Goal: Task Accomplishment & Management: Manage account settings

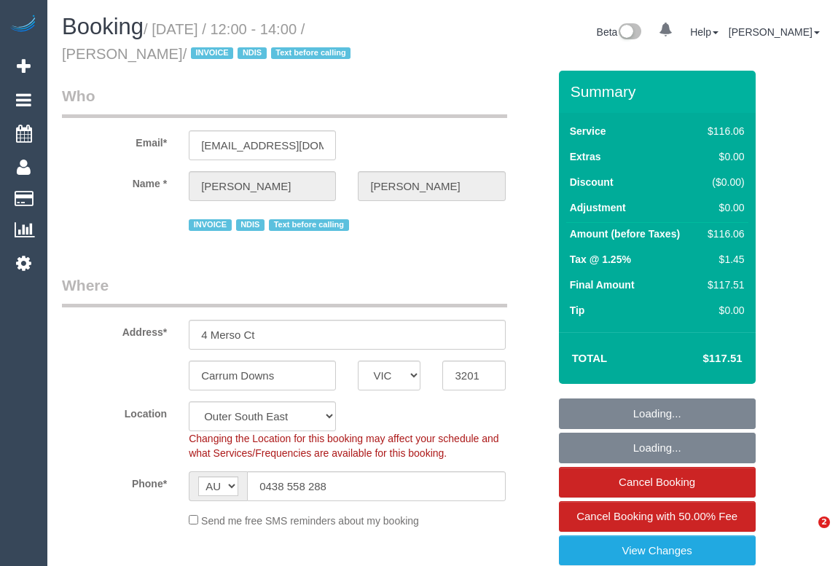
select select "VIC"
select select "number:27"
select select "number:14"
select select "number:18"
select select "number:36"
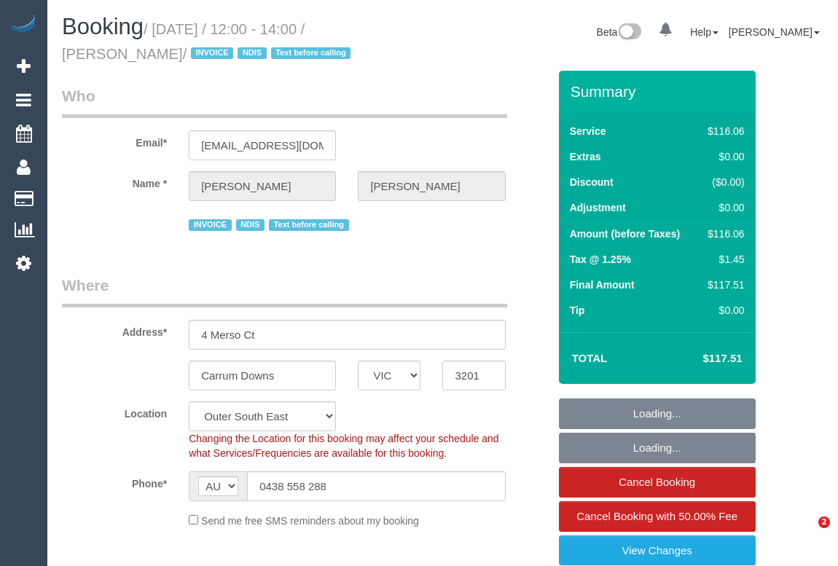
select select "number:34"
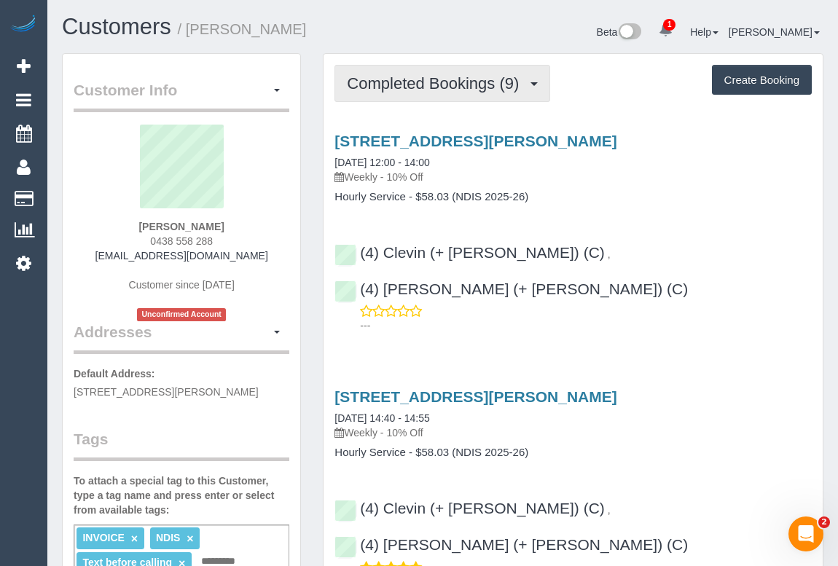
drag, startPoint x: 435, startPoint y: 85, endPoint x: 430, endPoint y: 102, distance: 17.5
click at [435, 85] on span "Completed Bookings (9)" at bounding box center [436, 83] width 179 height 18
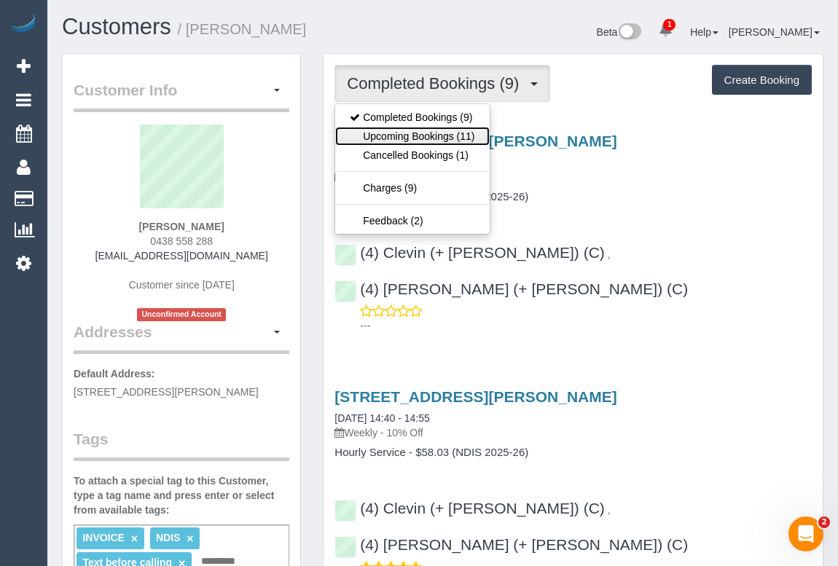
click at [415, 133] on link "Upcoming Bookings (11)" at bounding box center [412, 136] width 154 height 19
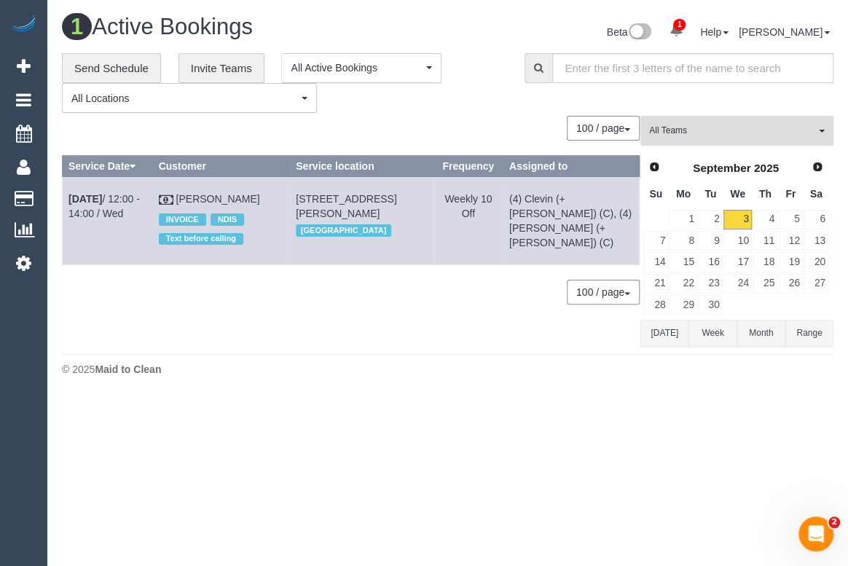
click at [732, 136] on span "All Teams" at bounding box center [732, 131] width 166 height 12
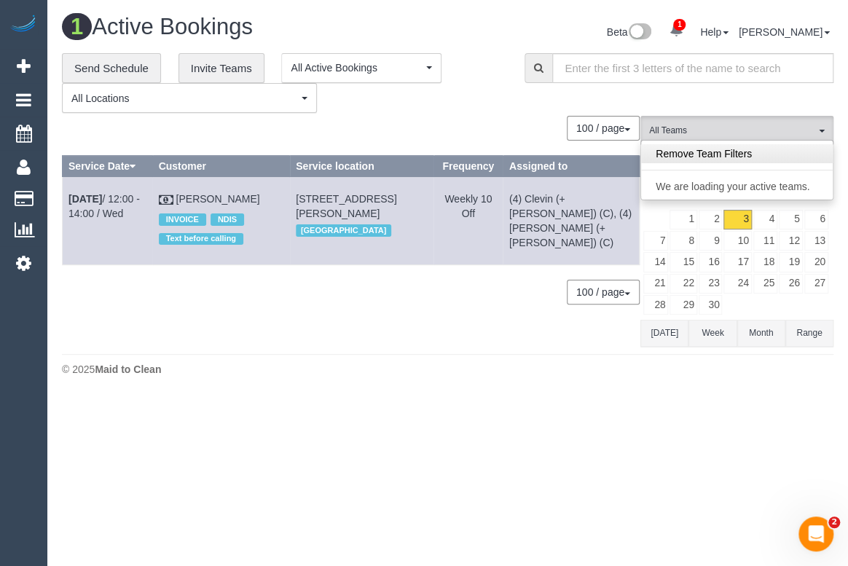
click at [742, 153] on link "Remove Team Filters" at bounding box center [737, 153] width 192 height 19
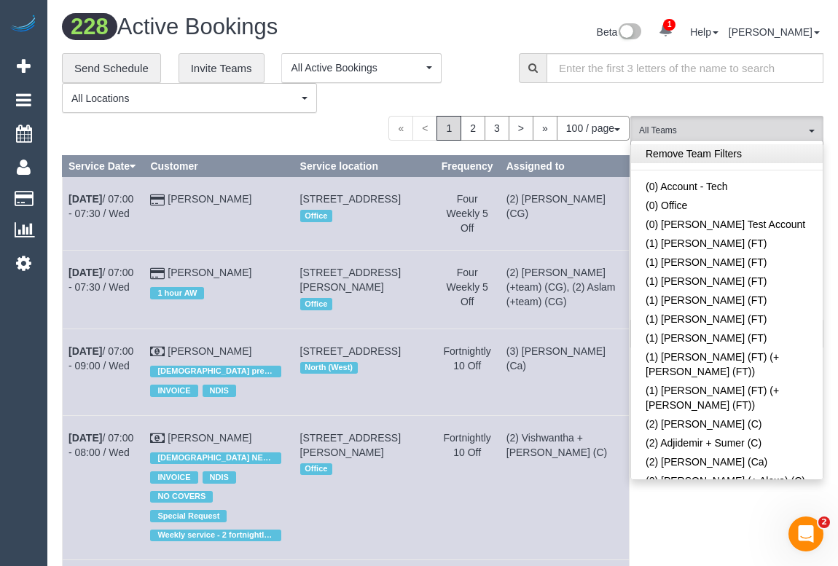
click at [724, 146] on link "Remove Team Filters" at bounding box center [727, 153] width 192 height 19
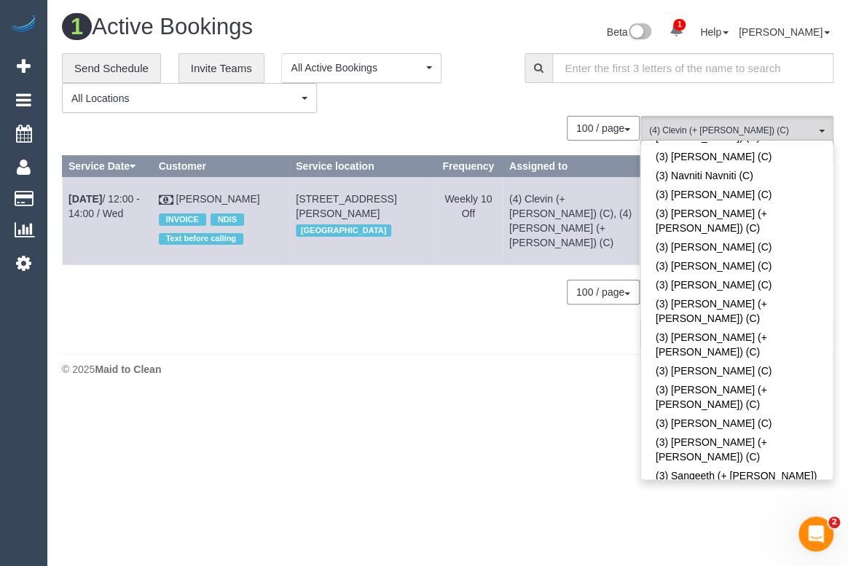
click at [463, 357] on footer "© 2025 Maid to Clean" at bounding box center [448, 368] width 772 height 29
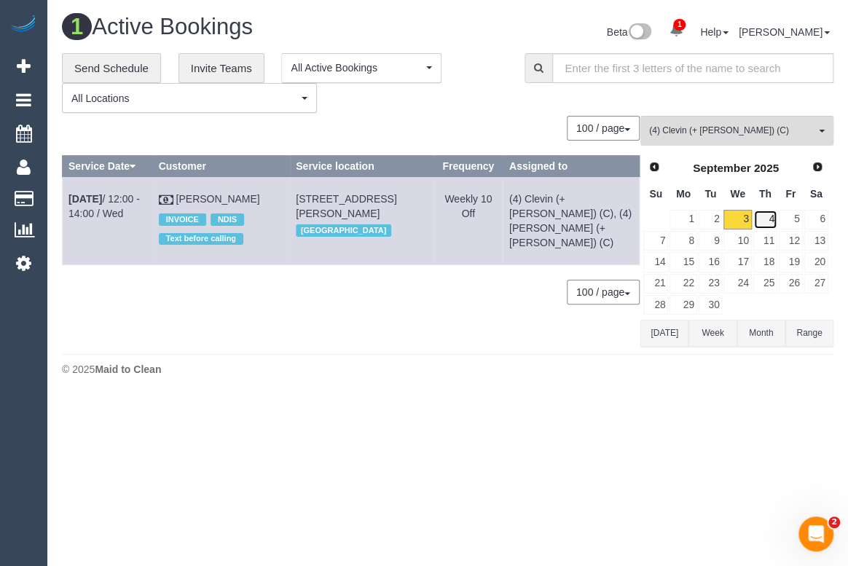
click at [759, 218] on link "4" at bounding box center [765, 220] width 24 height 20
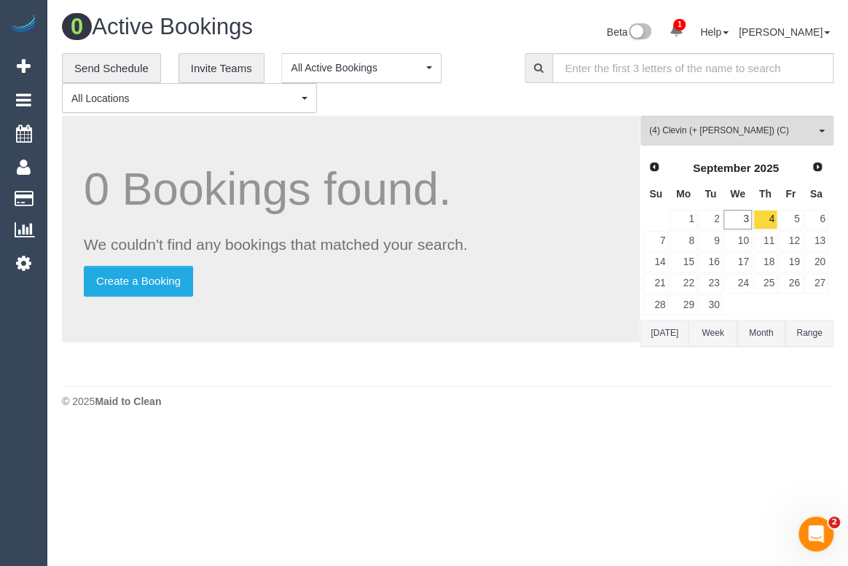
click at [488, 87] on div "**********" at bounding box center [282, 83] width 441 height 60
click at [468, 430] on body "1 Beta Your Notifications You have 0 alerts × You have 2 to charge for 03/09/20…" at bounding box center [424, 283] width 848 height 566
click at [770, 236] on link "11" at bounding box center [765, 241] width 24 height 20
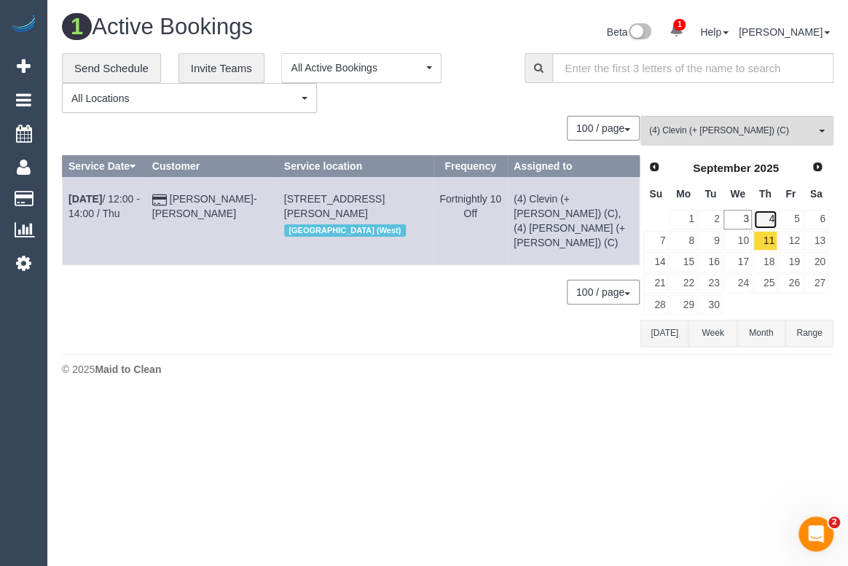
click at [772, 216] on link "4" at bounding box center [765, 220] width 24 height 20
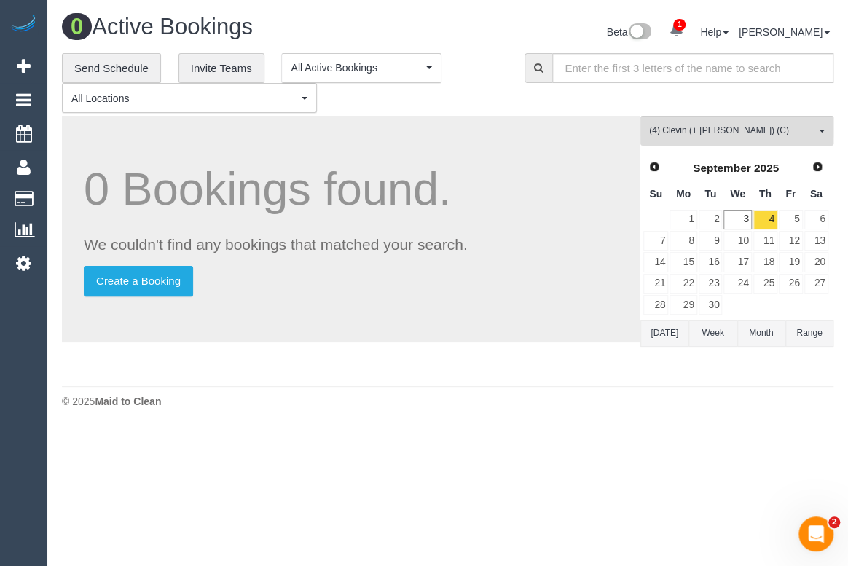
click at [474, 106] on div "**********" at bounding box center [282, 83] width 441 height 60
click at [499, 93] on div "**********" at bounding box center [282, 83] width 441 height 60
click at [732, 137] on button "(4) Clevin (+ Noel) (C) All Teams" at bounding box center [736, 131] width 193 height 30
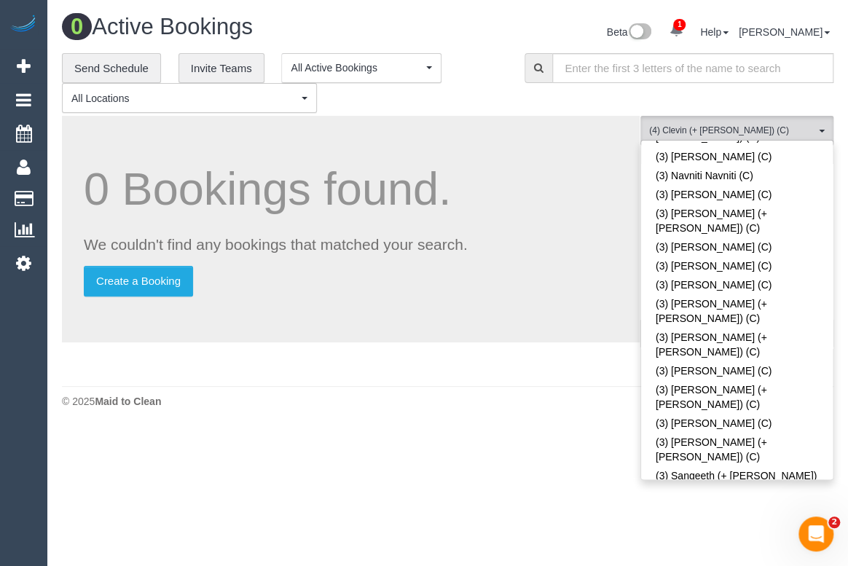
click at [581, 391] on footer "© 2025 Maid to Clean" at bounding box center [448, 400] width 772 height 29
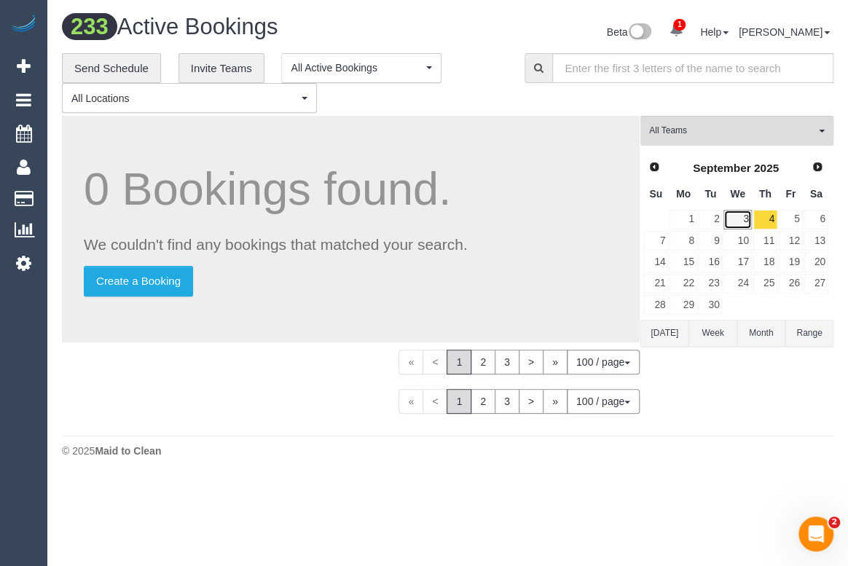
click at [734, 225] on link "3" at bounding box center [738, 220] width 28 height 20
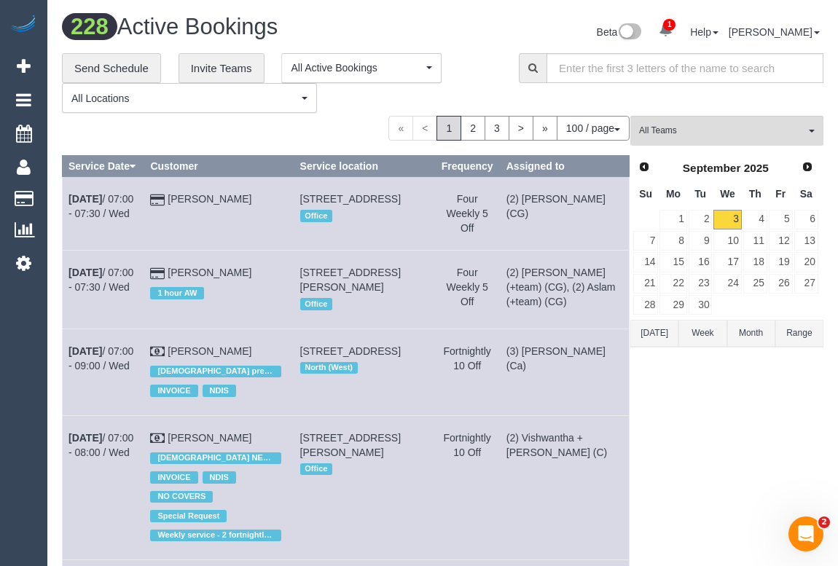
scroll to position [7810, 0]
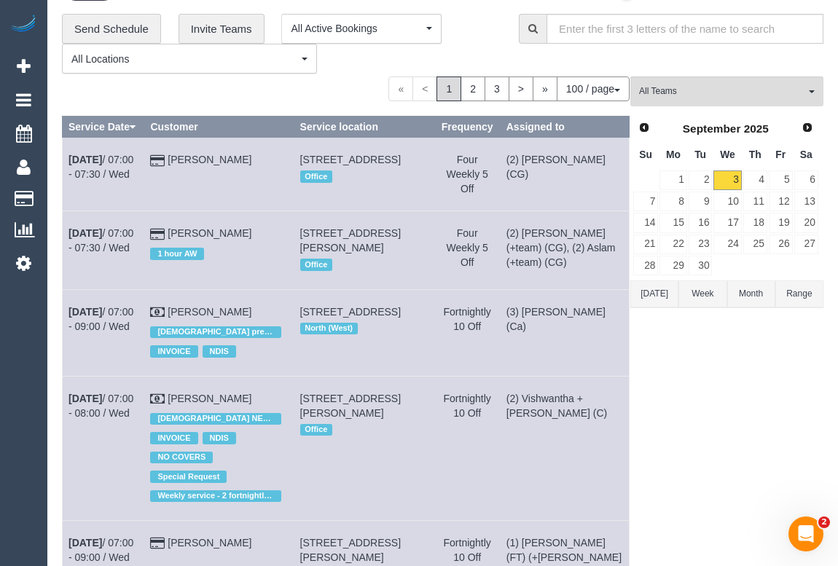
scroll to position [0, 0]
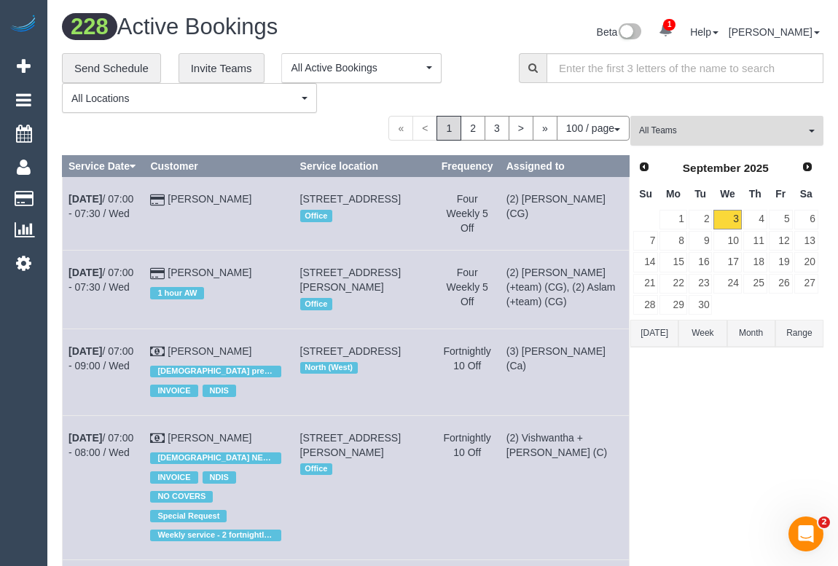
click at [699, 138] on button "All Teams" at bounding box center [726, 131] width 193 height 30
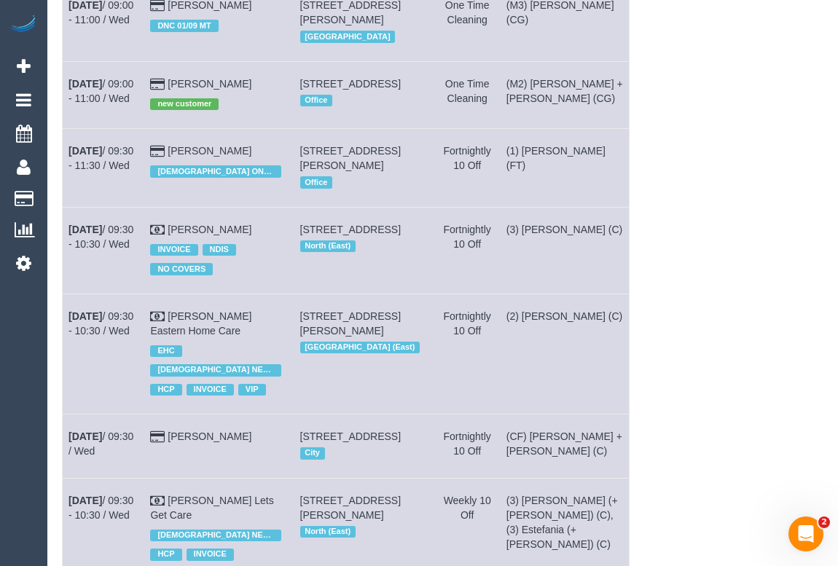
scroll to position [27, 0]
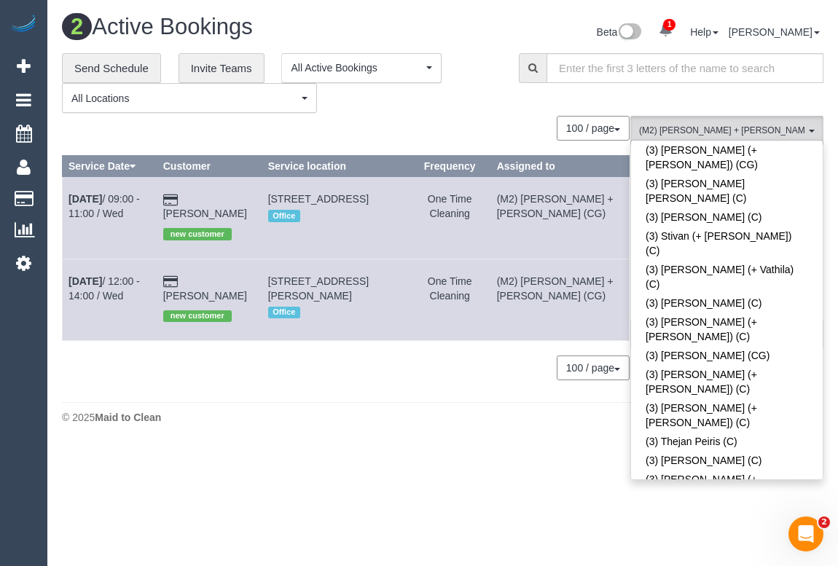
scroll to position [0, 0]
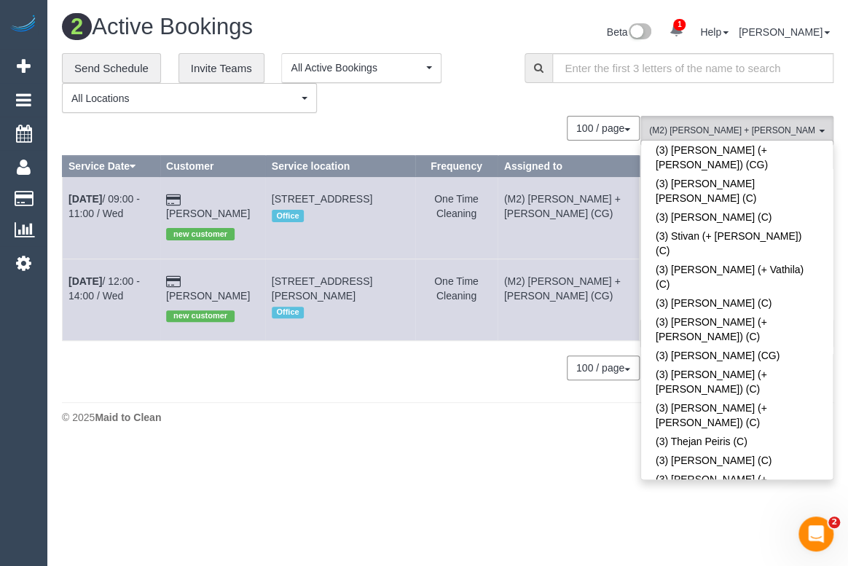
click at [336, 487] on body "1 Beta Your Notifications You have 0 alerts × You have 2 to charge for 03/09/20…" at bounding box center [424, 283] width 848 height 566
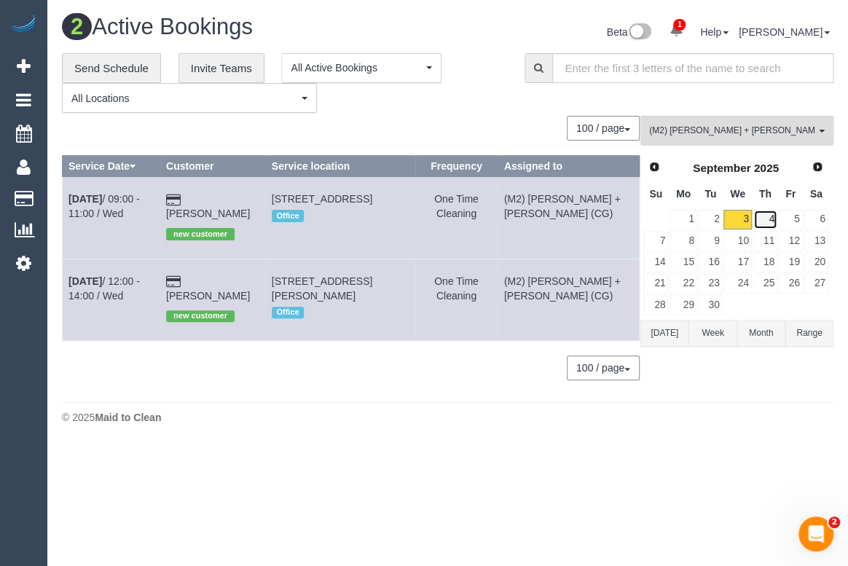
click at [767, 220] on link "4" at bounding box center [765, 220] width 24 height 20
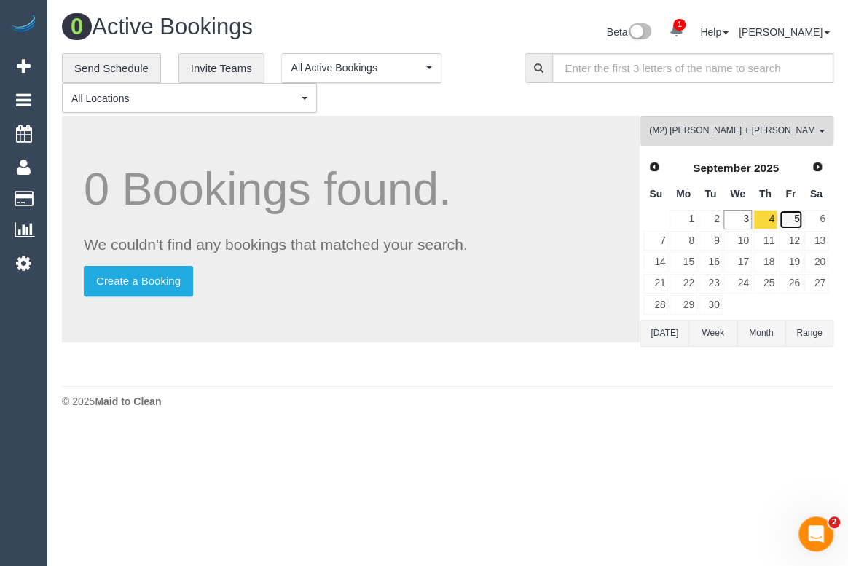
click at [799, 217] on link "5" at bounding box center [791, 220] width 24 height 20
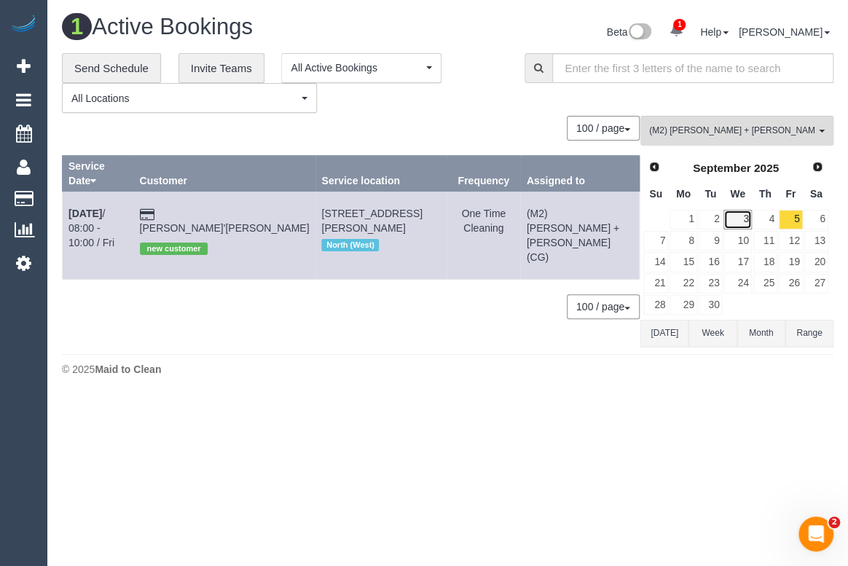
click at [742, 219] on link "3" at bounding box center [738, 220] width 28 height 20
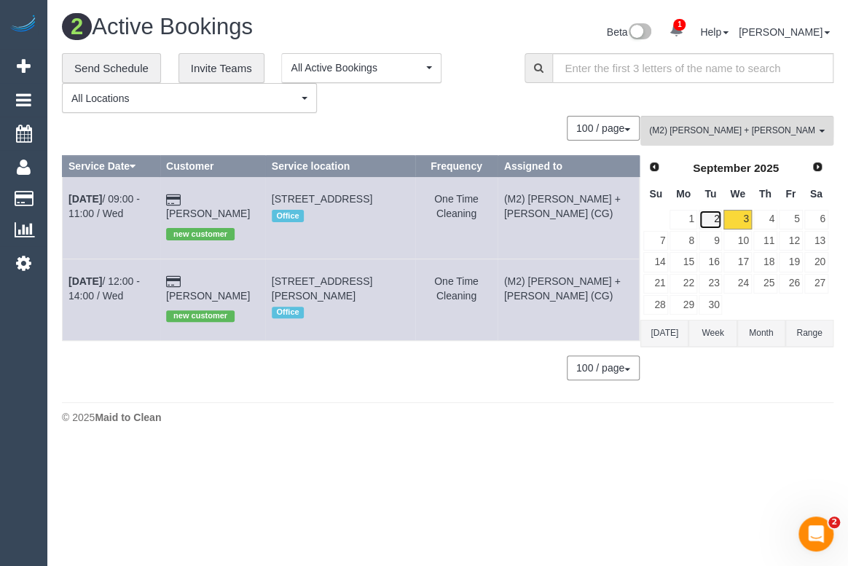
click at [710, 219] on link "2" at bounding box center [711, 220] width 24 height 20
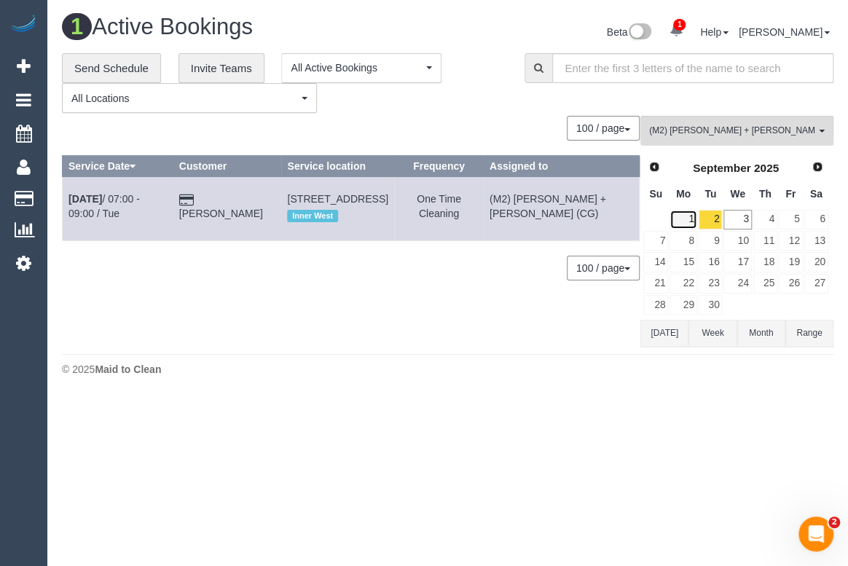
click at [694, 219] on link "1" at bounding box center [683, 220] width 27 height 20
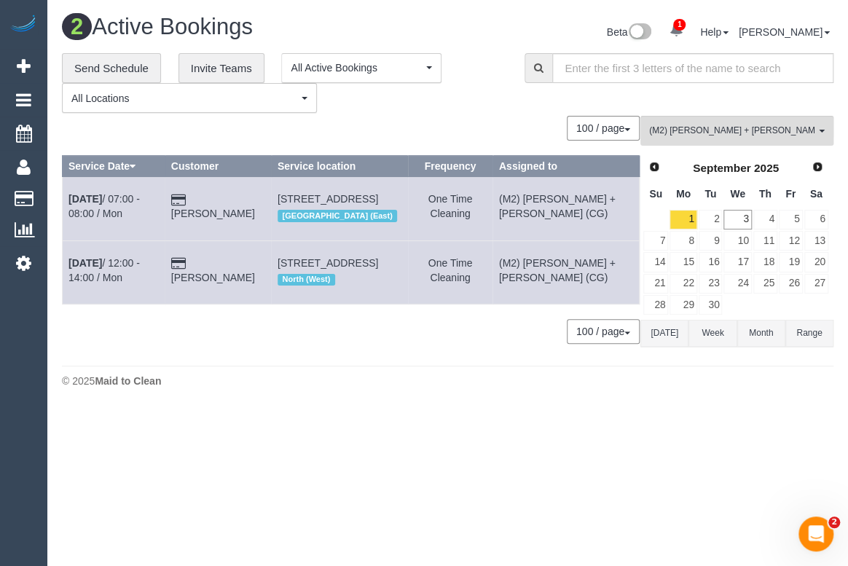
drag, startPoint x: 232, startPoint y: 284, endPoint x: 200, endPoint y: 385, distance: 106.2
click at [200, 358] on div "0 Bookings found. We couldn't find any bookings that matched your search. Creat…" at bounding box center [351, 237] width 579 height 243
click at [483, 389] on div "2 Active Bookings Beta 1 Your Notifications You have 0 alerts × You have 2 to c…" at bounding box center [447, 204] width 801 height 409
click at [745, 220] on link "3" at bounding box center [738, 220] width 28 height 20
click at [737, 137] on button "(M2) Akila + Tehan (CG) All Teams" at bounding box center [736, 131] width 193 height 30
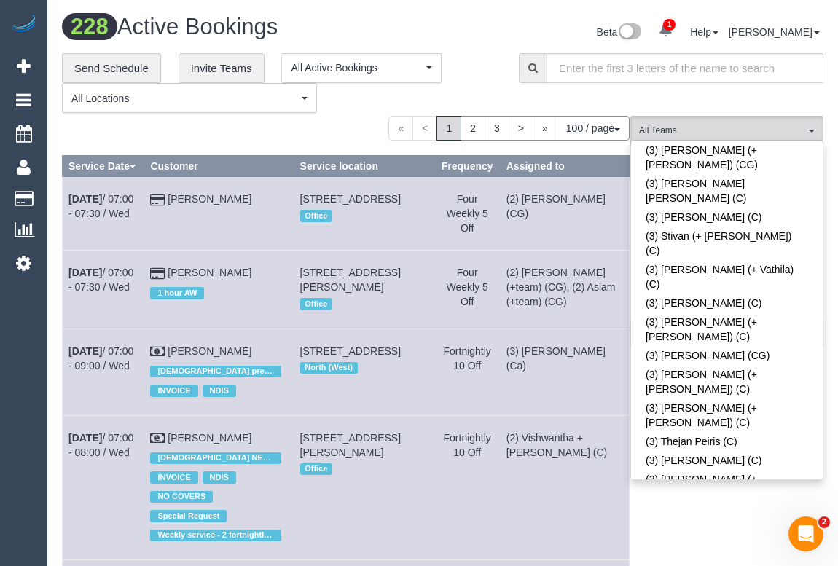
scroll to position [2319, 0]
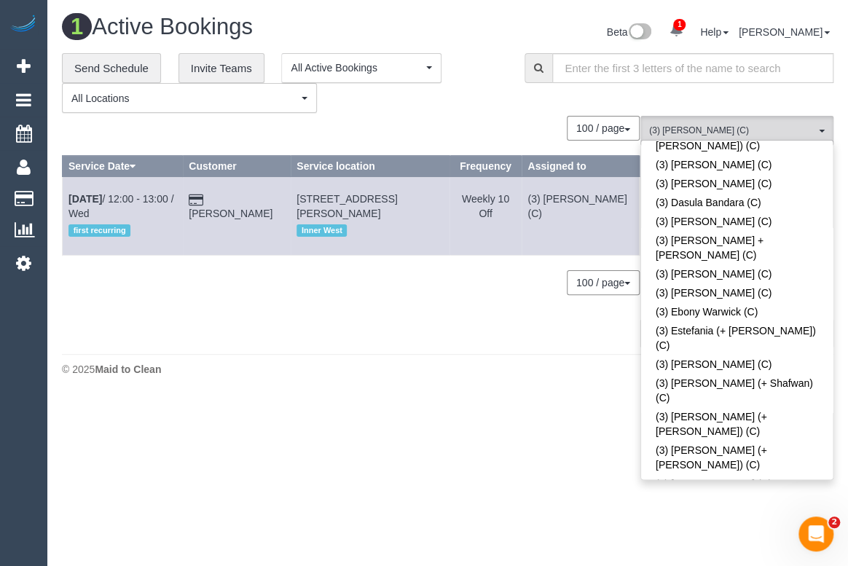
click at [356, 326] on div "0 Bookings found. We couldn't find any bookings that matched your search. Creat…" at bounding box center [351, 231] width 579 height 230
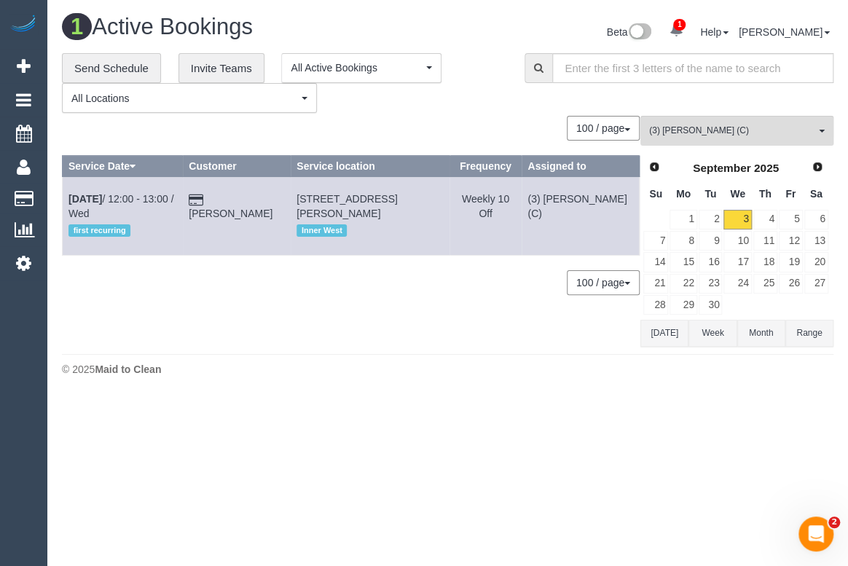
click at [477, 320] on div "0 Bookings found. We couldn't find any bookings that matched your search. Creat…" at bounding box center [351, 231] width 579 height 230
click at [470, 111] on div "**********" at bounding box center [282, 83] width 441 height 60
click at [687, 130] on span "(3) [PERSON_NAME] (C)" at bounding box center [732, 131] width 166 height 12
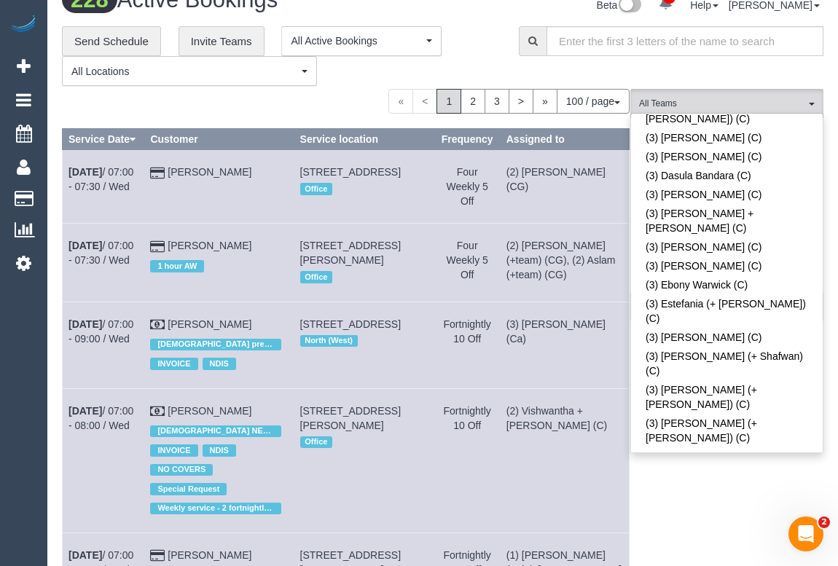
scroll to position [671, 0]
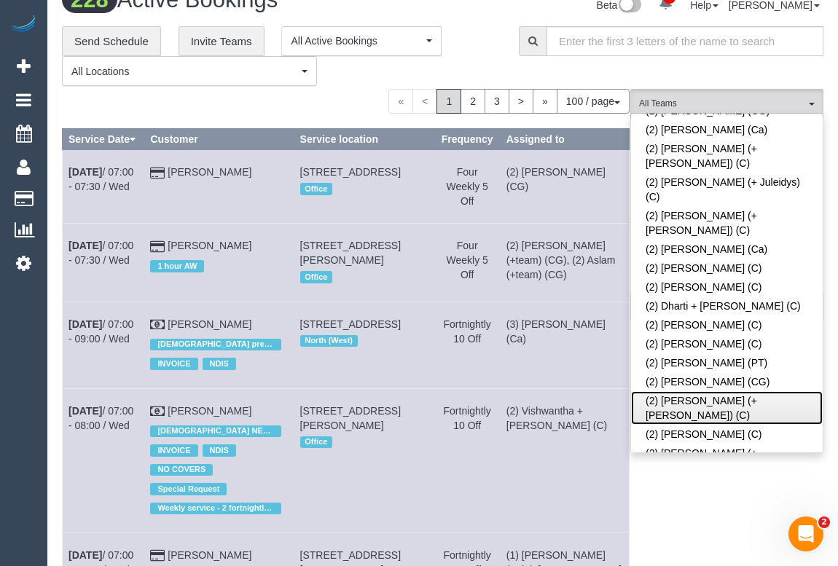
click at [698, 391] on link "(2) [PERSON_NAME] (+[PERSON_NAME]) (C)" at bounding box center [727, 408] width 192 height 34
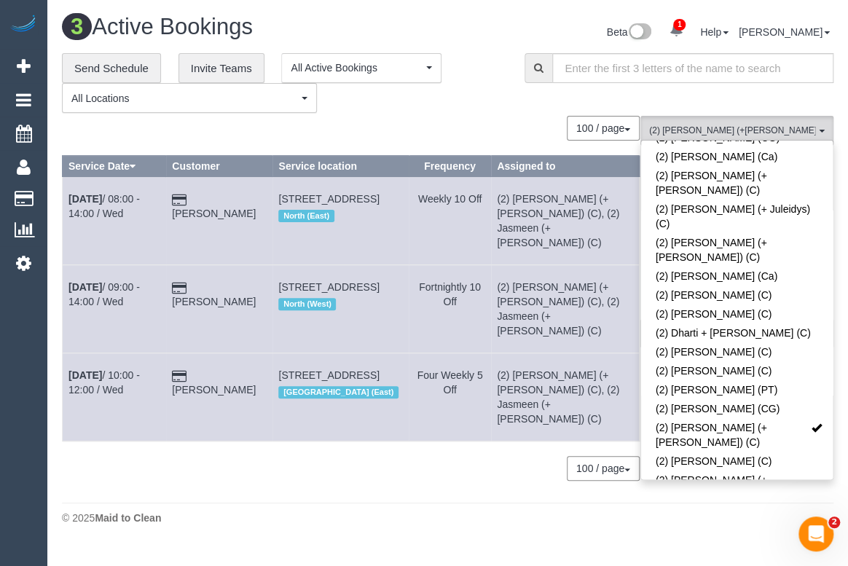
click at [503, 507] on div "3 Active Bookings Beta 1 Your Notifications You have 0 alerts × You have 2 to c…" at bounding box center [447, 273] width 801 height 546
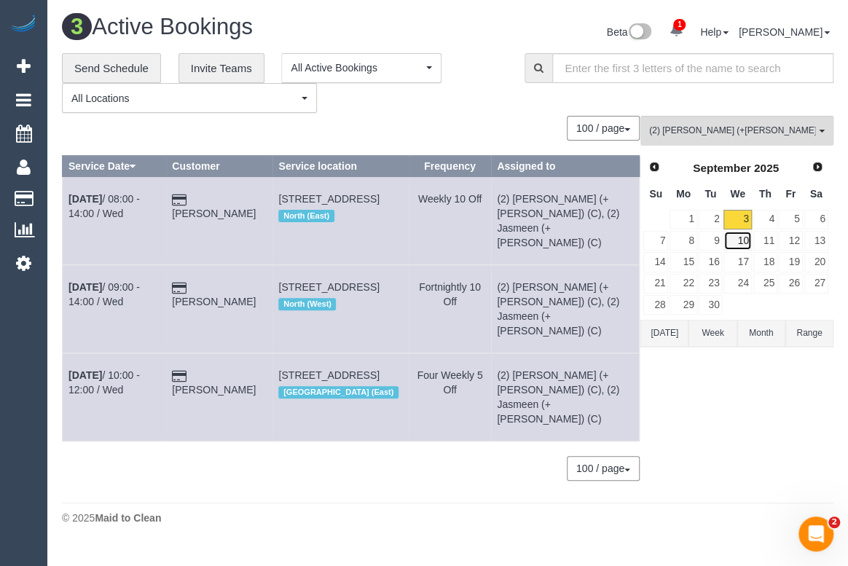
click at [745, 233] on link "10" at bounding box center [738, 241] width 28 height 20
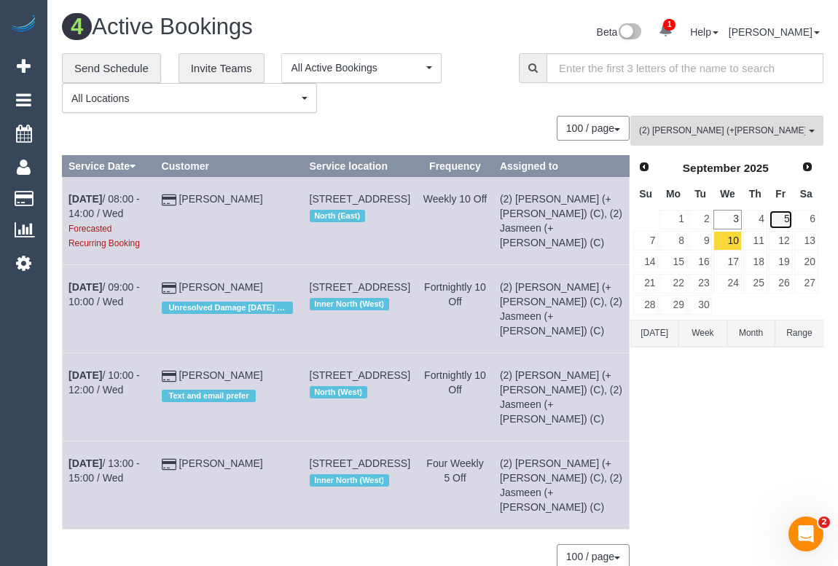
click at [783, 222] on link "5" at bounding box center [781, 220] width 24 height 20
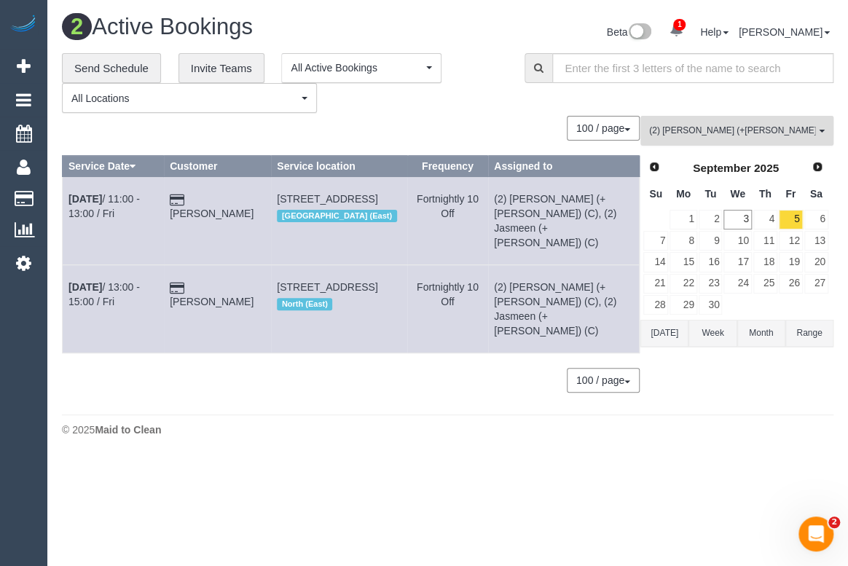
click at [714, 130] on span "(2) [PERSON_NAME] (+[PERSON_NAME]) (C)" at bounding box center [732, 131] width 166 height 12
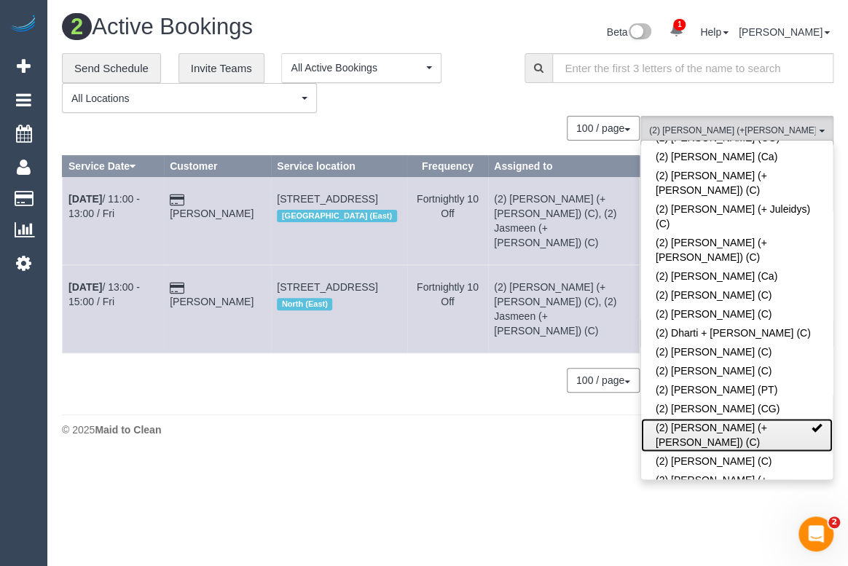
click at [812, 423] on span at bounding box center [817, 428] width 10 height 10
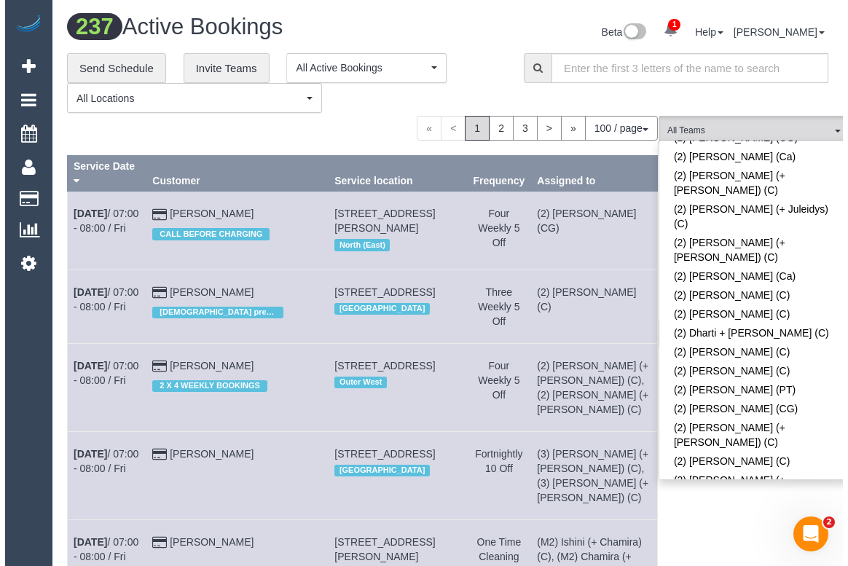
scroll to position [2660, 0]
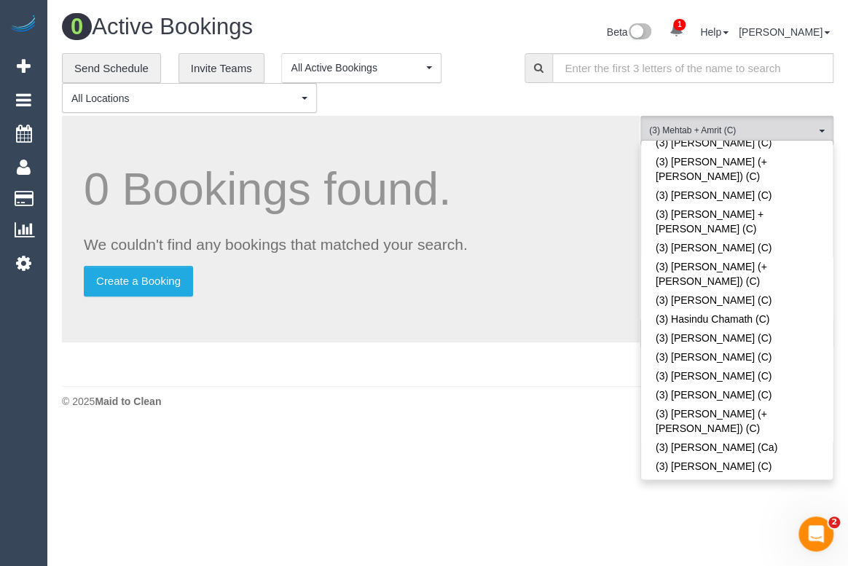
click at [477, 392] on footer "© 2025 Maid to Clean" at bounding box center [448, 400] width 772 height 29
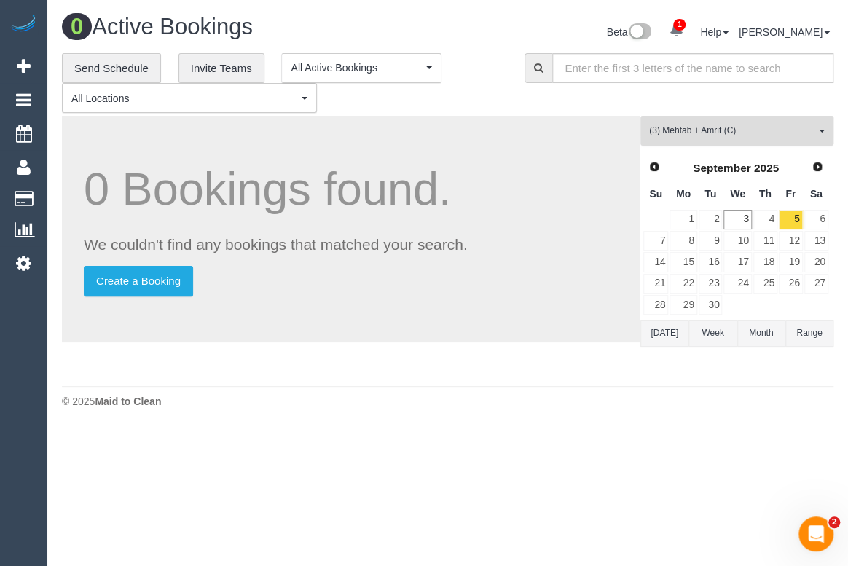
click at [697, 127] on span "(3) Mehtab + Amrit (C)" at bounding box center [732, 131] width 166 height 12
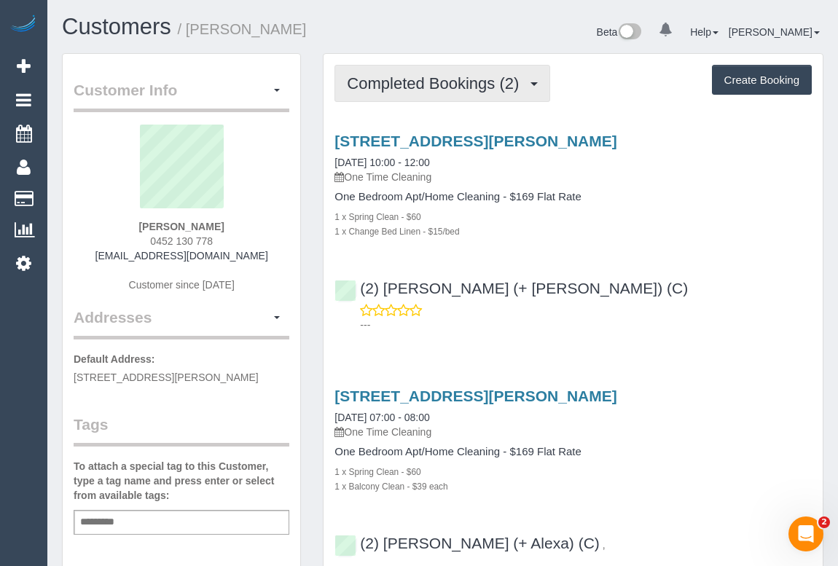
click at [436, 87] on span "Completed Bookings (2)" at bounding box center [436, 83] width 179 height 18
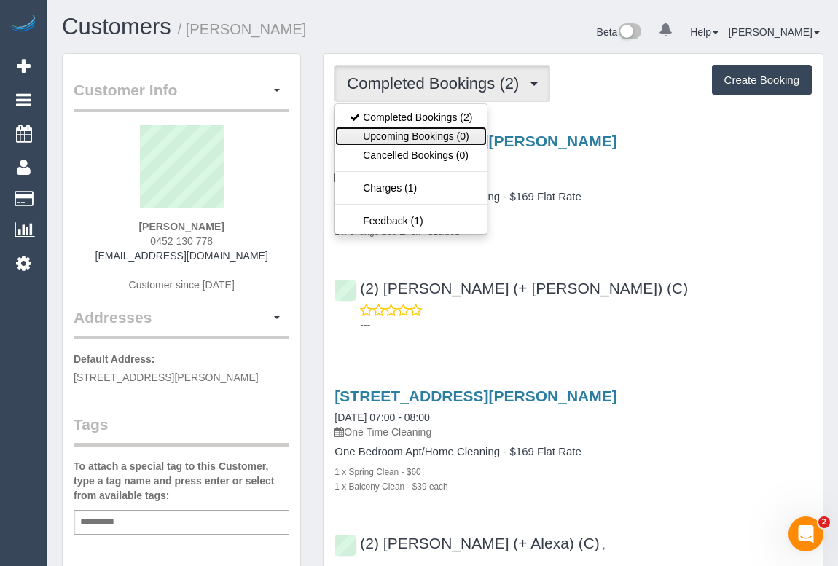
click at [426, 131] on link "Upcoming Bookings (0)" at bounding box center [411, 136] width 152 height 19
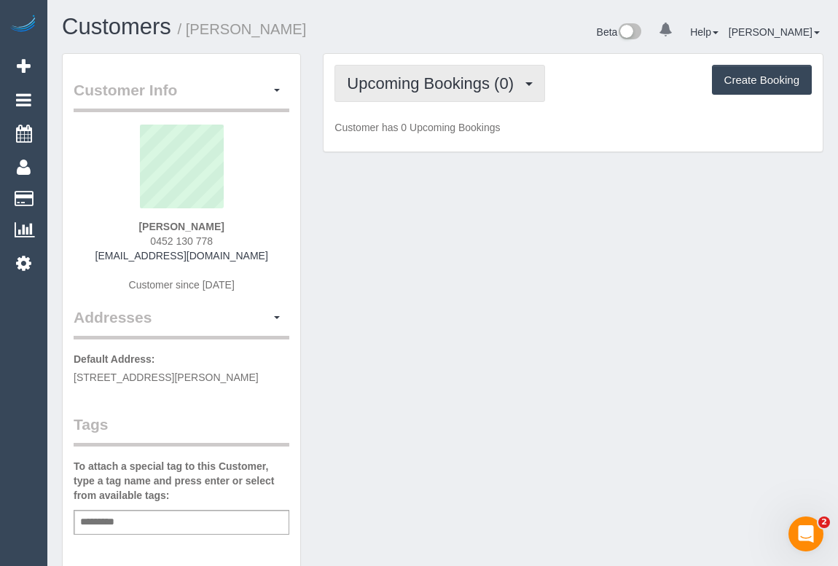
click at [424, 97] on button "Upcoming Bookings (0)" at bounding box center [439, 83] width 211 height 37
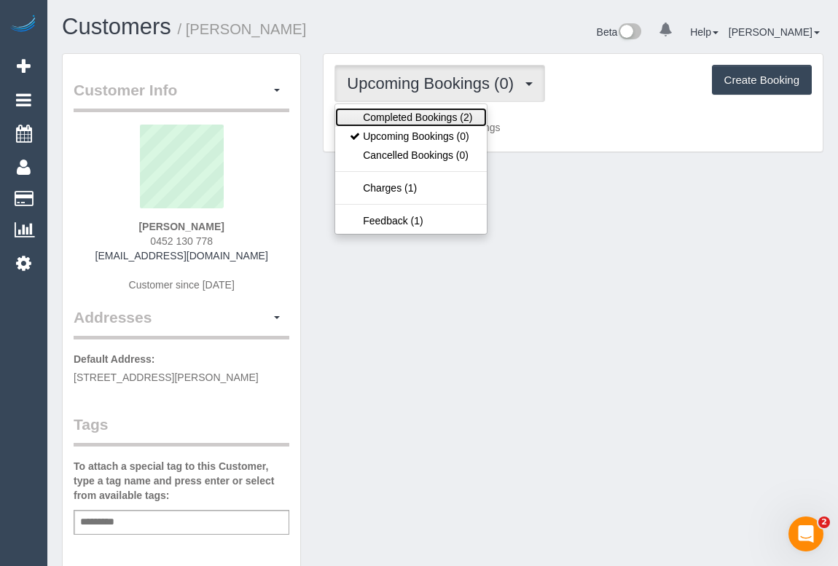
click at [423, 122] on link "Completed Bookings (2)" at bounding box center [411, 117] width 152 height 19
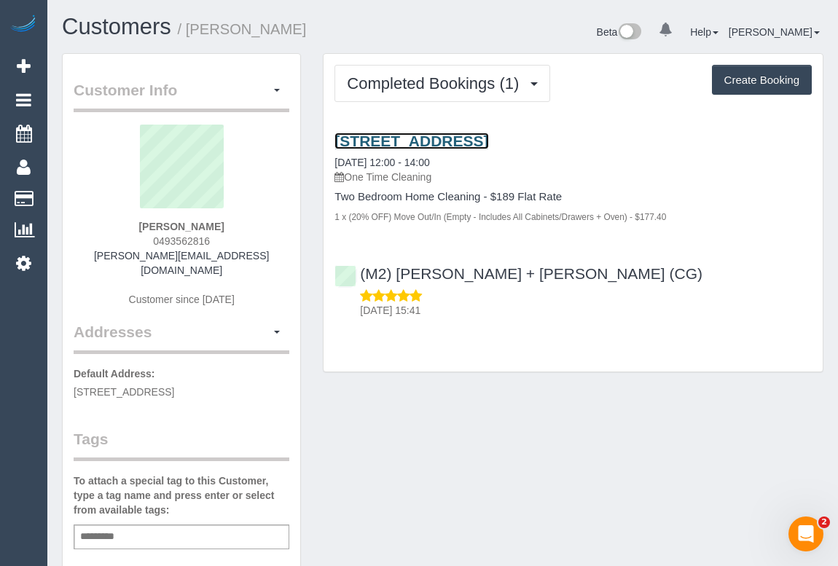
click at [399, 145] on link "[STREET_ADDRESS]" at bounding box center [411, 141] width 154 height 17
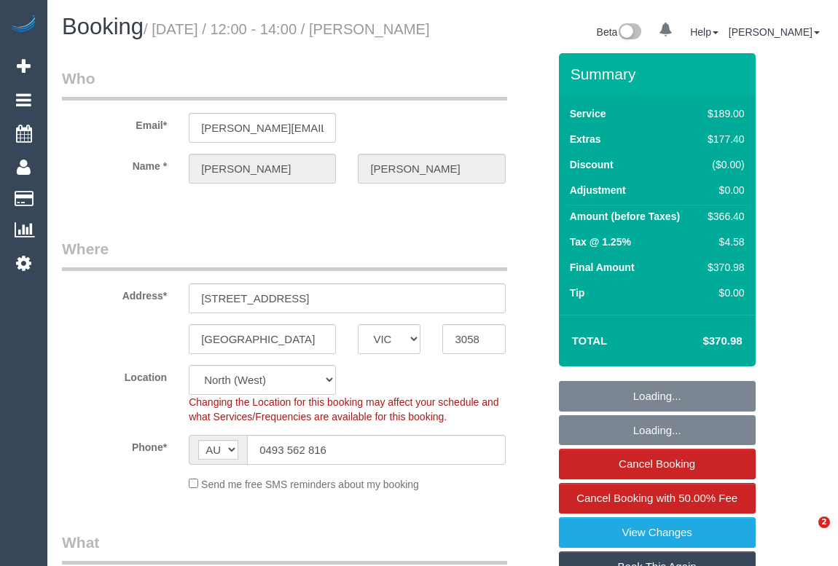
select select "VIC"
select select "object:640"
select select "string:stripe-pm_1S0sug2GScqysDRV3YfLiTFj"
select select "number:28"
select select "number:14"
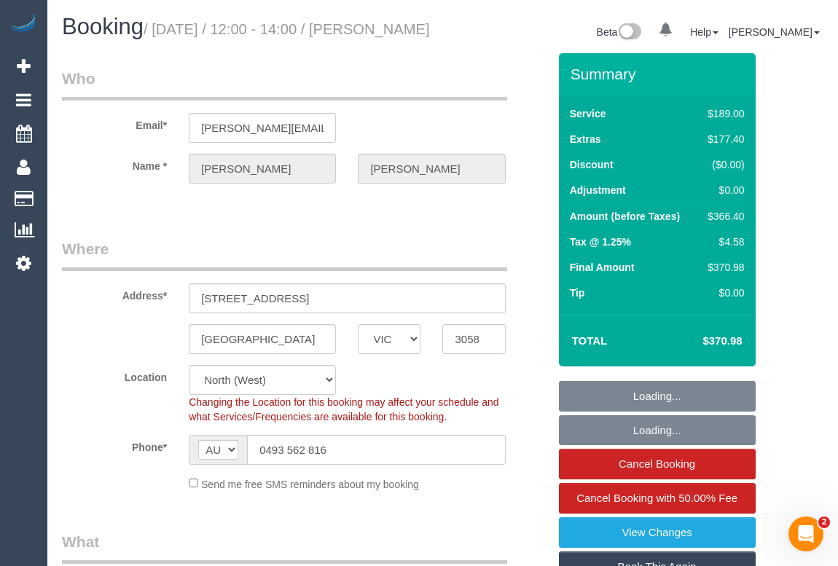
select select "number:19"
select select "number:24"
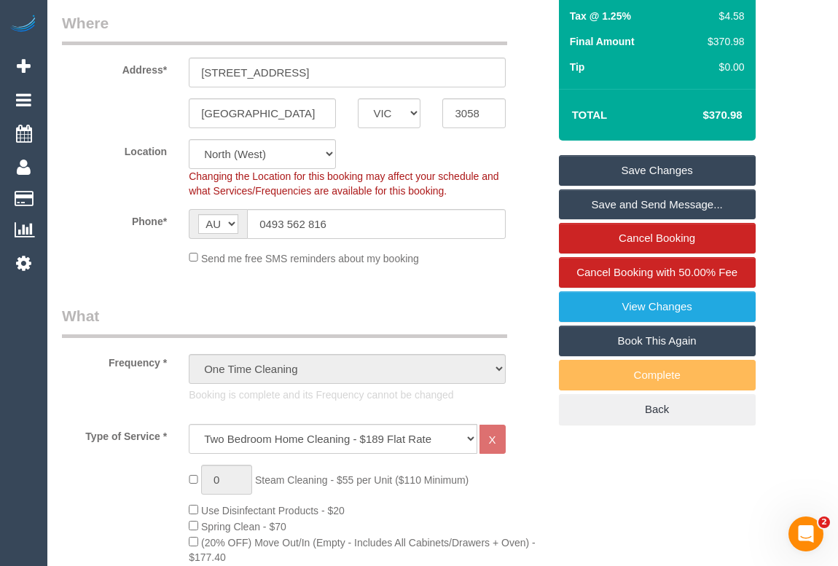
scroll to position [64, 0]
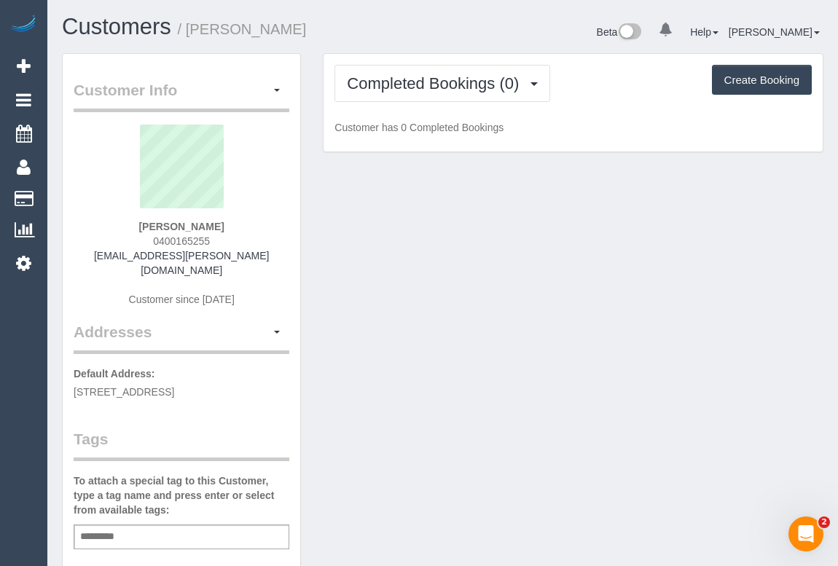
drag, startPoint x: 146, startPoint y: 239, endPoint x: 227, endPoint y: 240, distance: 81.6
click at [227, 240] on div "Rachel Nelson 0400165255 rl.nelson@outlook.com Customer since 2025" at bounding box center [182, 223] width 216 height 197
copy span "0400165255"
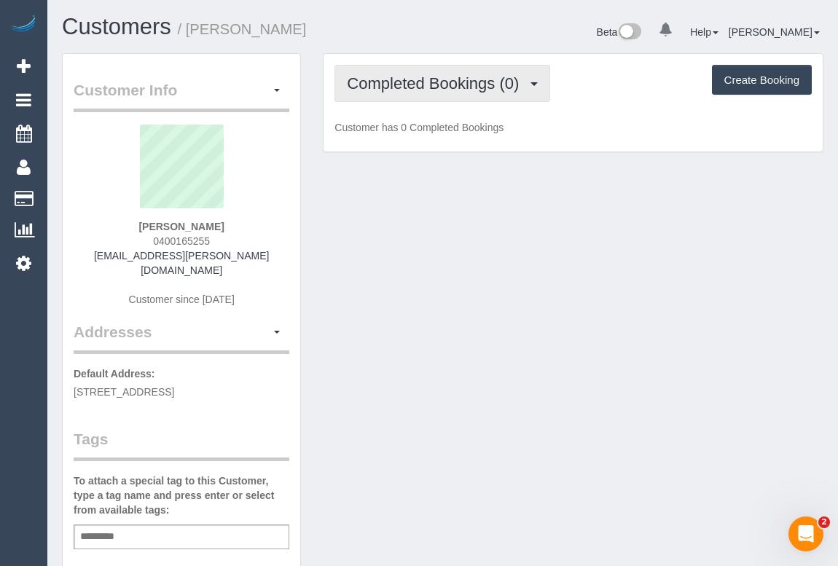
click at [444, 81] on span "Completed Bookings (0)" at bounding box center [436, 83] width 179 height 18
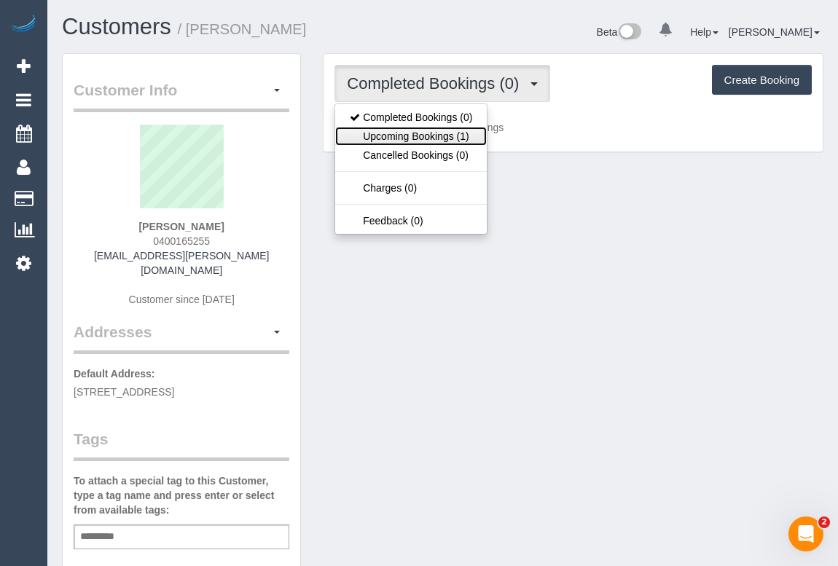
click at [435, 132] on link "Upcoming Bookings (1)" at bounding box center [411, 136] width 152 height 19
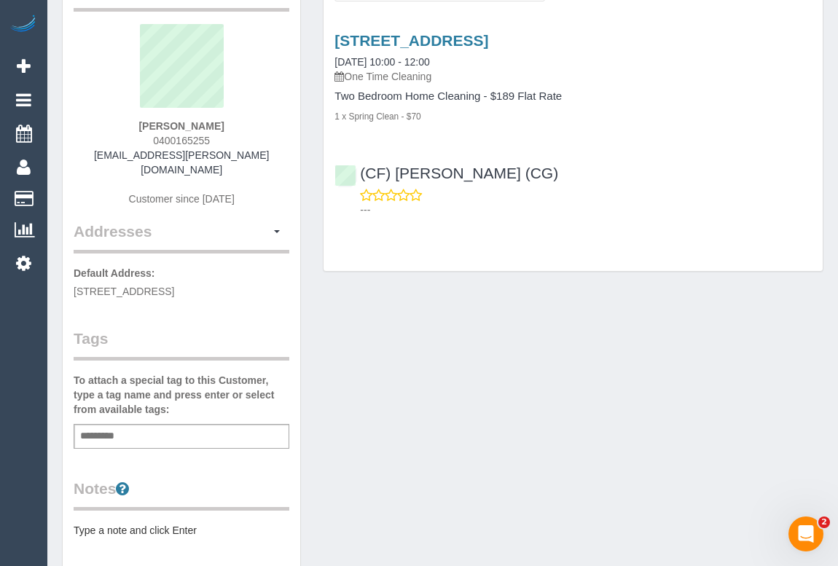
scroll to position [198, 0]
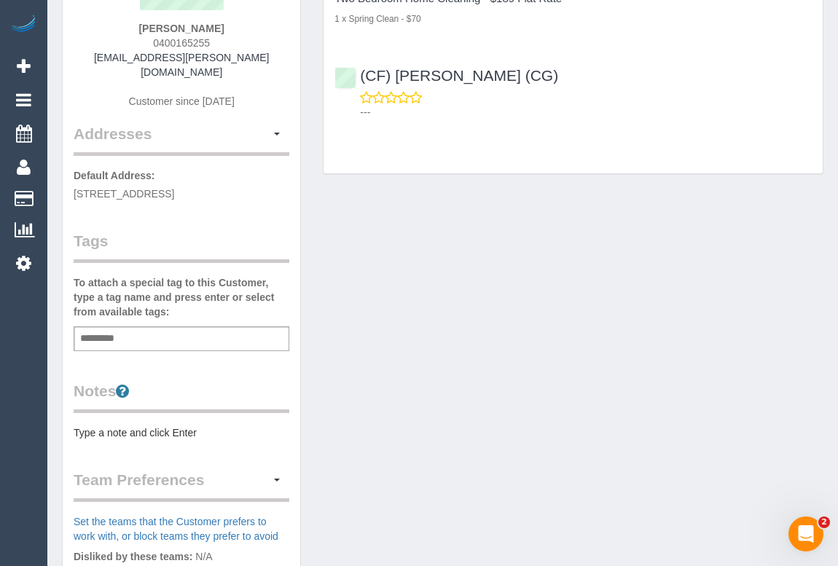
click at [130, 334] on div "Add a tag" at bounding box center [182, 338] width 216 height 25
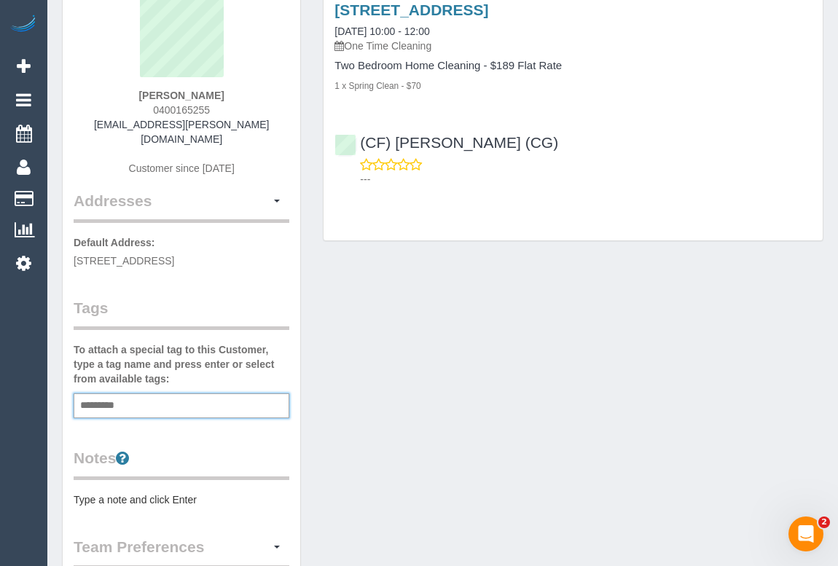
scroll to position [132, 0]
click at [131, 400] on div "Add a tag" at bounding box center [182, 405] width 216 height 25
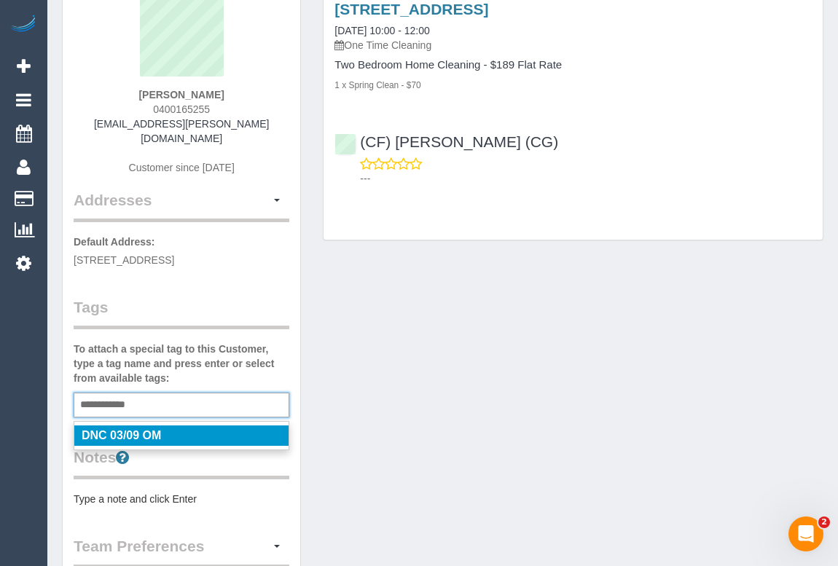
type input "**********"
click at [158, 435] on em "DNC 03/09 OM" at bounding box center [121, 435] width 79 height 12
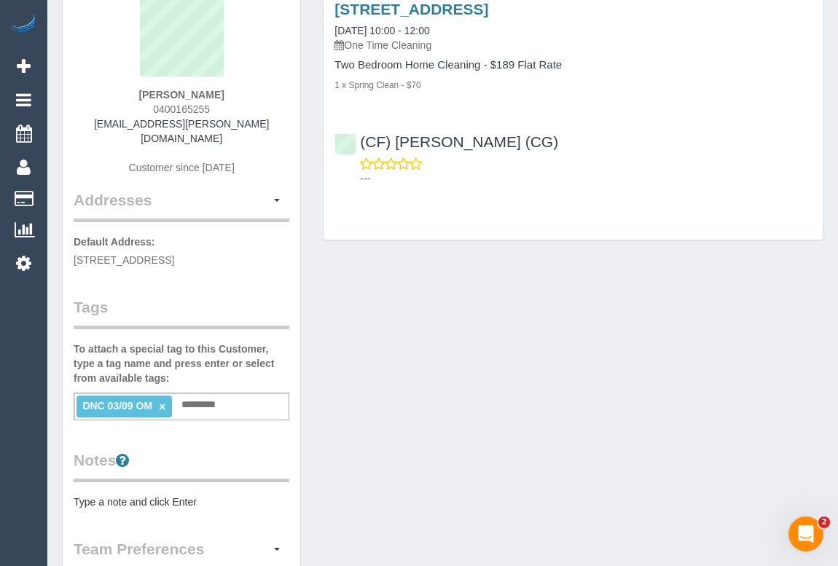
click at [358, 451] on div "Customer Info Edit Contact Info Send Message Email Preferences Special Sales Ta…" at bounding box center [442, 418] width 783 height 994
drag, startPoint x: 114, startPoint y: 123, endPoint x: 283, endPoint y: 126, distance: 169.8
click at [283, 126] on div "Rachel Nelson 0400165255 rl.nelson@outlook.com Customer since 2025" at bounding box center [182, 91] width 216 height 197
copy link "rl.nelson@outlook.com"
drag, startPoint x: 136, startPoint y: 94, endPoint x: 225, endPoint y: 95, distance: 89.6
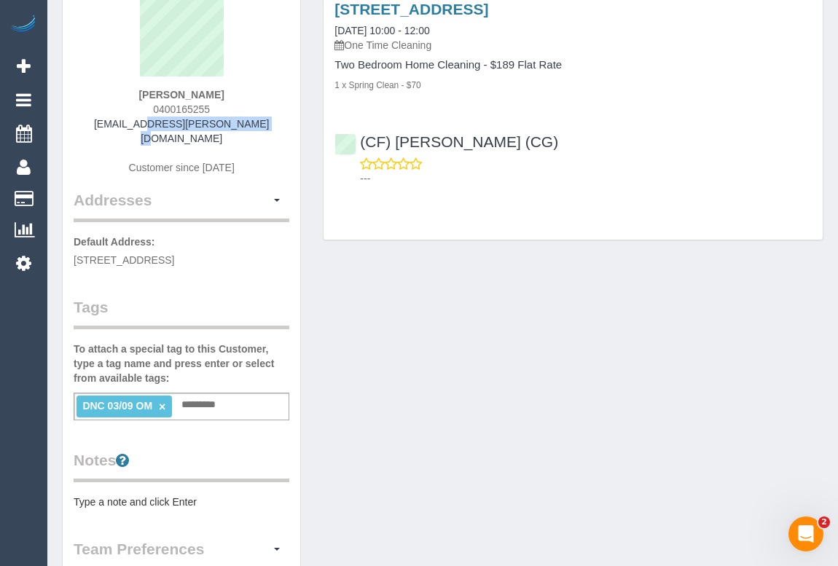
click at [225, 95] on div "Rachel Nelson 0400165255 rl.nelson@outlook.com Customer since 2025" at bounding box center [182, 91] width 216 height 197
copy strong "Rachel Nelson"
drag, startPoint x: 573, startPoint y: 138, endPoint x: 362, endPoint y: 134, distance: 210.6
click at [362, 134] on div "(CF) Kasun De Silva (CG) ---" at bounding box center [573, 154] width 499 height 66
copy link "(CF) Kasun De Silva (CG)"
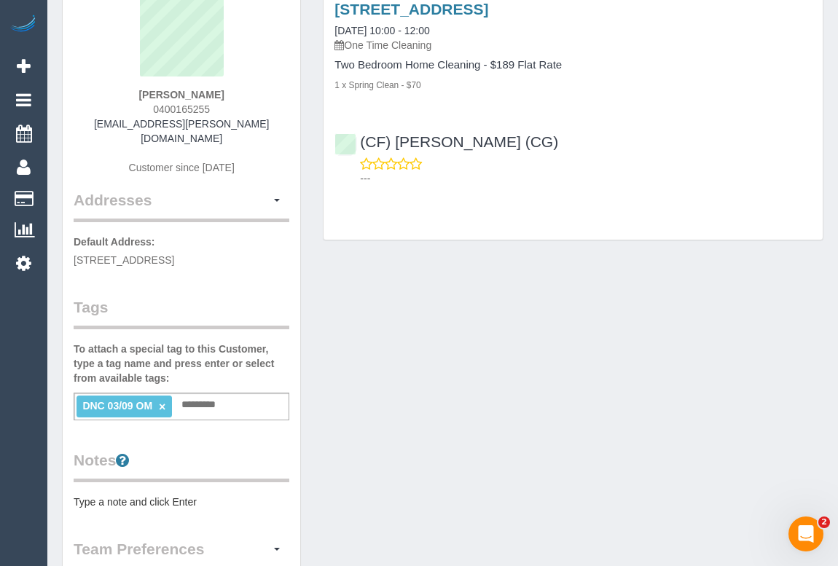
click at [780, 275] on div "Customer Info Edit Contact Info Send Message Email Preferences Special Sales Ta…" at bounding box center [442, 418] width 783 height 994
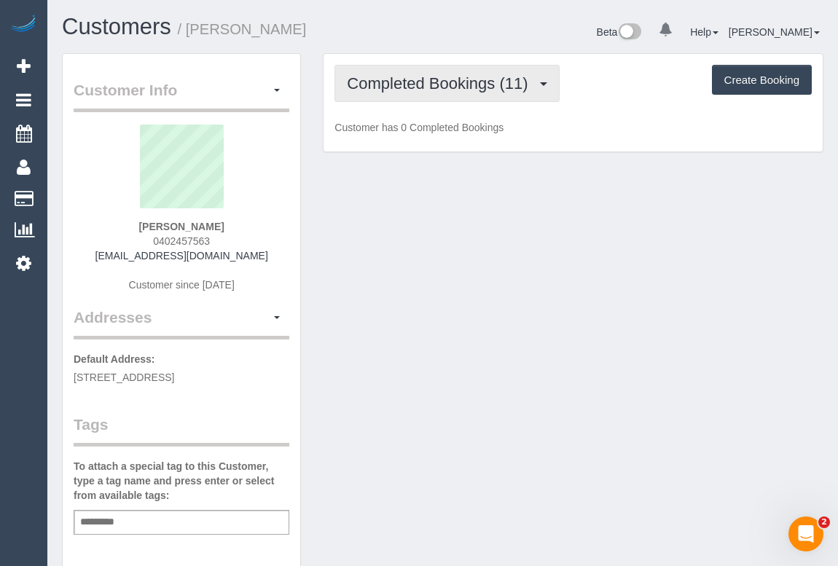
click at [393, 85] on span "Completed Bookings (11)" at bounding box center [441, 83] width 188 height 18
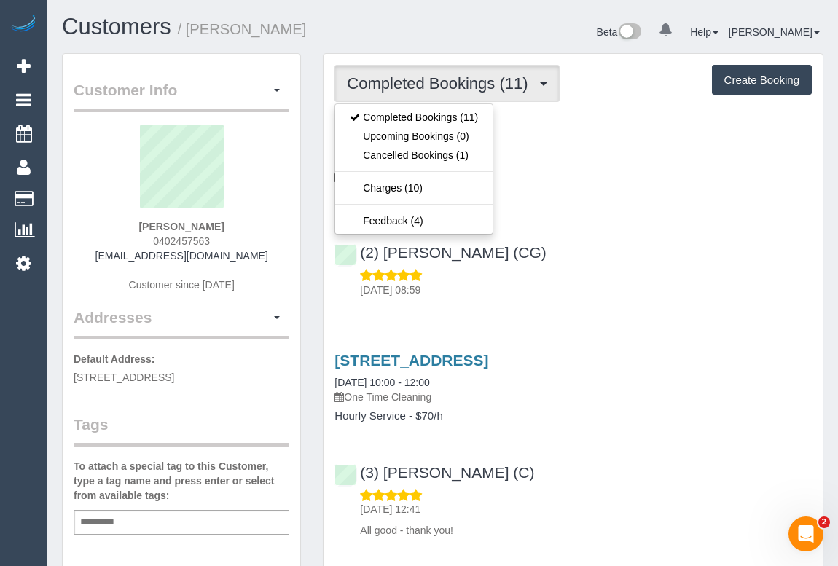
click at [695, 266] on div "(2) [PERSON_NAME] (CG) [DATE] 08:59" at bounding box center [573, 265] width 499 height 66
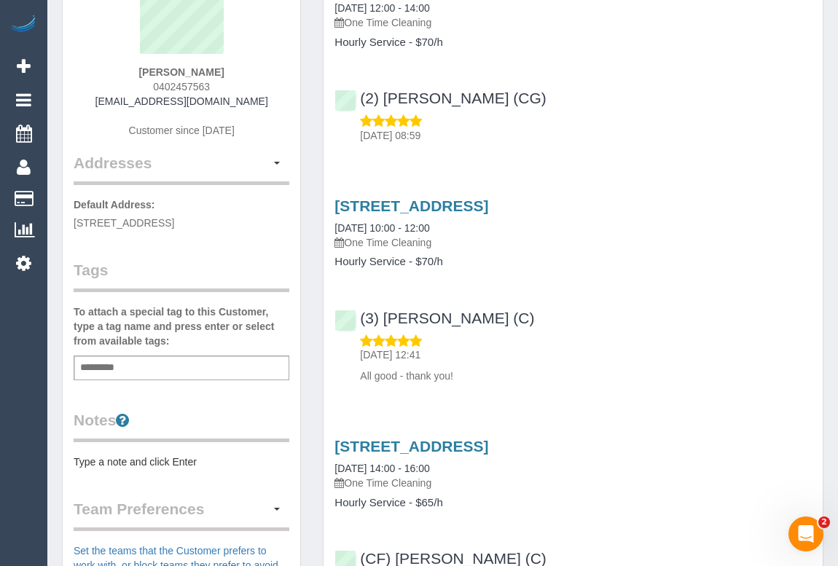
scroll to position [66, 0]
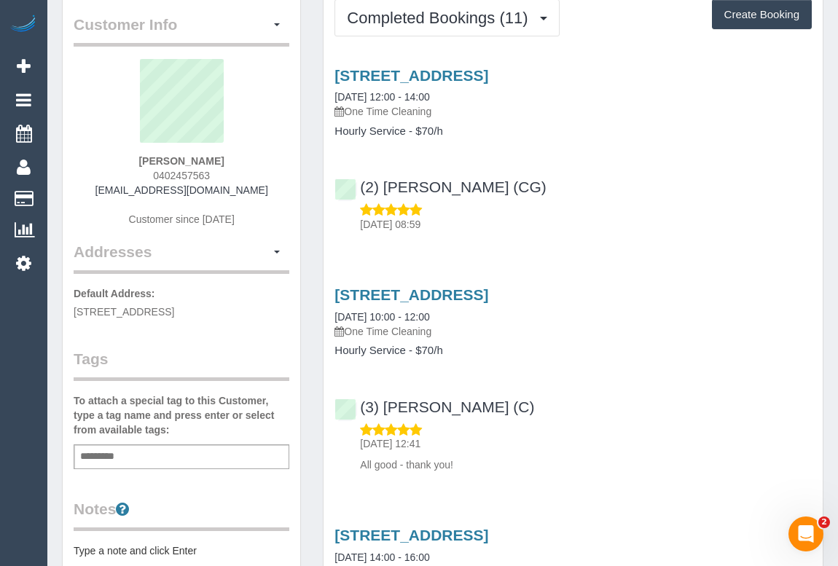
click at [695, 198] on div "(2) [PERSON_NAME] (CG) [DATE] 08:59" at bounding box center [573, 199] width 499 height 66
drag, startPoint x: 114, startPoint y: 189, endPoint x: 254, endPoint y: 189, distance: 139.9
click at [254, 189] on div "[PERSON_NAME] 0402457563 [EMAIL_ADDRESS][DOMAIN_NAME] Customer since [DATE]" at bounding box center [182, 150] width 216 height 182
copy link "[EMAIL_ADDRESS][DOMAIN_NAME]"
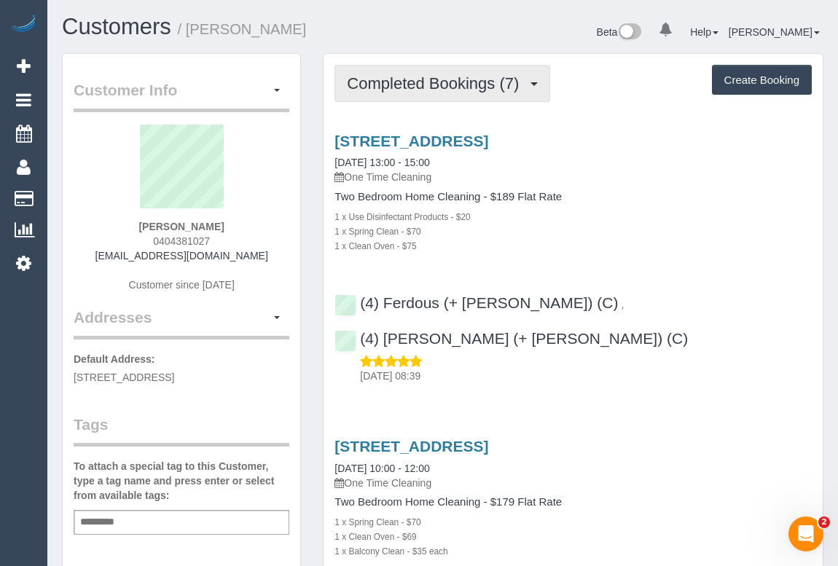
click at [442, 78] on span "Completed Bookings (7)" at bounding box center [436, 83] width 179 height 18
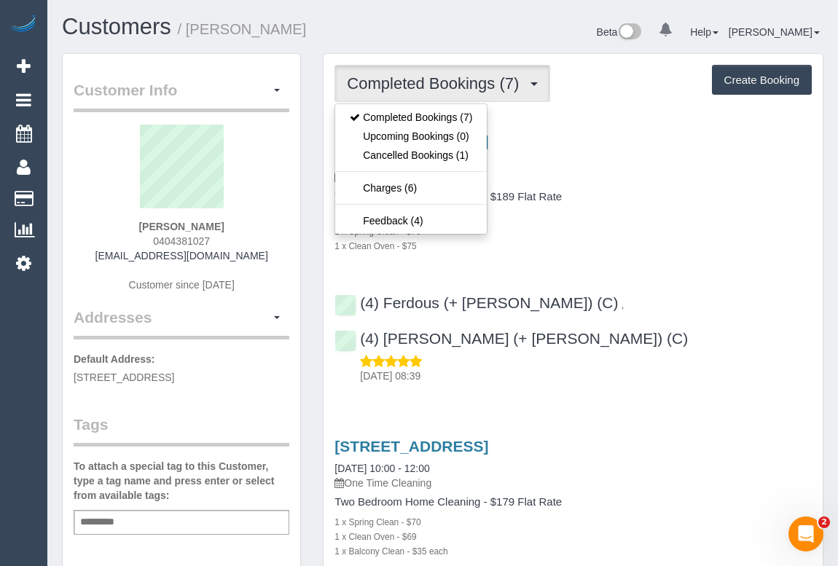
click at [644, 207] on div "Two Bedroom Home Cleaning - $189 Flat Rate 1 x Use Disinfectant Products - $20 …" at bounding box center [572, 222] width 477 height 62
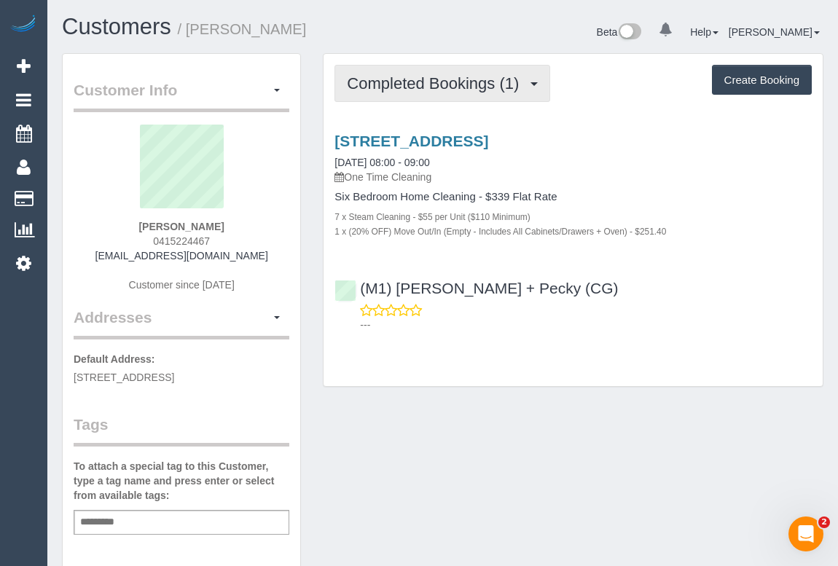
click at [431, 86] on span "Completed Bookings (1)" at bounding box center [436, 83] width 179 height 18
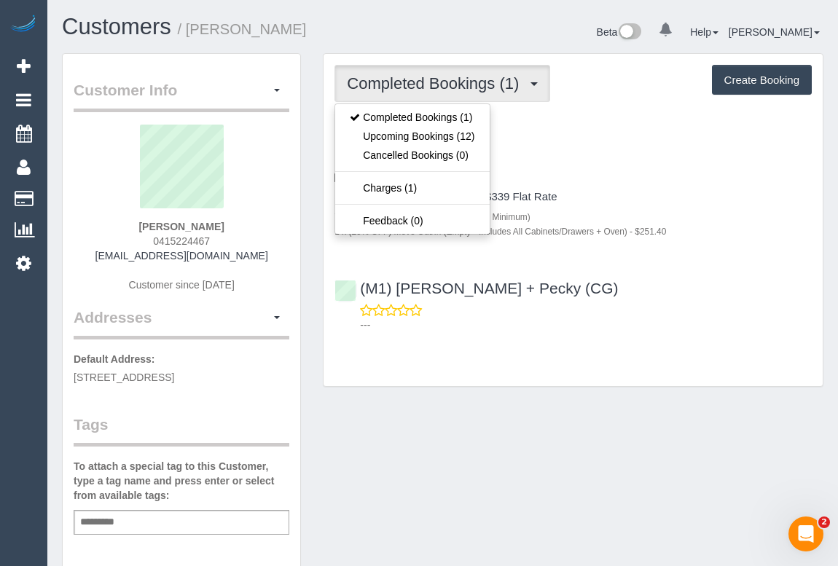
click at [542, 361] on div "Completed Bookings (1) Completed Bookings (1) Upcoming Bookings (12) Cancelled …" at bounding box center [573, 220] width 499 height 332
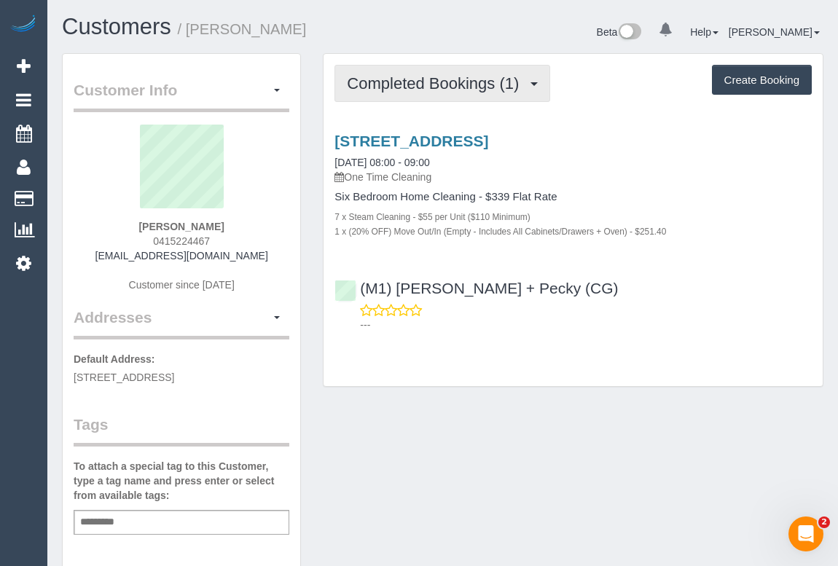
click at [409, 82] on span "Completed Bookings (1)" at bounding box center [436, 83] width 179 height 18
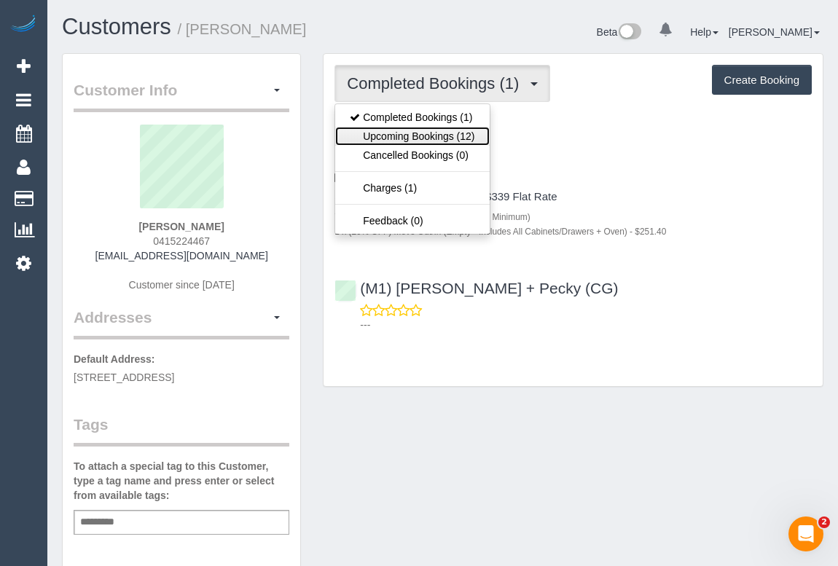
click at [403, 136] on link "Upcoming Bookings (12)" at bounding box center [412, 136] width 154 height 19
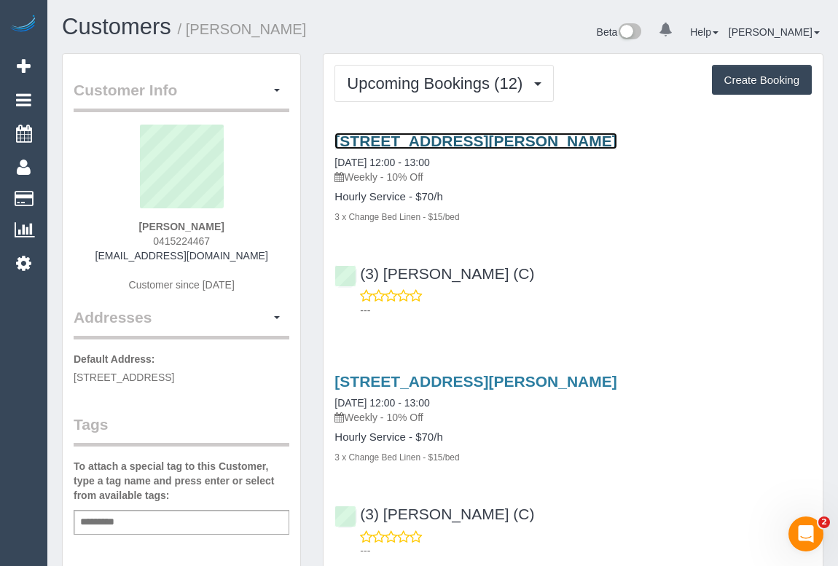
click at [486, 139] on link "[STREET_ADDRESS][PERSON_NAME]" at bounding box center [475, 141] width 282 height 17
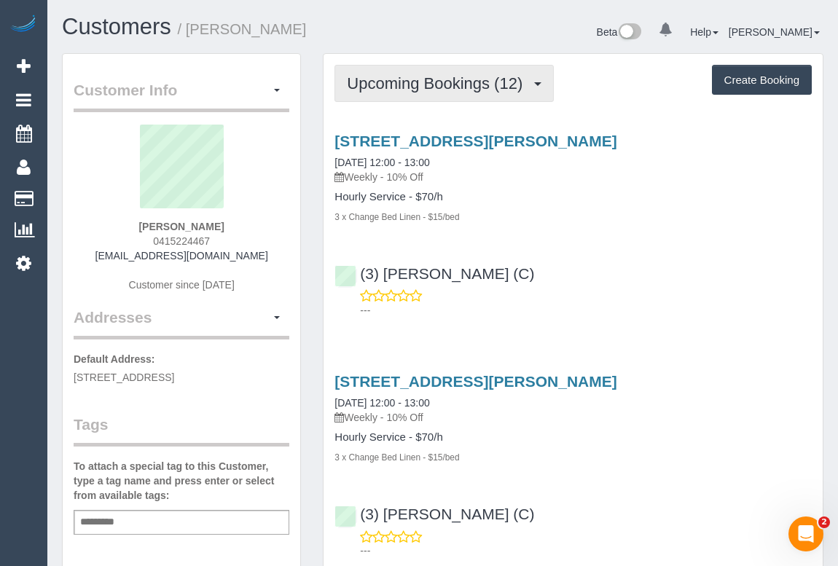
click at [396, 88] on span "Upcoming Bookings (12)" at bounding box center [438, 83] width 183 height 18
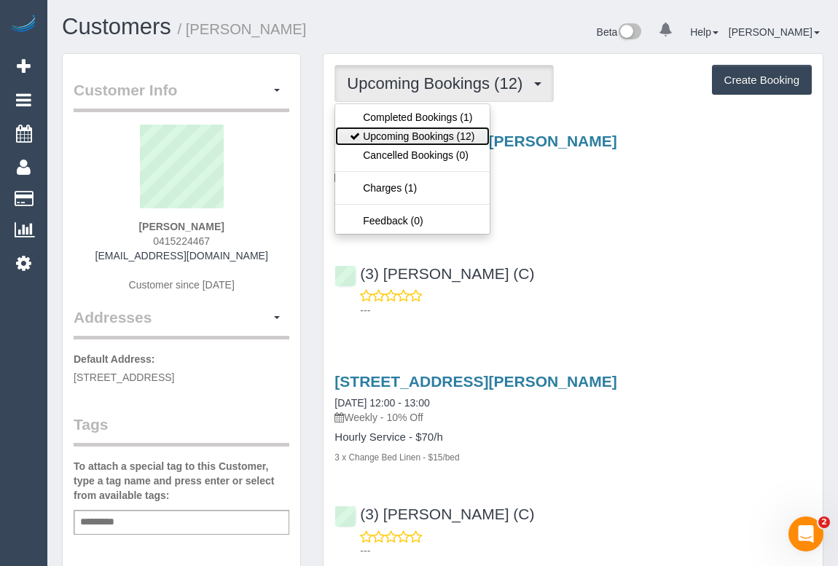
click at [391, 134] on link "Upcoming Bookings (12)" at bounding box center [412, 136] width 154 height 19
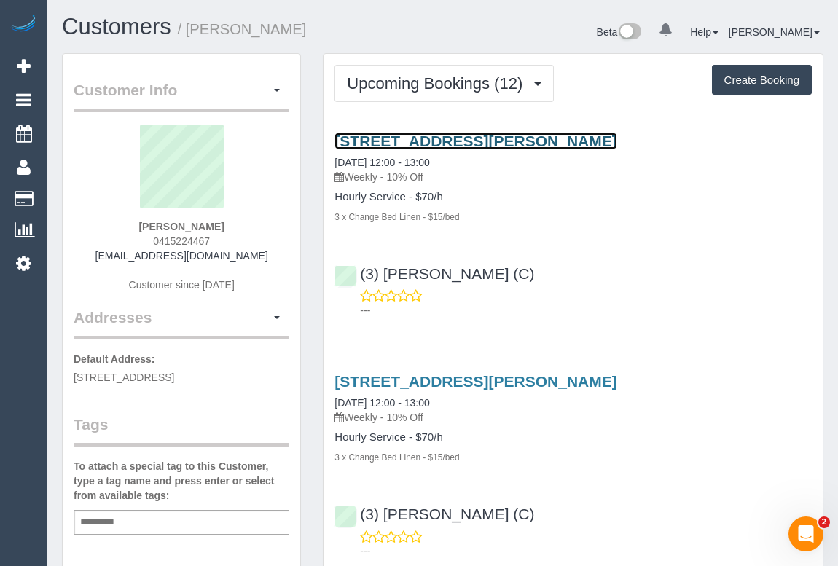
click at [491, 138] on link "34 Little Dryburgh Street North, North Melbourne, VIC 3051" at bounding box center [475, 141] width 282 height 17
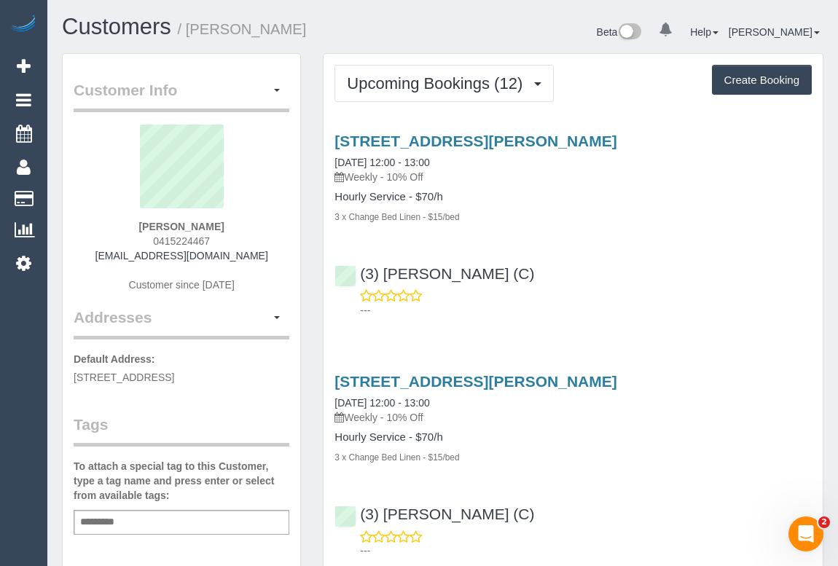
click at [638, 305] on p "---" at bounding box center [586, 310] width 452 height 15
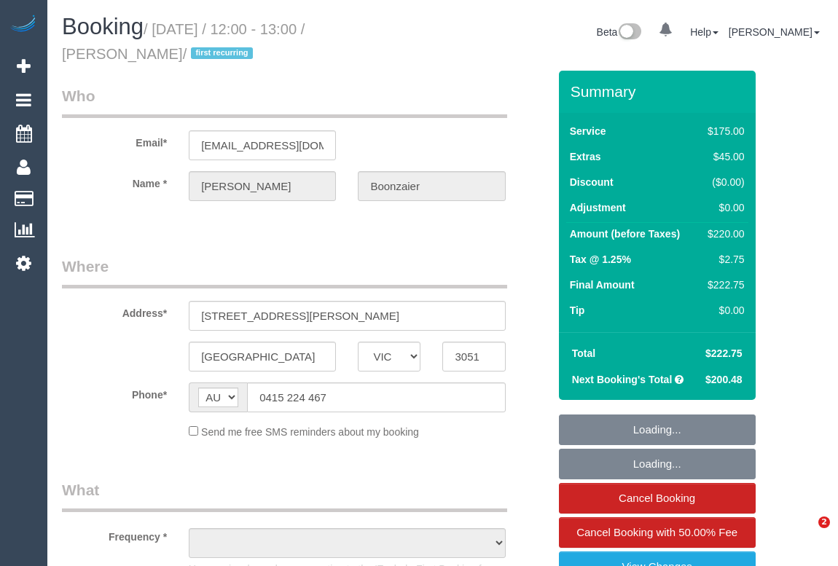
select select "VIC"
select select "string:stripe-pm_1RzXpv2GScqysDRViP3N51dc"
select select "number:29"
select select "number:16"
select select "number:19"
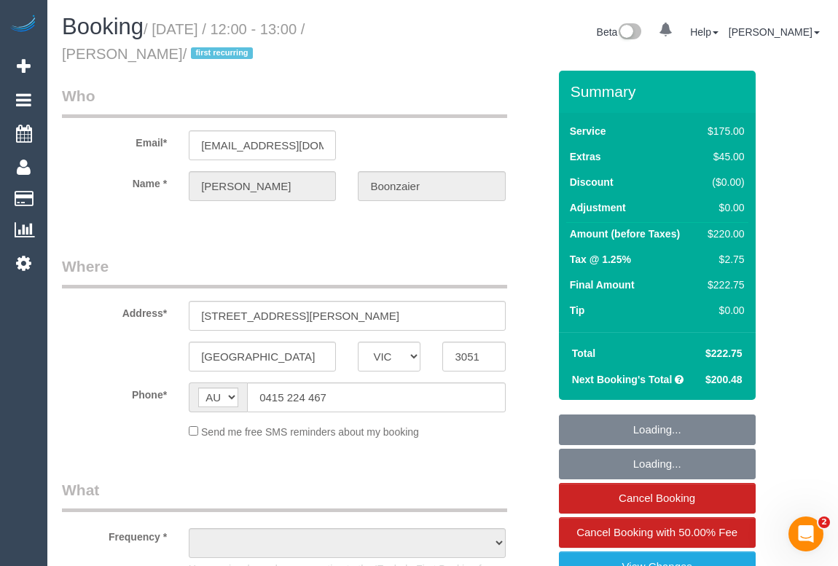
select select "number:25"
select select "number:34"
select select "number:11"
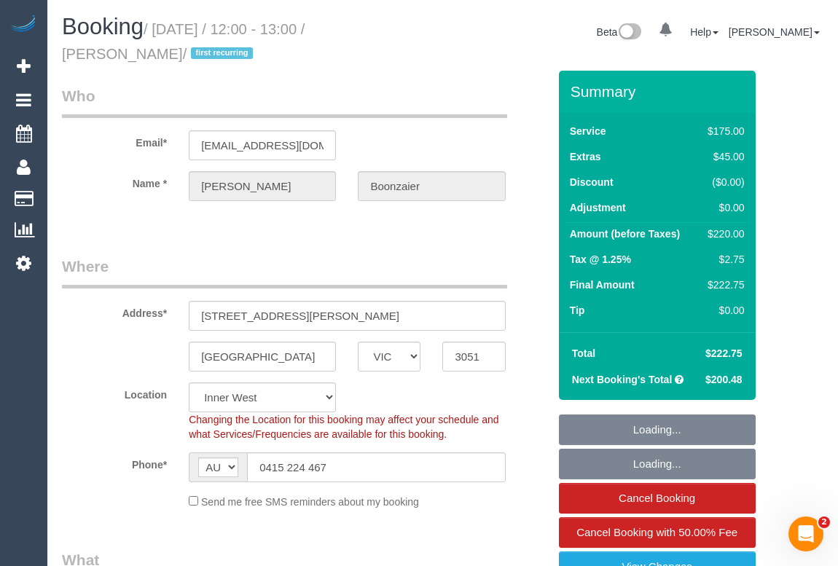
select select "object:771"
select select "150"
select select "object:1624"
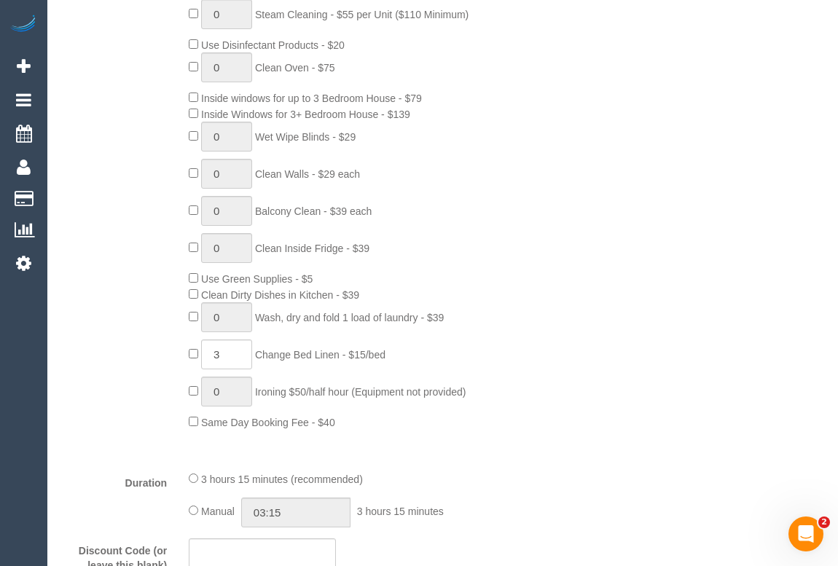
scroll to position [463, 0]
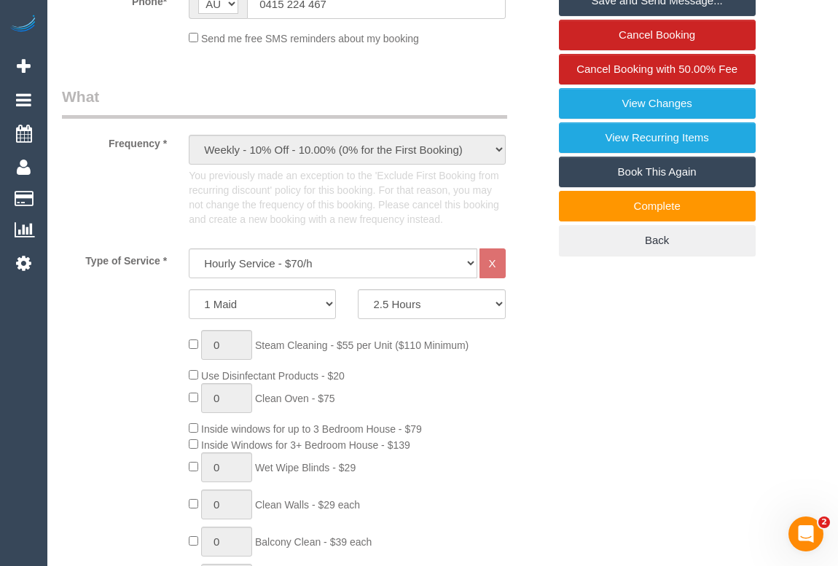
click at [556, 407] on div "0 Steam Cleaning - $55 per Unit ($110 Minimum) Use Disinfectant Products - $20 …" at bounding box center [368, 545] width 380 height 431
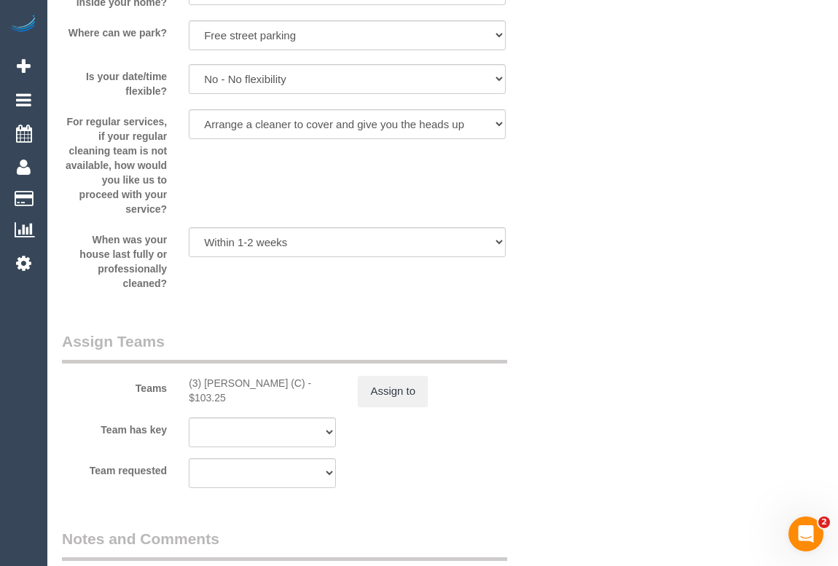
scroll to position [2318, 0]
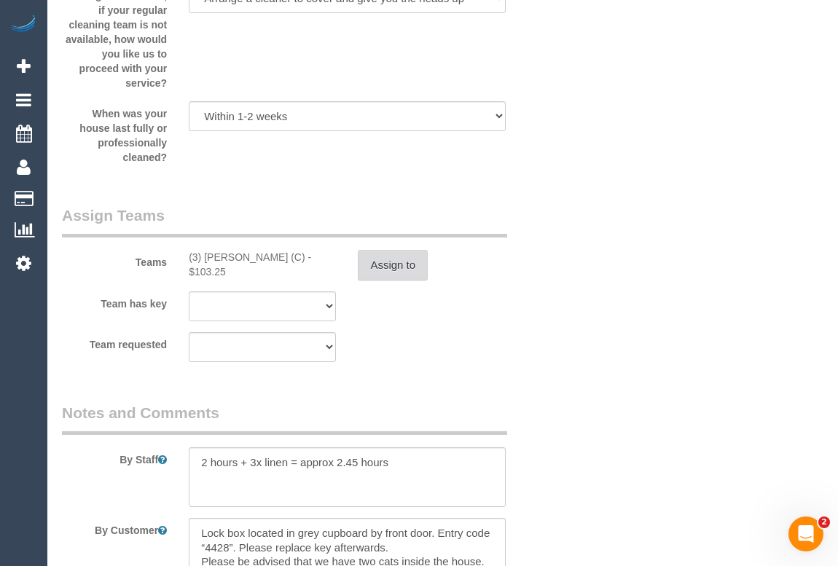
click at [392, 267] on button "Assign to" at bounding box center [393, 265] width 70 height 31
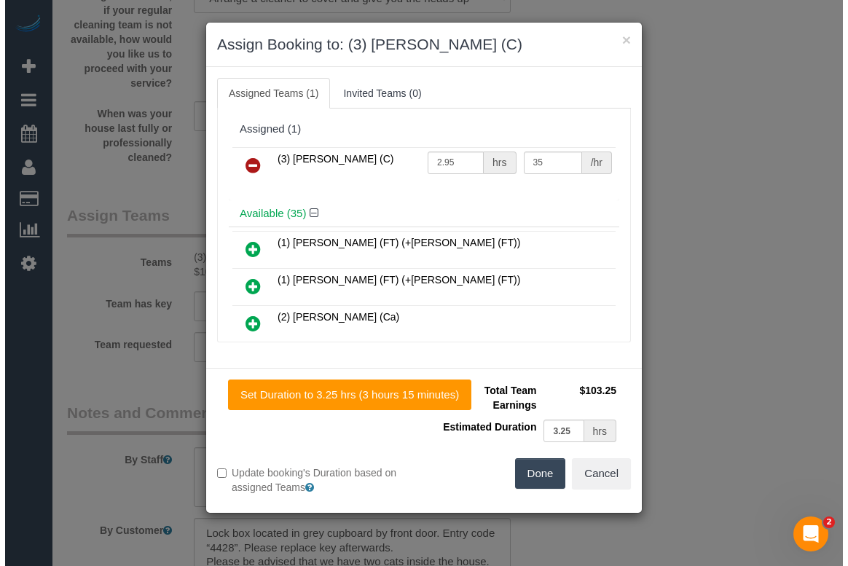
scroll to position [2303, 0]
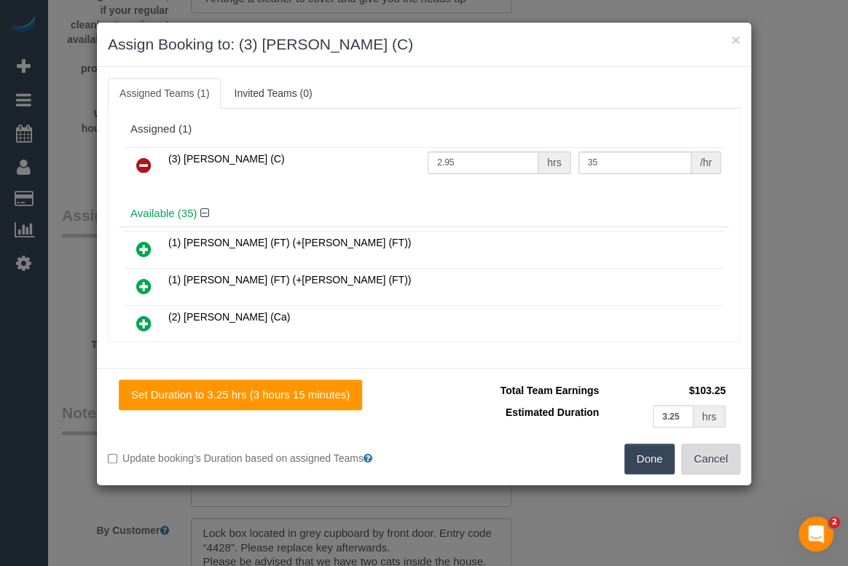
click at [703, 458] on button "Cancel" at bounding box center [710, 459] width 59 height 31
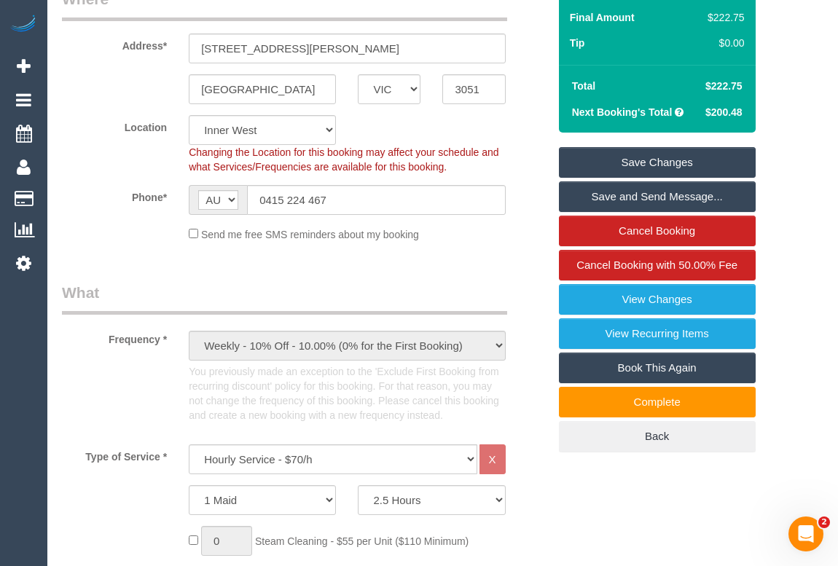
scroll to position [697, 0]
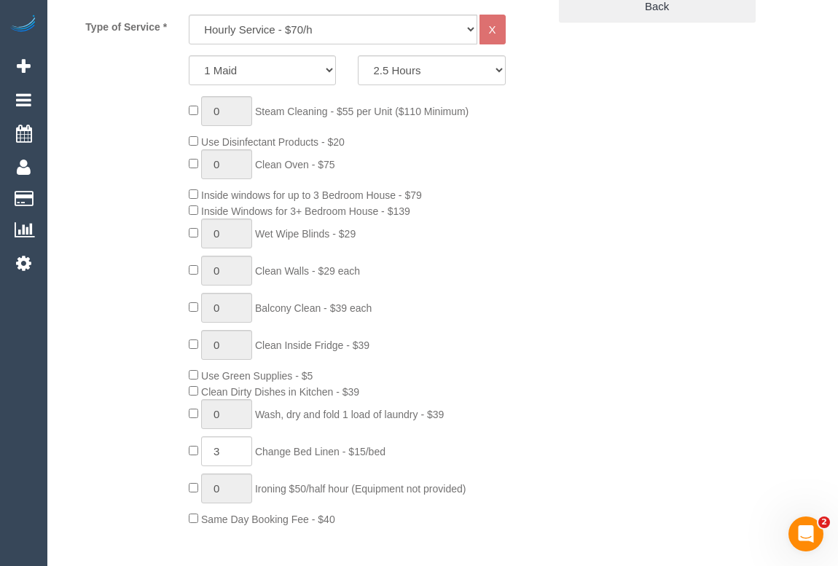
drag, startPoint x: 481, startPoint y: 299, endPoint x: 485, endPoint y: 365, distance: 66.4
click at [481, 299] on div "0 Steam Cleaning - $55 per Unit ($110 Minimum) Use Disinfectant Products - $20 …" at bounding box center [368, 311] width 380 height 431
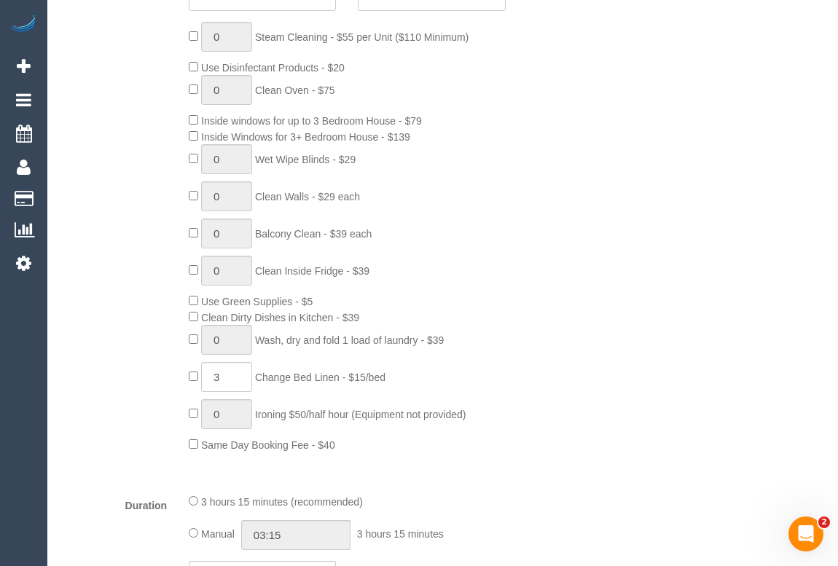
scroll to position [794, 0]
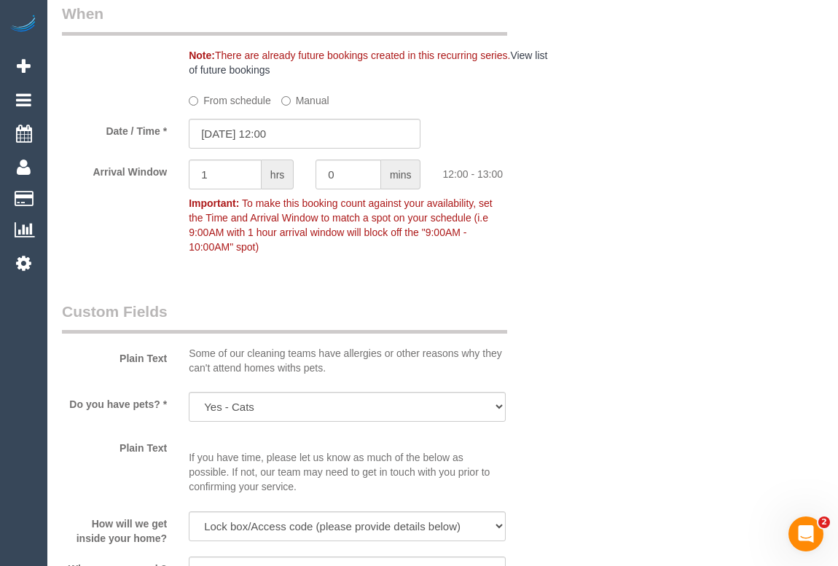
scroll to position [1722, 0]
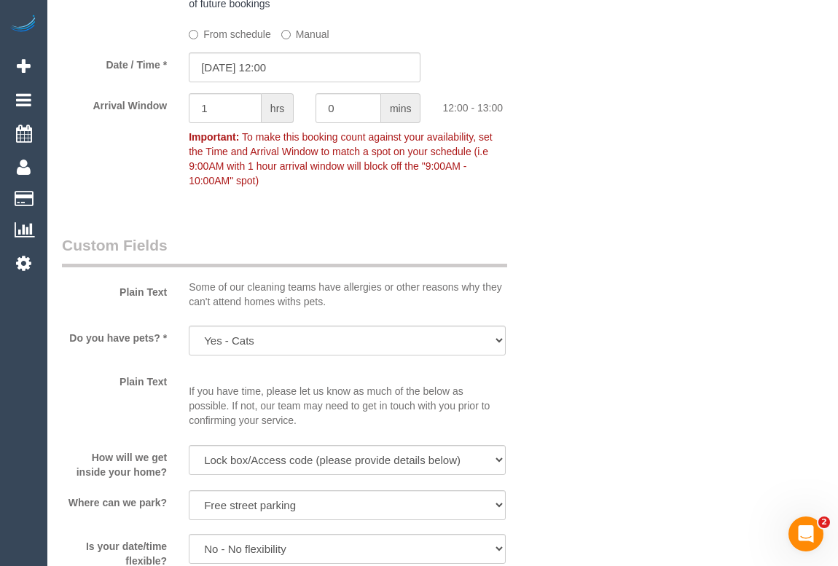
click at [594, 384] on div "Who Email* annpsyc@hotmail.com Name * Ann Boonzaier Where Address* 34 Little Dr…" at bounding box center [442, 121] width 761 height 3545
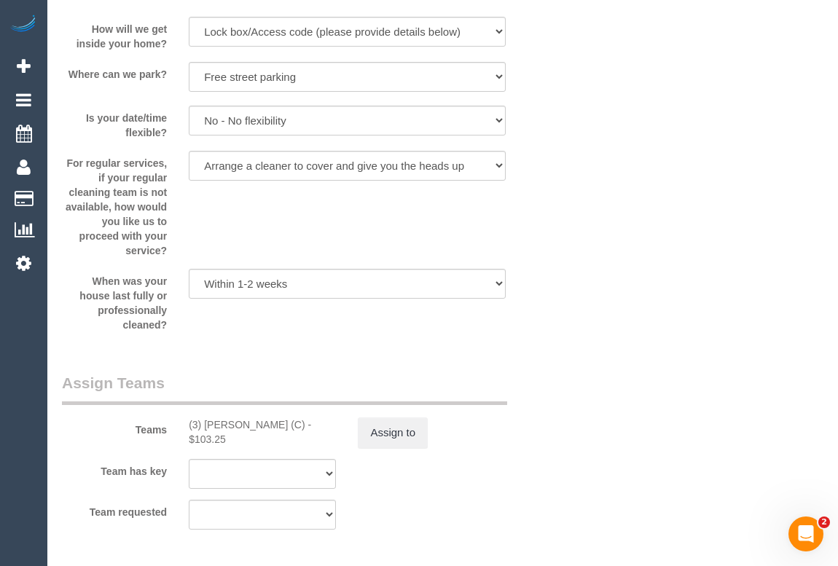
scroll to position [2251, 0]
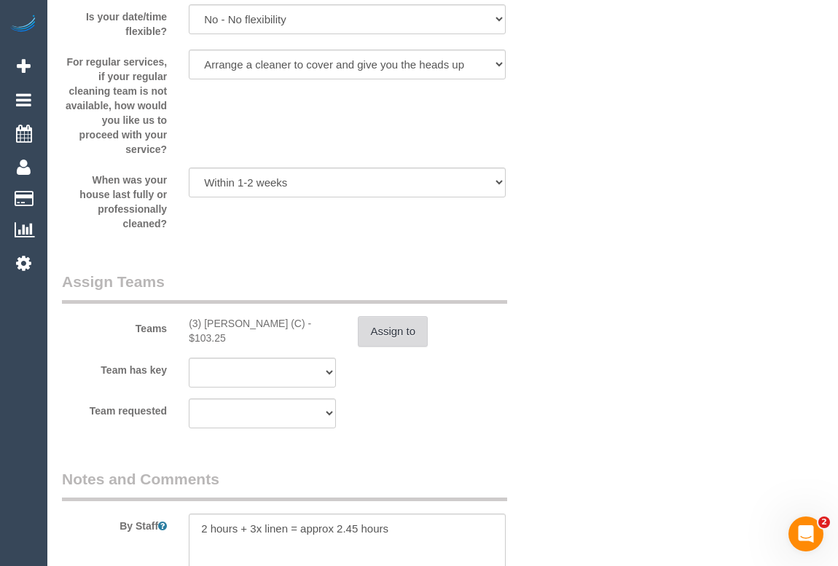
click at [383, 339] on button "Assign to" at bounding box center [393, 331] width 70 height 31
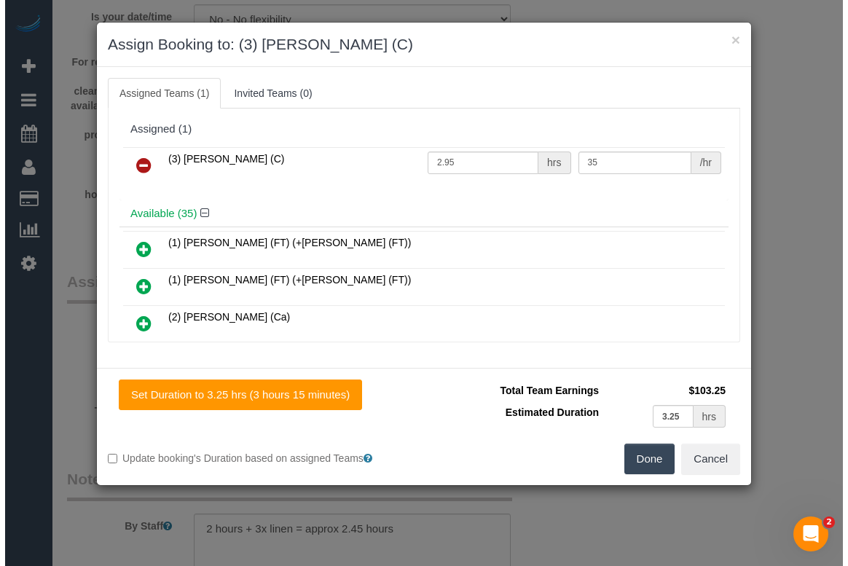
scroll to position [2237, 0]
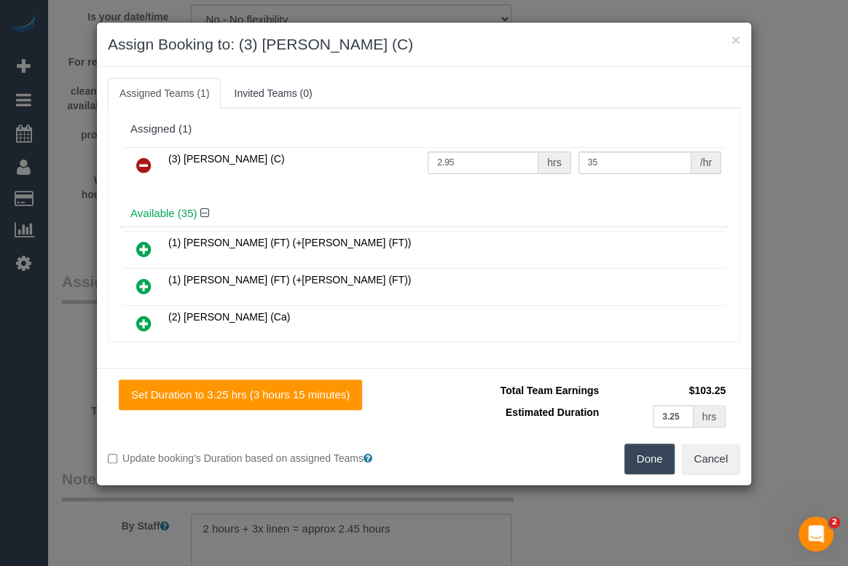
click at [420, 190] on div "(3) John Maldeniya (C) 2.95 hrs 35 /hr" at bounding box center [423, 172] width 609 height 57
drag, startPoint x: 691, startPoint y: 42, endPoint x: 702, endPoint y: 47, distance: 12.1
click at [691, 42] on h3 "Assign Booking to: (3) John Maldeniya (C)" at bounding box center [424, 45] width 632 height 22
click at [718, 459] on button "Cancel" at bounding box center [710, 459] width 59 height 31
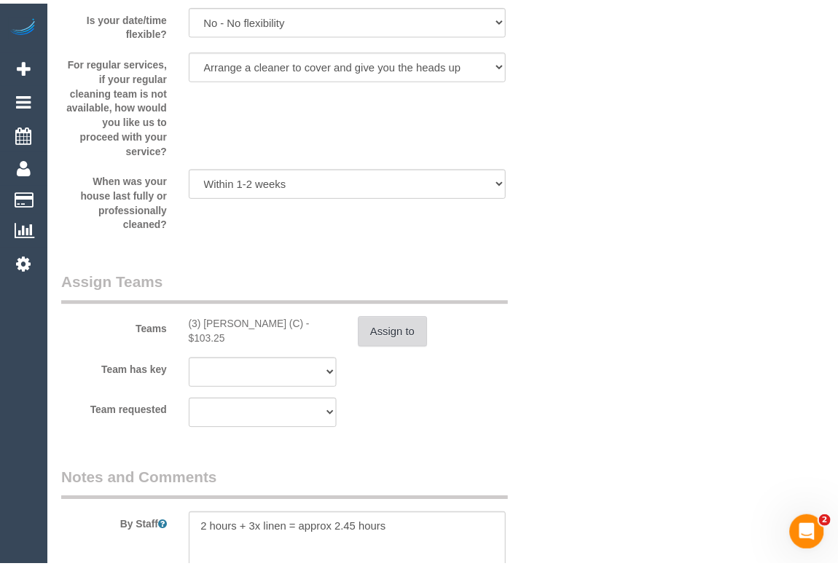
scroll to position [2251, 0]
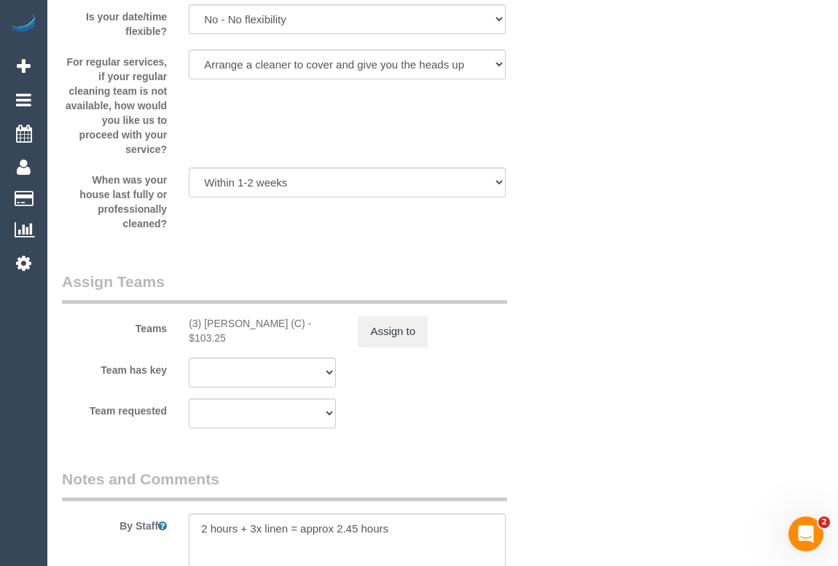
click at [398, 321] on button "Assign to" at bounding box center [393, 331] width 70 height 31
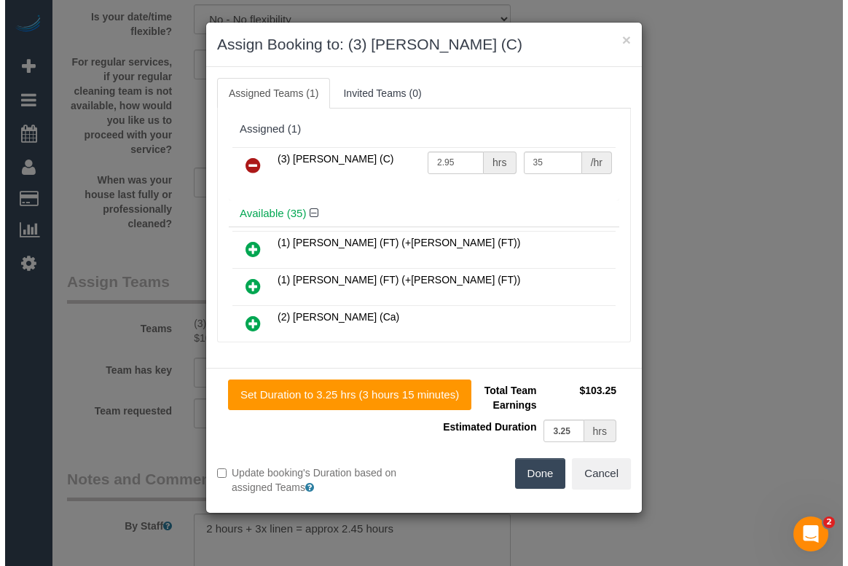
scroll to position [2237, 0]
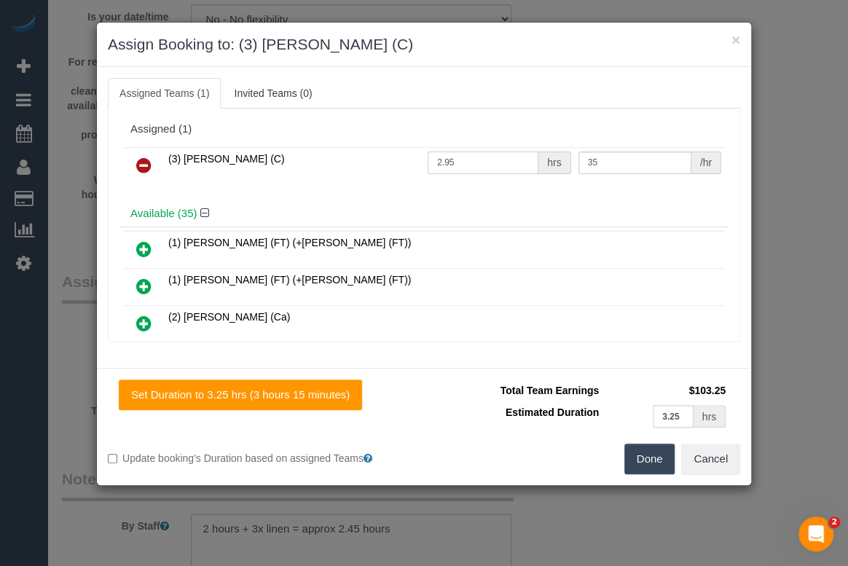
drag, startPoint x: 475, startPoint y: 159, endPoint x: 386, endPoint y: 160, distance: 88.9
click at [386, 160] on tr "(3) John Maldeniya (C) 2.95 hrs 35 /hr" at bounding box center [424, 165] width 602 height 37
click at [720, 457] on button "Cancel" at bounding box center [710, 459] width 59 height 31
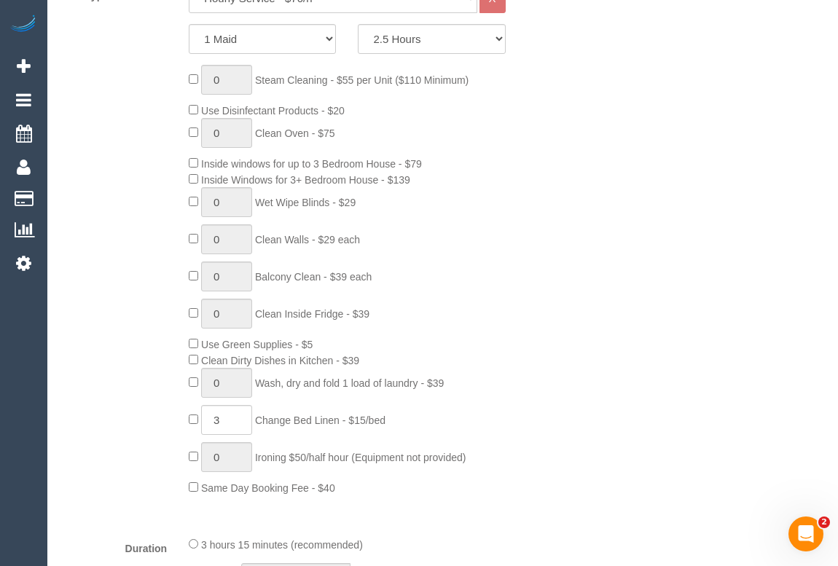
scroll to position [463, 0]
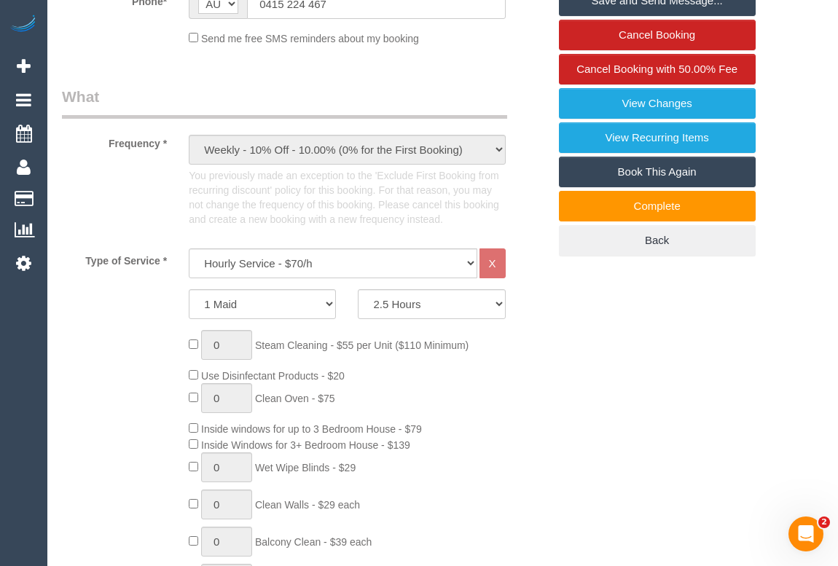
click at [487, 392] on div "0 Steam Cleaning - $55 per Unit ($110 Minimum) Use Disinfectant Products - $20 …" at bounding box center [368, 545] width 380 height 431
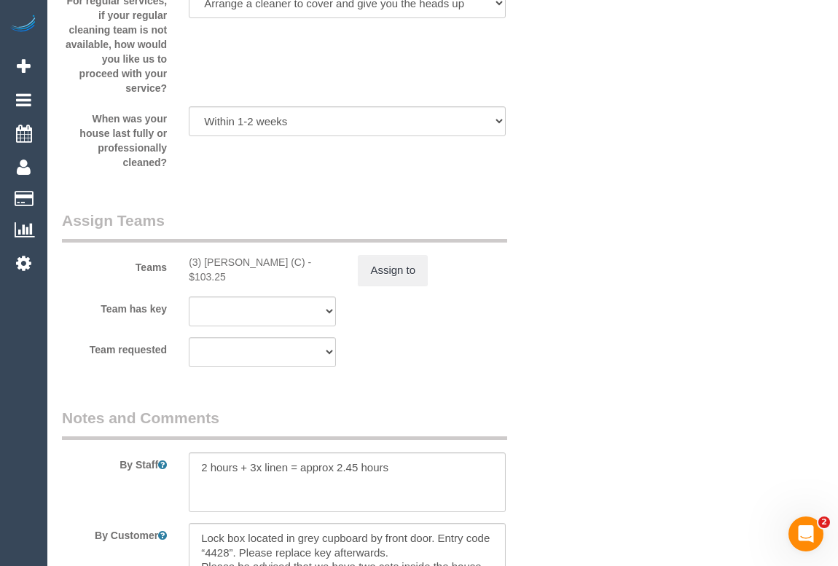
scroll to position [2318, 0]
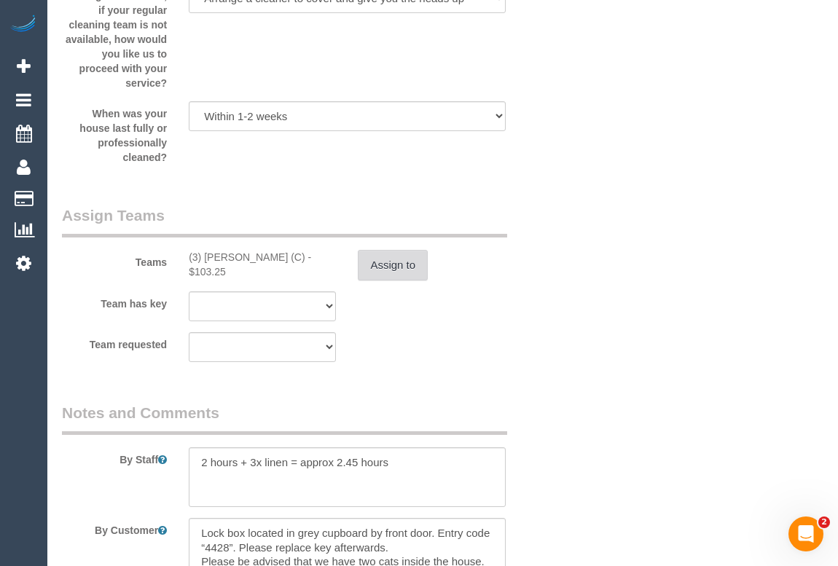
click at [384, 253] on button "Assign to" at bounding box center [393, 265] width 70 height 31
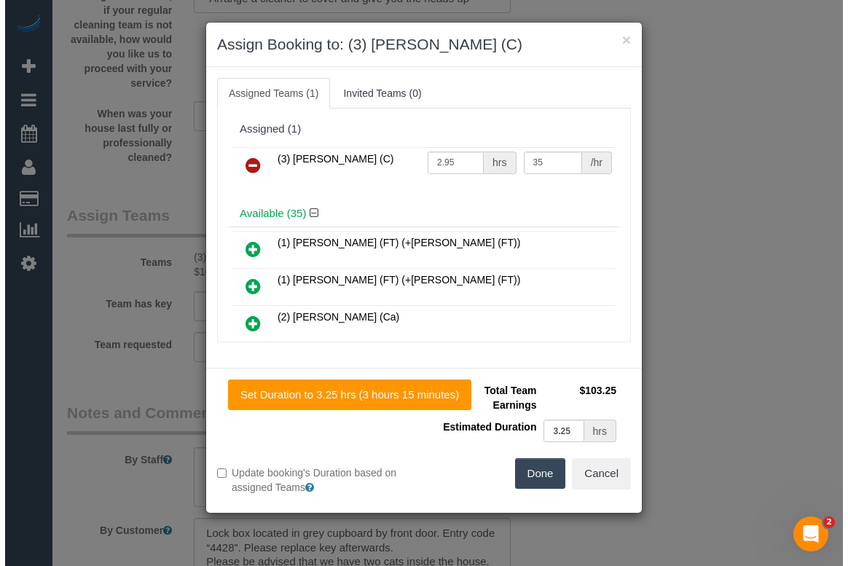
scroll to position [2303, 0]
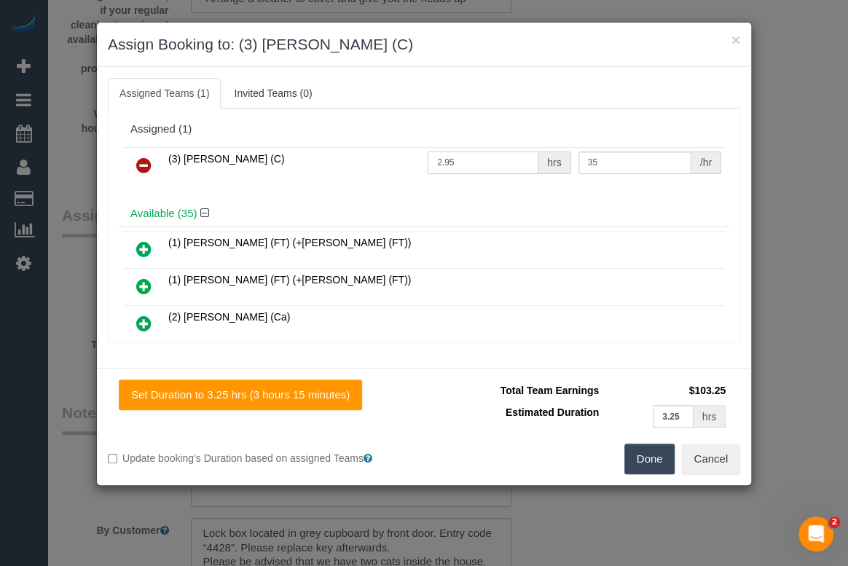
drag, startPoint x: 468, startPoint y: 159, endPoint x: 392, endPoint y: 160, distance: 75.8
click at [392, 160] on tr "(3) John Maldeniya (C) 2.95 hrs 35 /hr" at bounding box center [424, 165] width 602 height 37
type input "3.25"
click at [645, 460] on button "Done" at bounding box center [649, 459] width 51 height 31
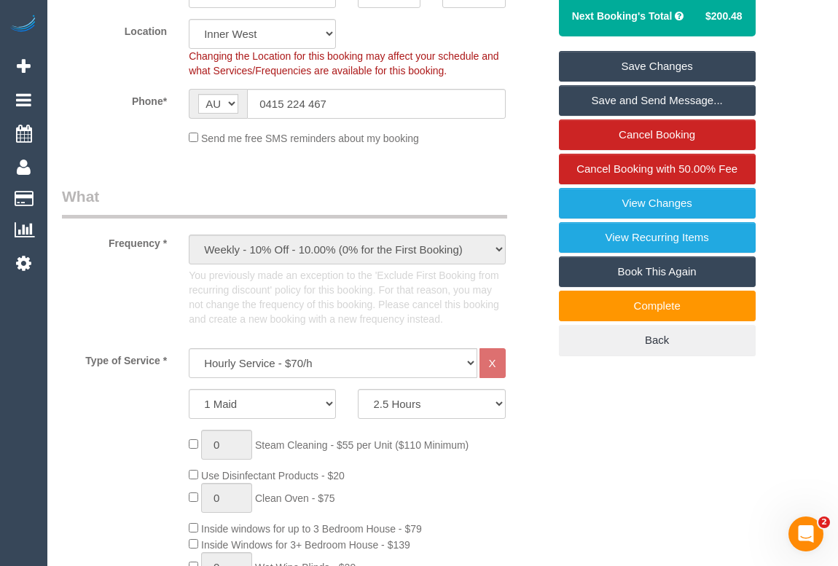
scroll to position [331, 0]
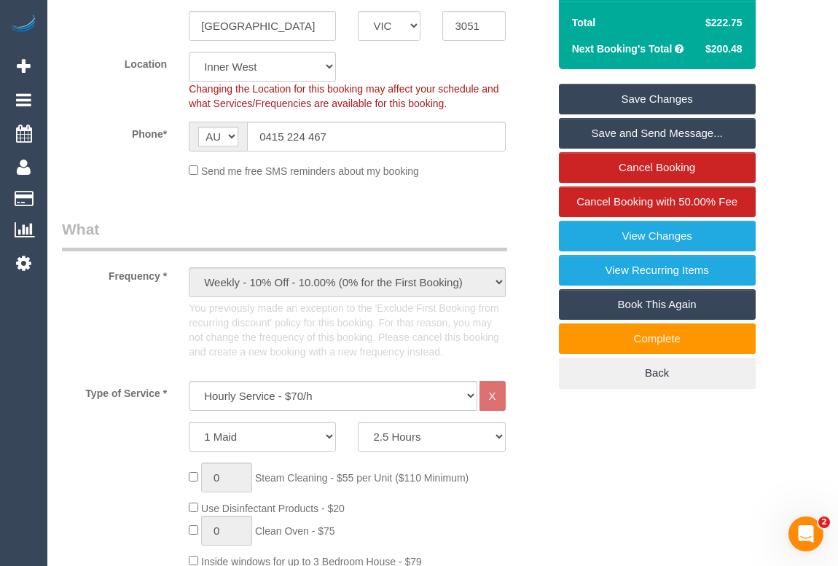
click at [662, 106] on link "Save Changes" at bounding box center [657, 99] width 197 height 31
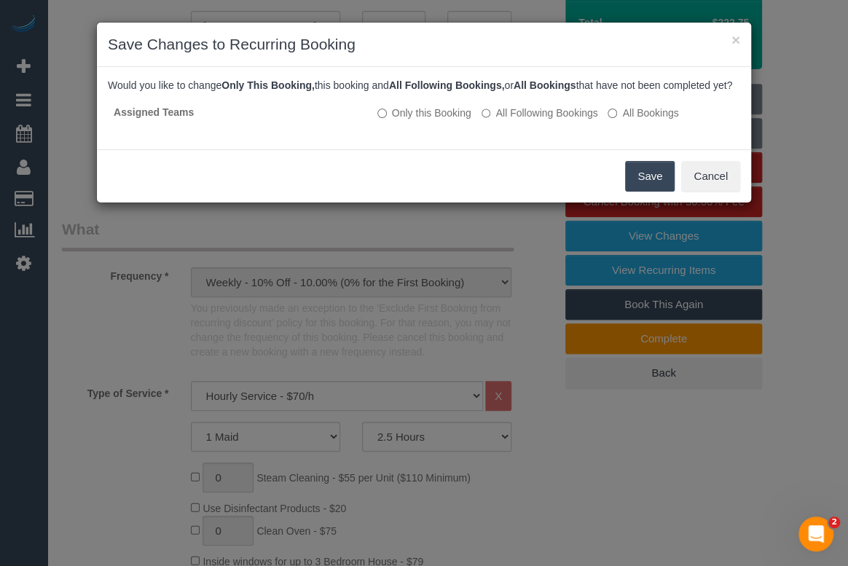
click at [639, 187] on button "Save" at bounding box center [650, 176] width 50 height 31
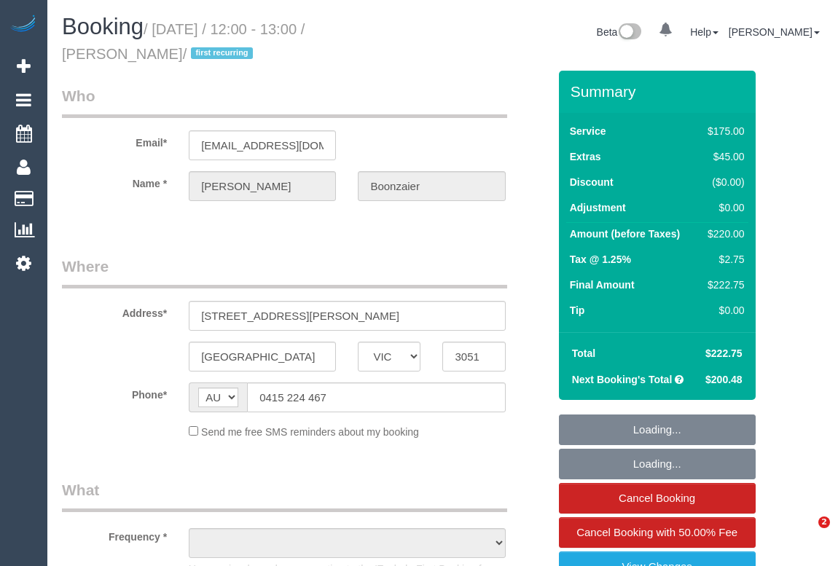
select select "VIC"
select select "string:stripe-pm_1RzXpv2GScqysDRViP3N51dc"
select select "number:29"
select select "number:16"
select select "number:19"
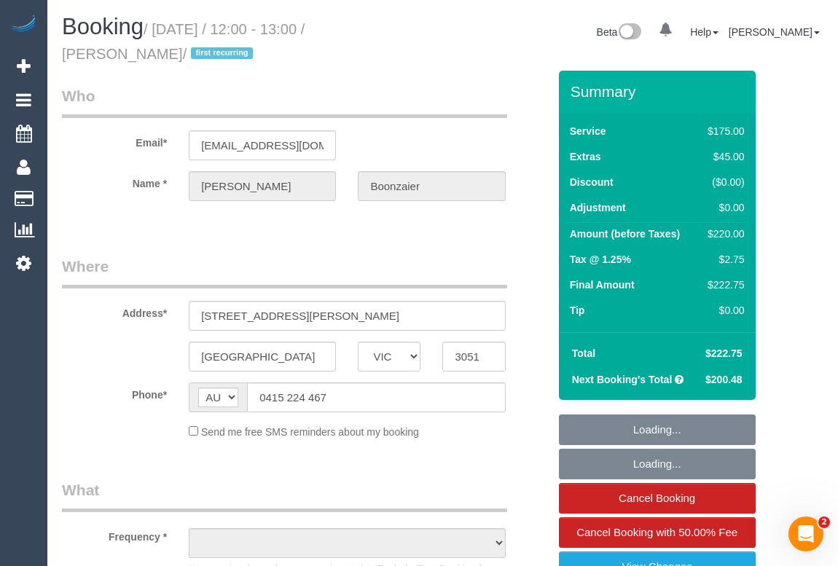
select select "number:25"
select select "number:34"
select select "number:11"
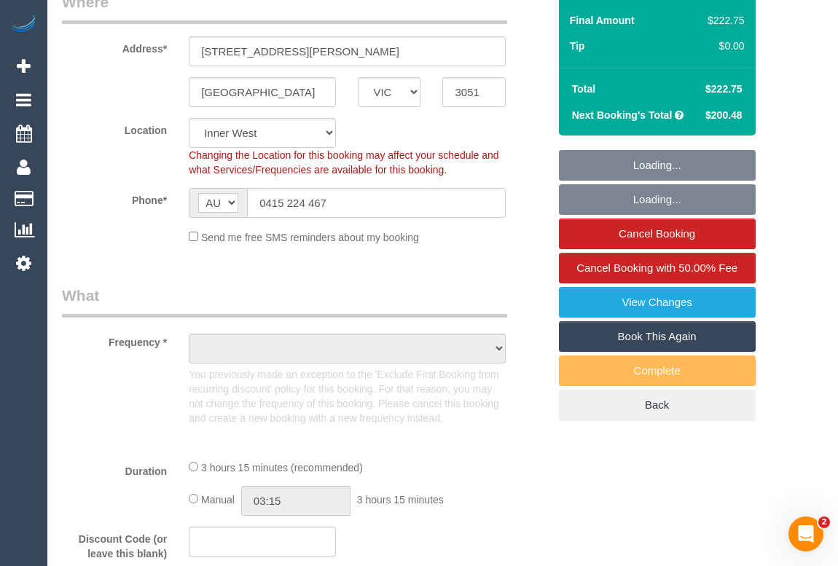
select select "object:771"
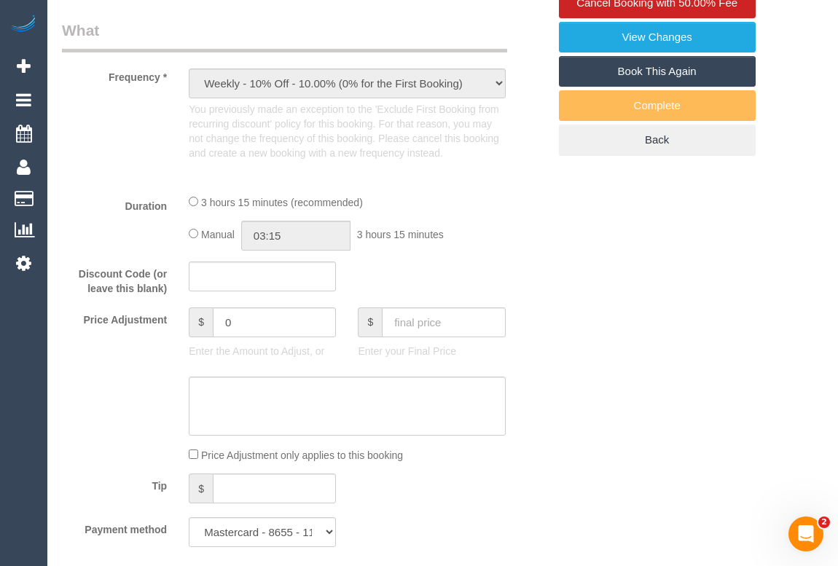
select select "150"
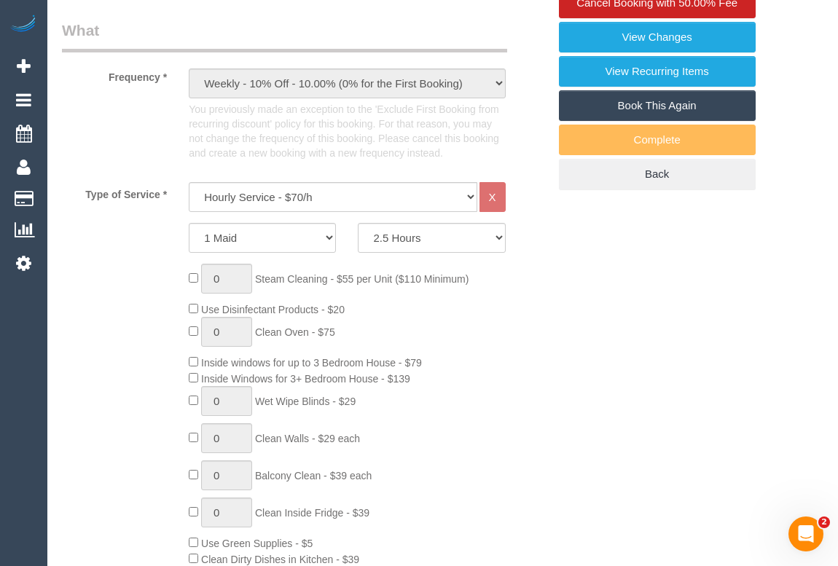
select select "object:1454"
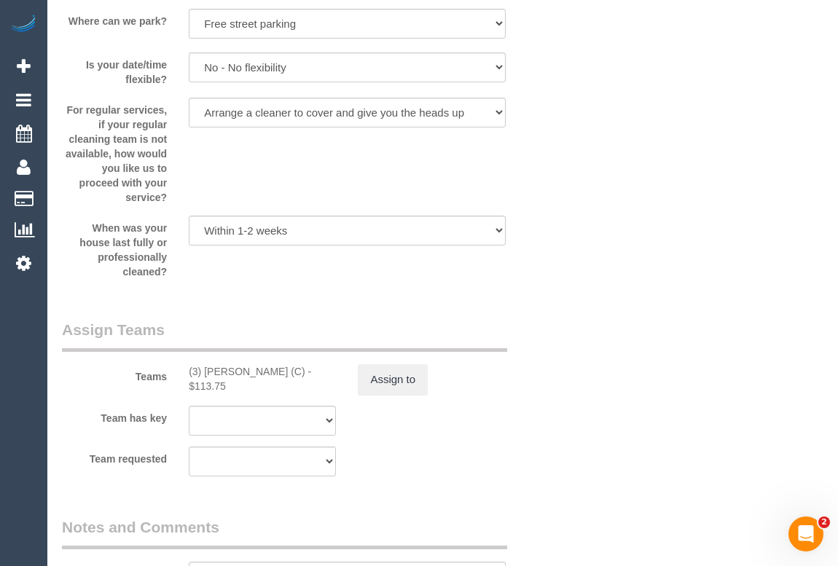
scroll to position [2397, 0]
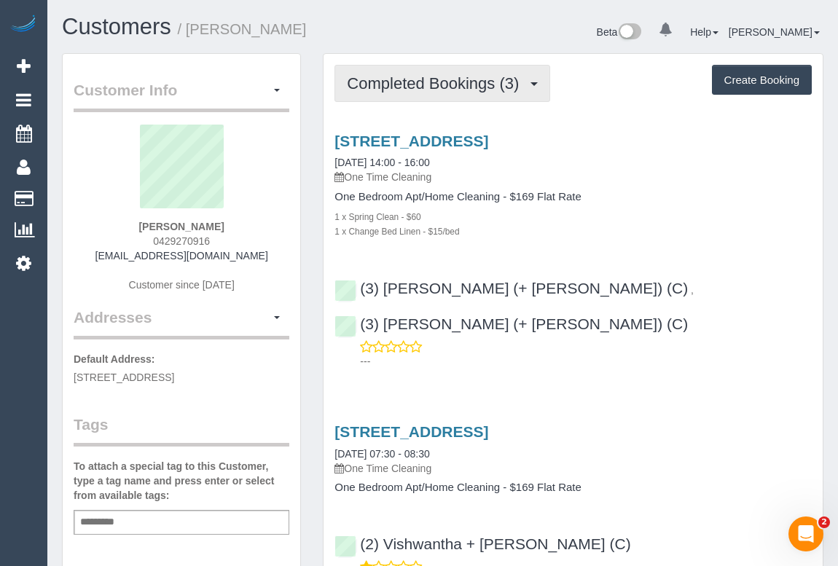
click at [431, 87] on span "Completed Bookings (3)" at bounding box center [436, 83] width 179 height 18
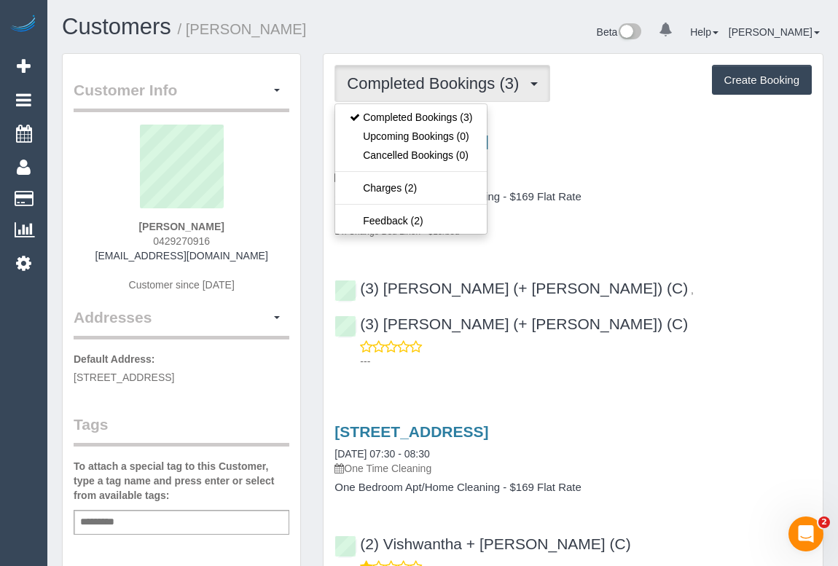
click at [651, 187] on div "109/2a Como St, Alphington, VIC 3078 02/09/2025 14:00 - 16:00 One Time Cleaning…" at bounding box center [573, 186] width 499 height 106
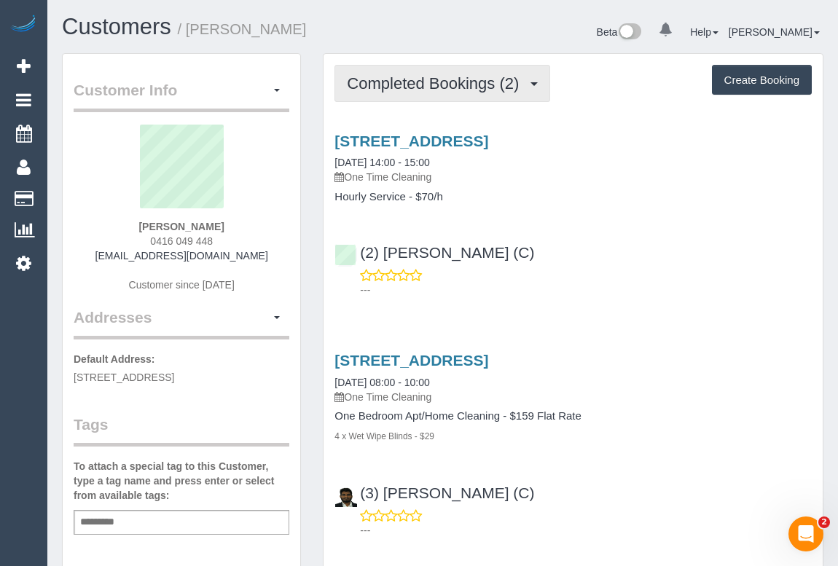
click at [437, 89] on span "Completed Bookings (2)" at bounding box center [436, 83] width 179 height 18
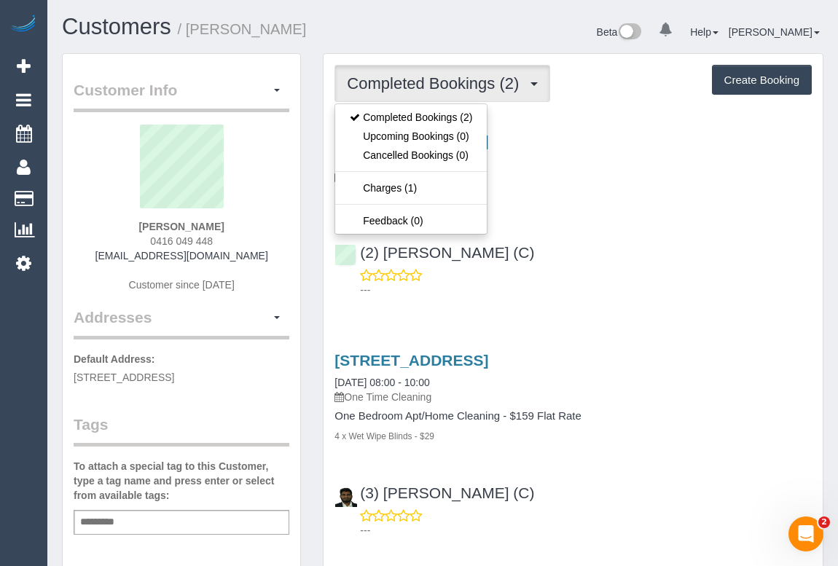
click at [603, 256] on div "(2) [PERSON_NAME] (C) ---" at bounding box center [573, 265] width 499 height 66
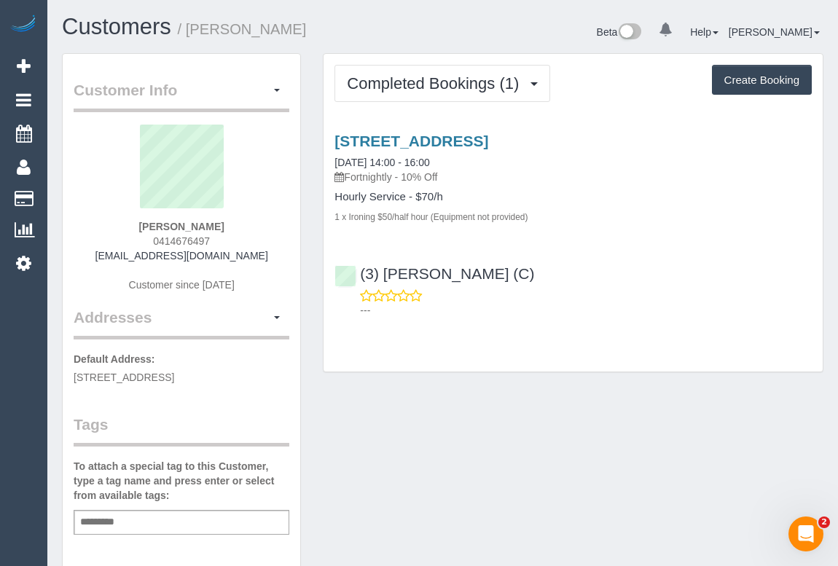
click at [475, 436] on div "Customer Info Edit Contact Info Send Message Email Preferences Special Sales Ta…" at bounding box center [442, 541] width 783 height 976
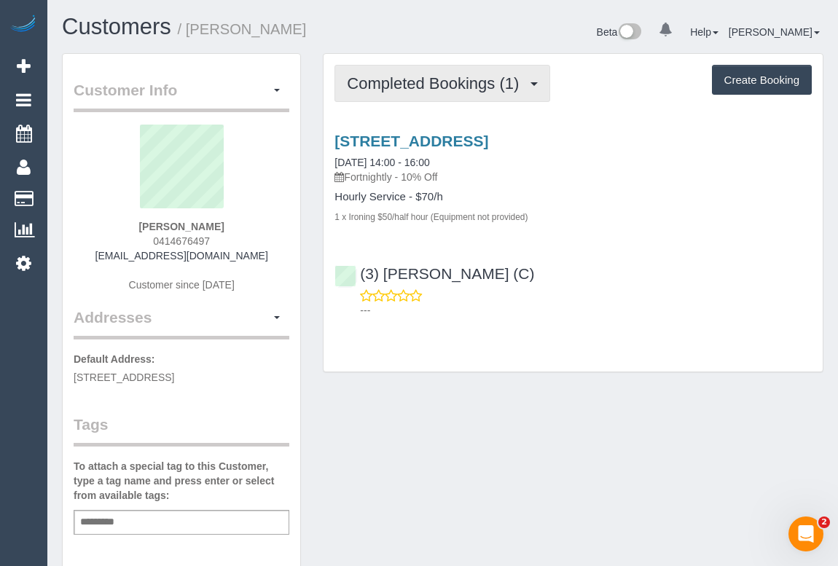
click at [409, 87] on span "Completed Bookings (1)" at bounding box center [436, 83] width 179 height 18
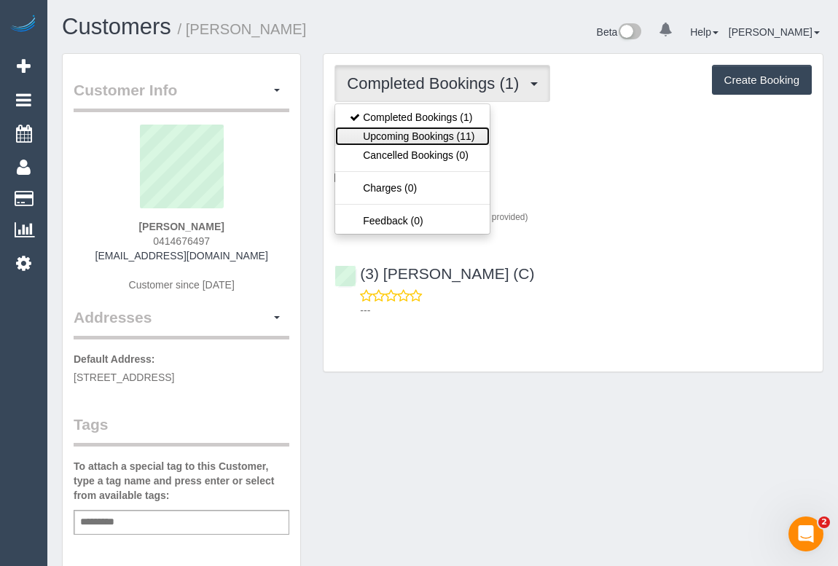
click at [419, 139] on link "Upcoming Bookings (11)" at bounding box center [412, 136] width 154 height 19
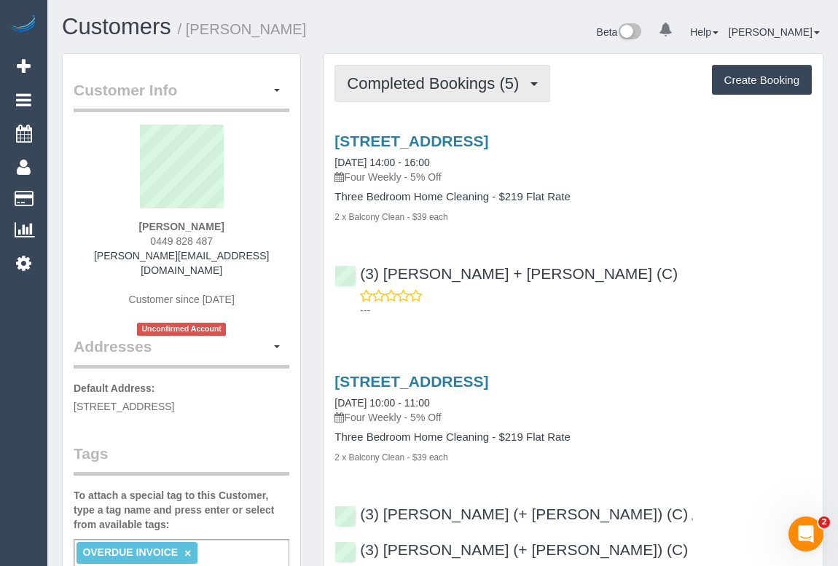
click at [409, 87] on span "Completed Bookings (5)" at bounding box center [436, 83] width 179 height 18
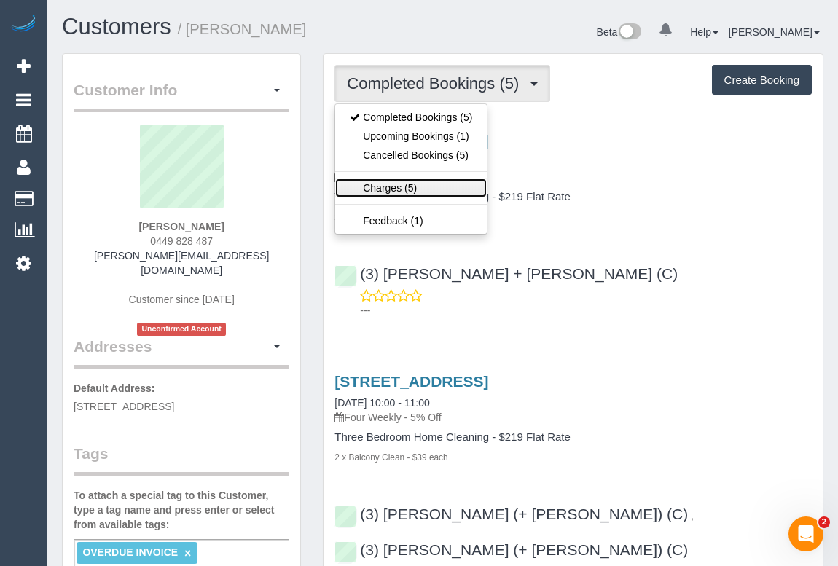
click at [393, 184] on link "Charges (5)" at bounding box center [411, 188] width 152 height 19
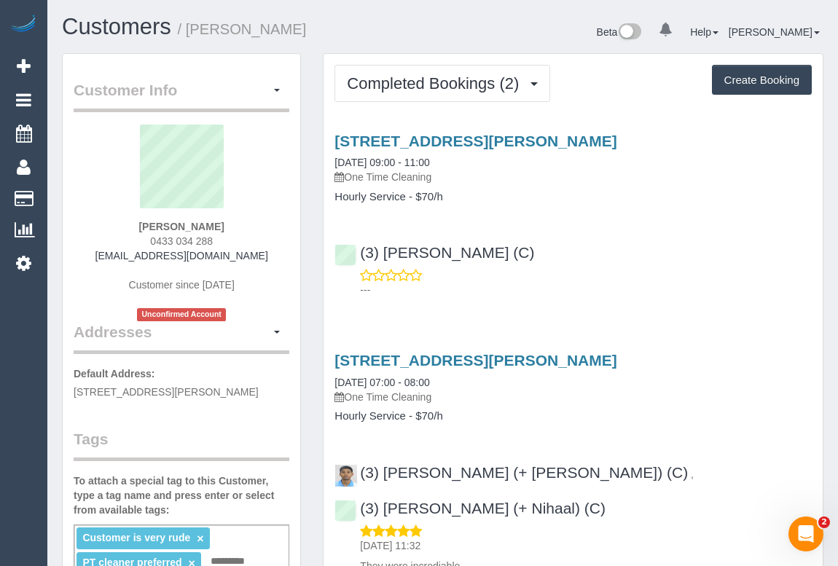
click at [612, 243] on div "(3) [PERSON_NAME] (C) ---" at bounding box center [573, 265] width 499 height 66
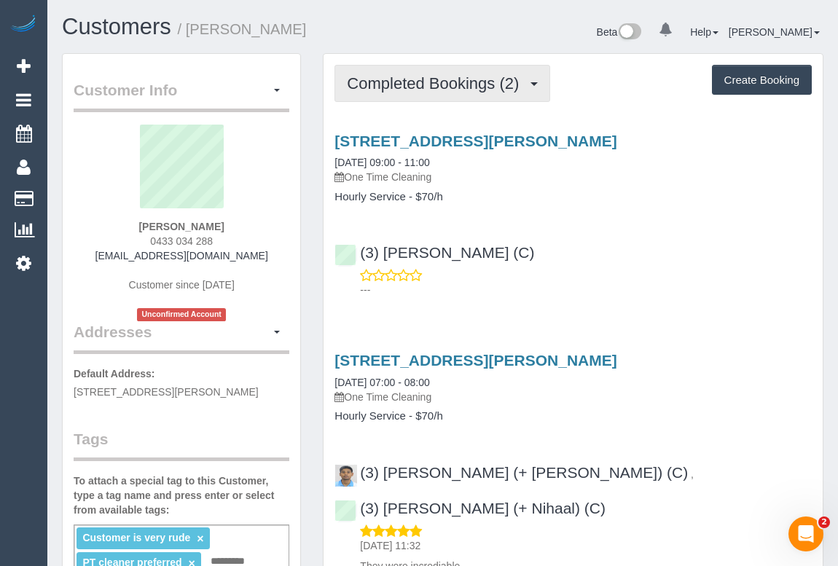
click at [413, 87] on span "Completed Bookings (2)" at bounding box center [436, 83] width 179 height 18
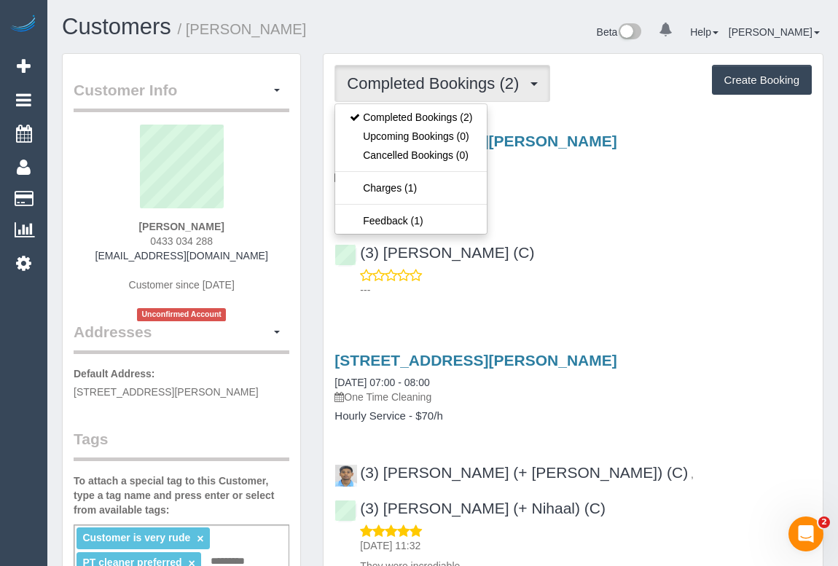
click at [614, 274] on div "---" at bounding box center [572, 282] width 477 height 29
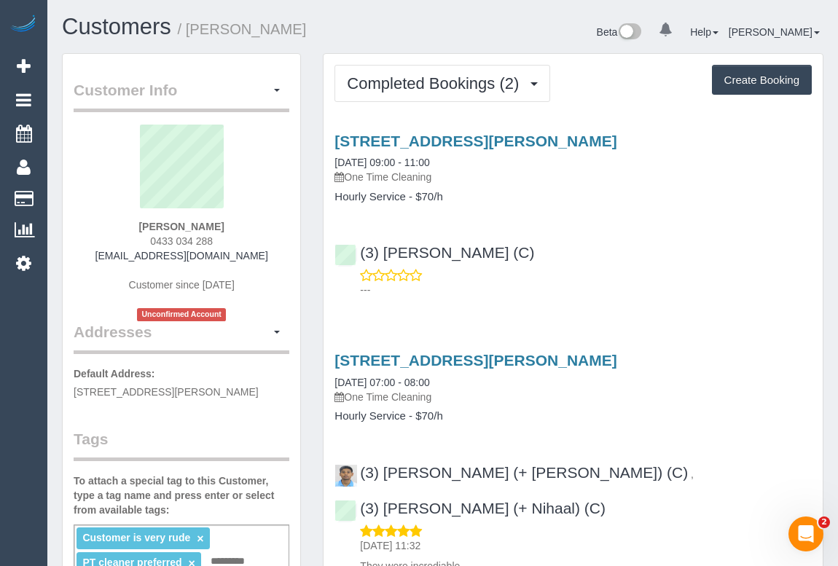
click at [614, 276] on div "---" at bounding box center [572, 282] width 477 height 29
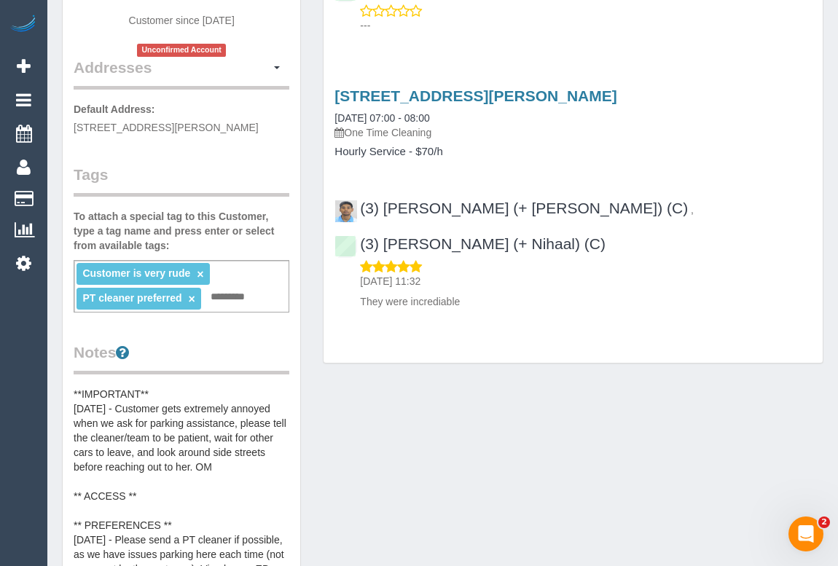
click at [521, 379] on div "Customer Info Edit Contact Info Send Message Email Preferences Special Sales Ta…" at bounding box center [442, 429] width 783 height 1281
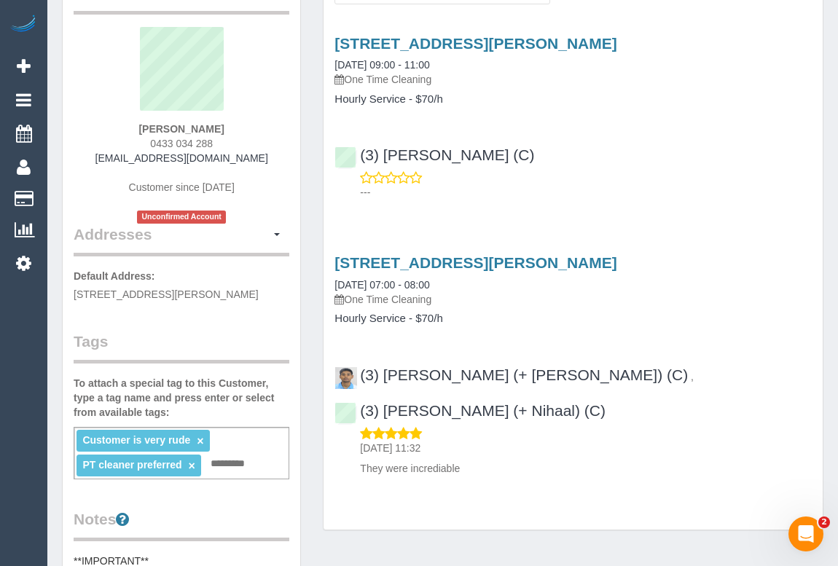
scroll to position [0, 0]
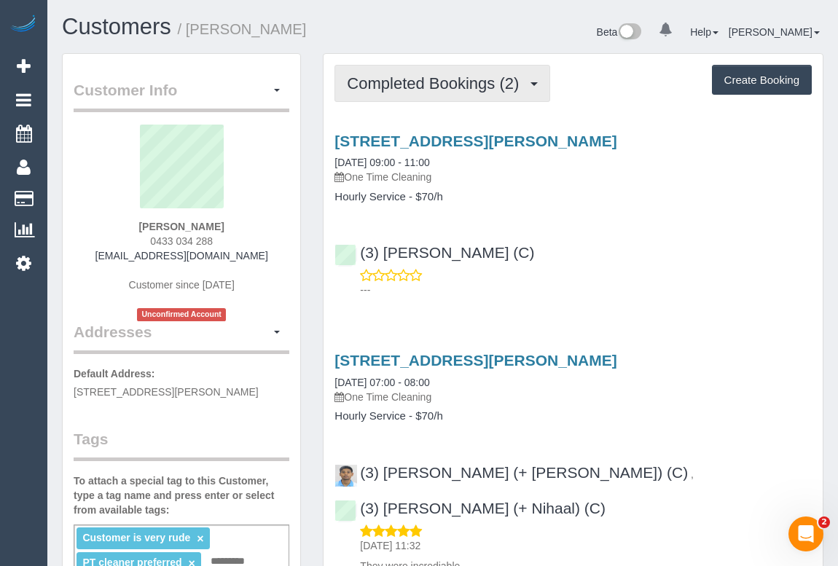
click at [442, 80] on span "Completed Bookings (2)" at bounding box center [436, 83] width 179 height 18
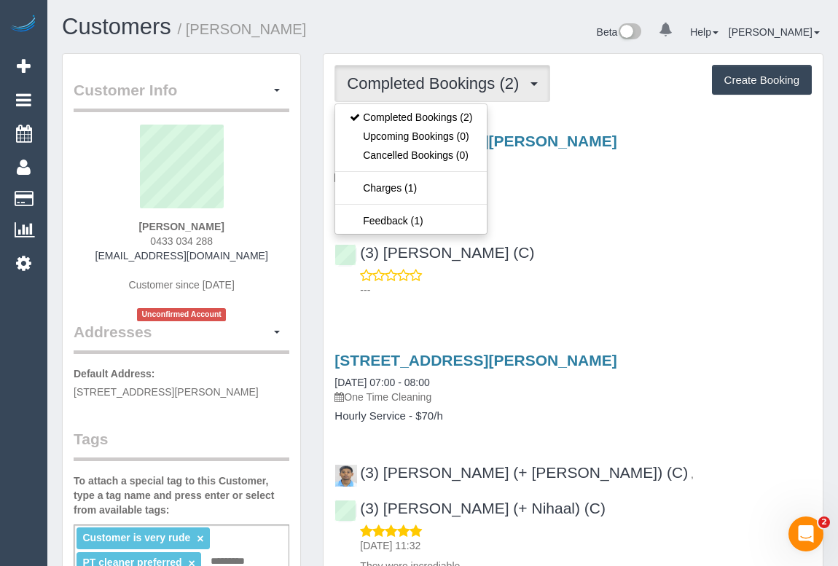
click at [598, 263] on div "(3) Goswin Kanta (C) ---" at bounding box center [573, 265] width 499 height 66
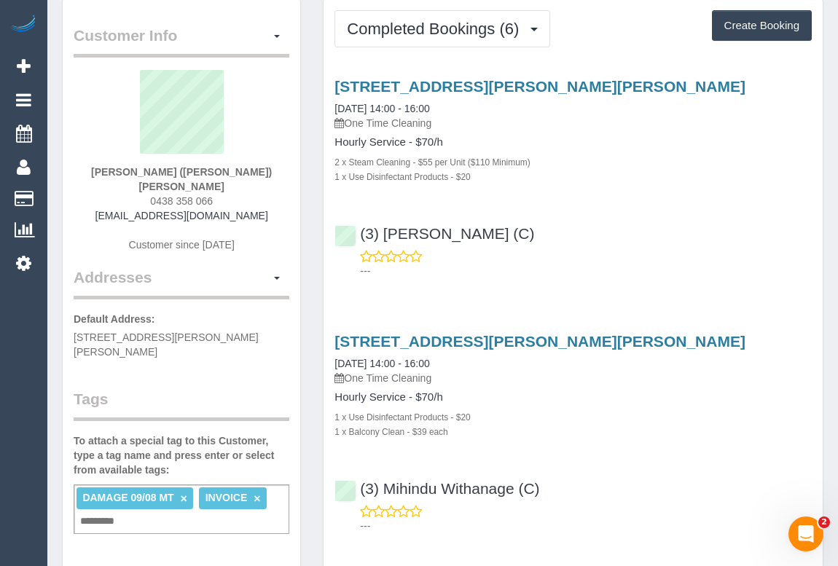
scroll to position [66, 0]
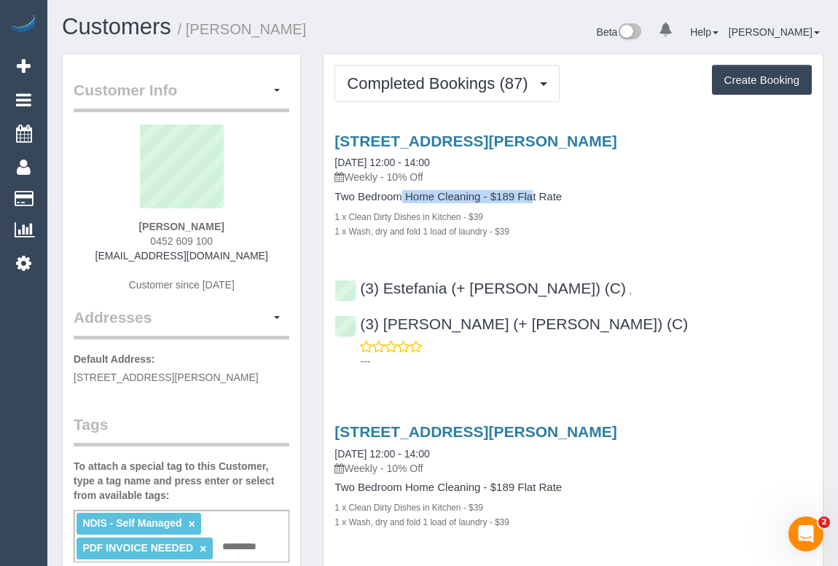
drag, startPoint x: 334, startPoint y: 196, endPoint x: 477, endPoint y: 195, distance: 142.8
click at [477, 195] on h4 "Two Bedroom Home Cleaning - $189 Flat Rate" at bounding box center [572, 197] width 477 height 12
copy h4 "Two Bedroom Home Cleaning"
drag, startPoint x: 348, startPoint y: 173, endPoint x: 381, endPoint y: 173, distance: 32.8
click at [381, 173] on p "Weekly - 10% Off" at bounding box center [572, 177] width 477 height 15
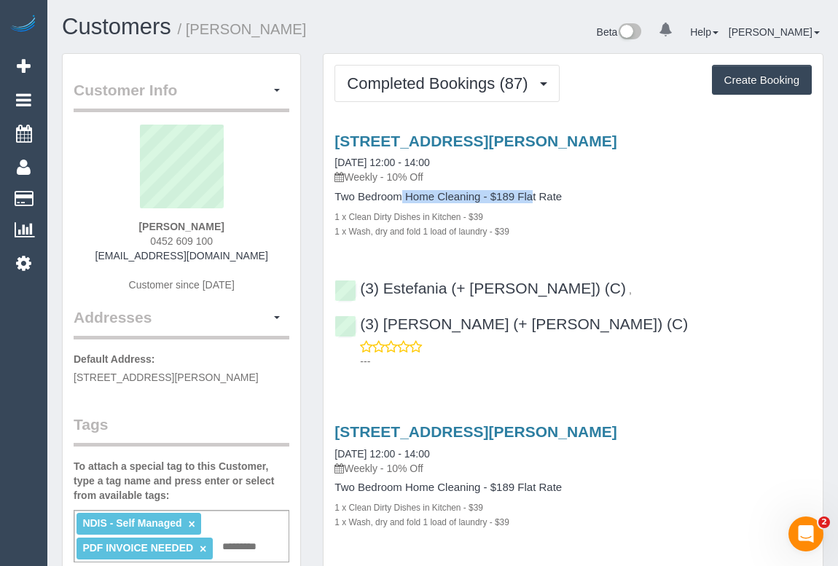
copy p "Weekly"
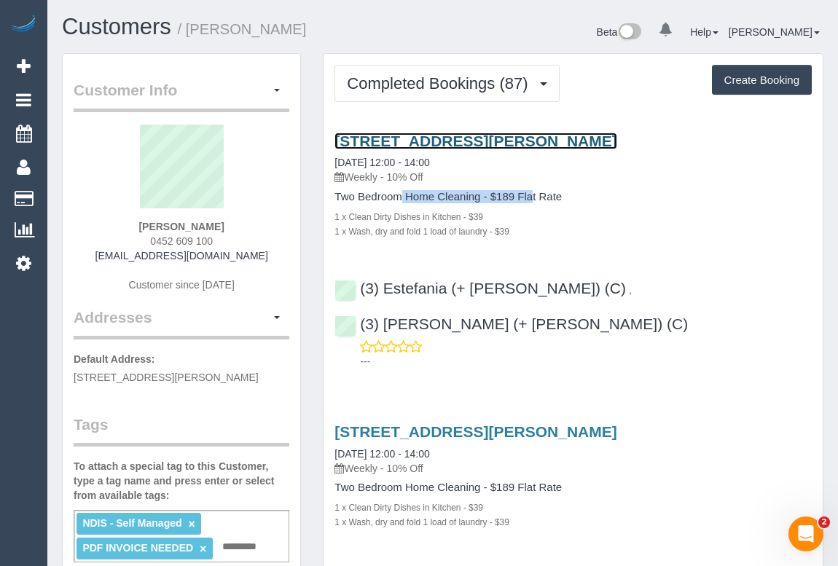
click at [465, 139] on link "198 Albert Street, Brunswick, VIC 3056" at bounding box center [475, 141] width 282 height 17
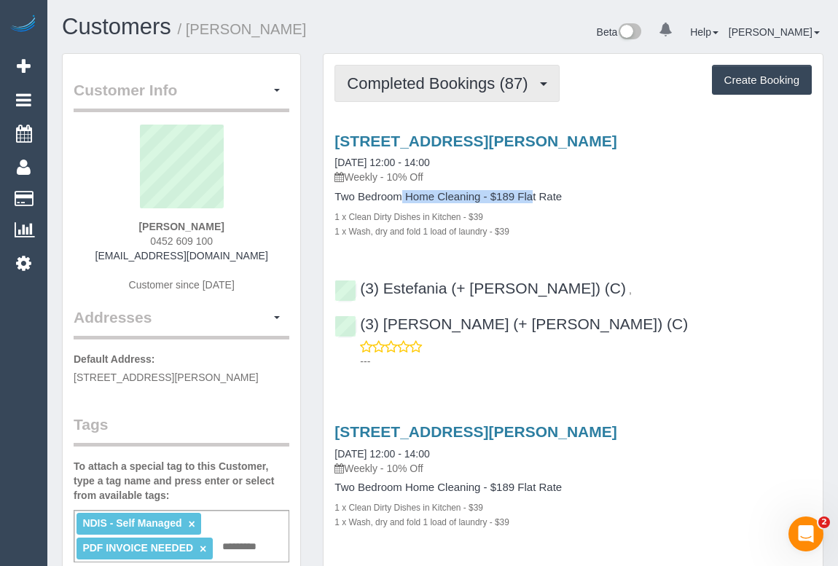
click at [430, 88] on span "Completed Bookings (87)" at bounding box center [441, 83] width 188 height 18
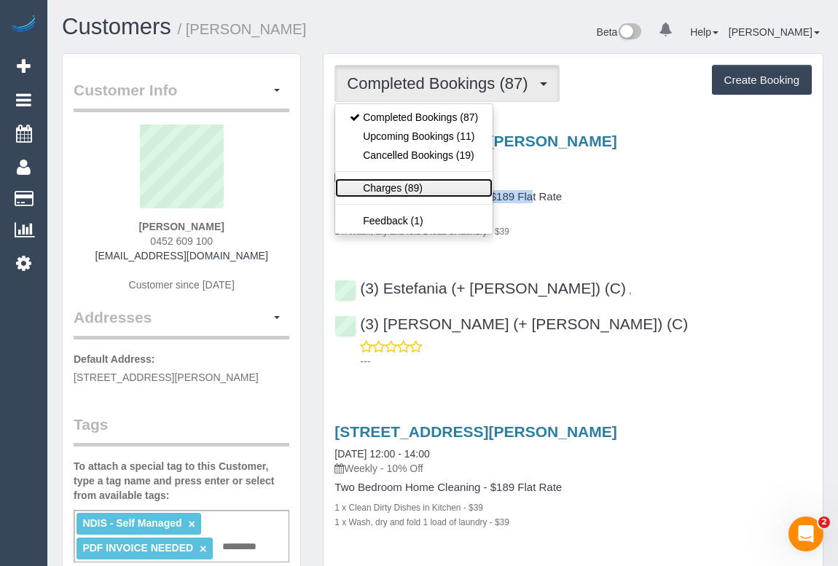
click at [390, 189] on link "Charges (89)" at bounding box center [413, 188] width 157 height 19
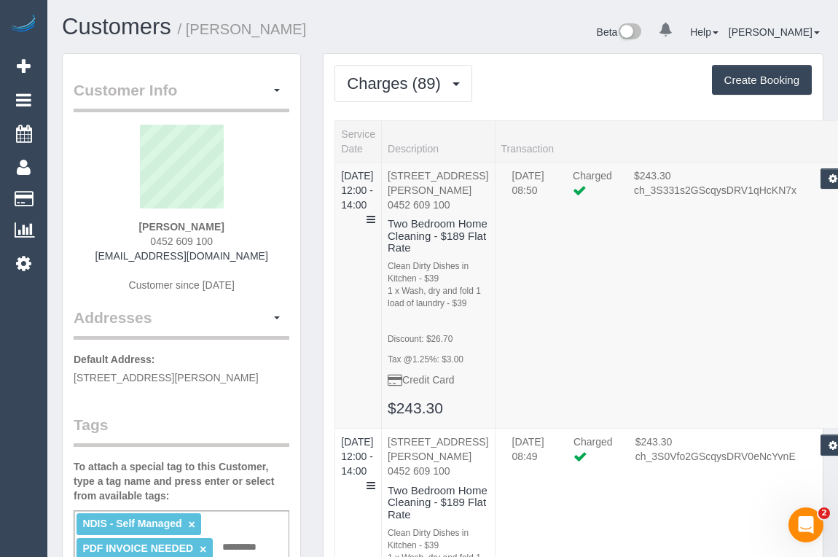
scroll to position [198, 0]
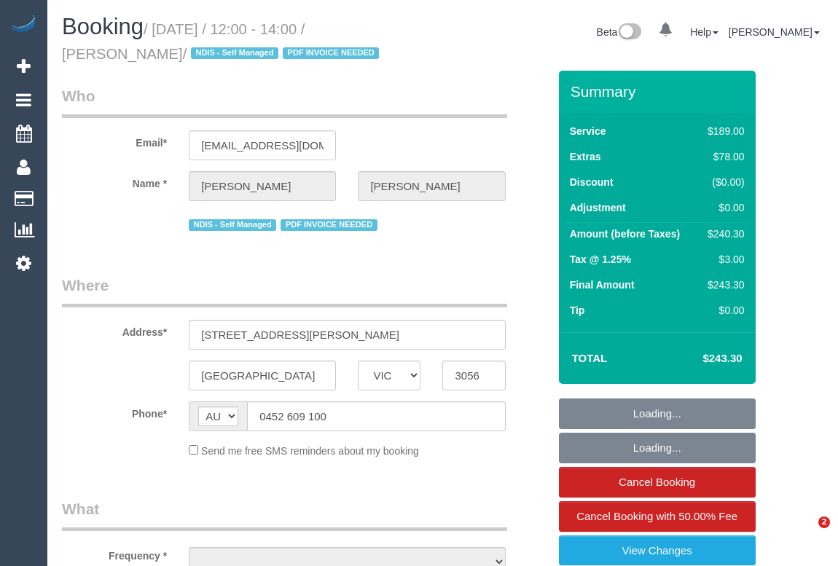
select select "VIC"
select select "string:stripe-pm_1PpSwB2GScqysDRVwfCoP93Y"
select select "number:28"
select select "number:15"
select select "number:19"
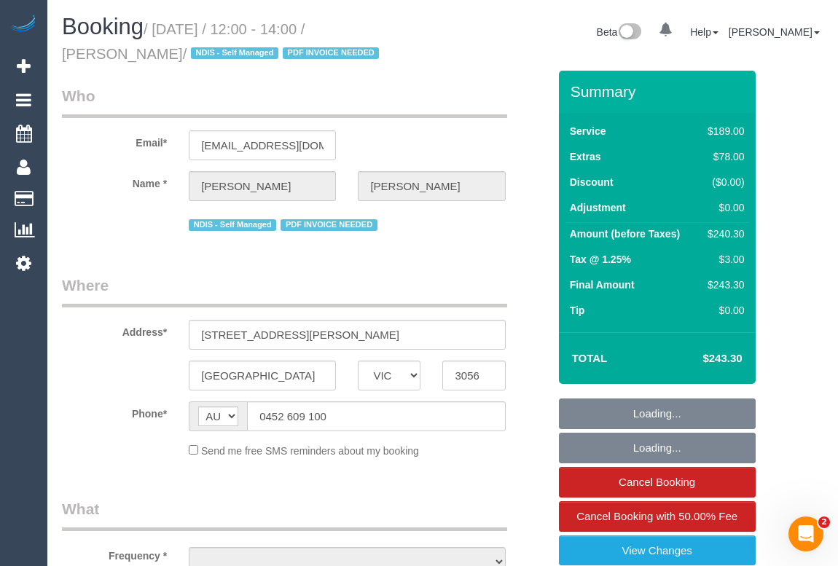
select select "number:24"
select select "number:34"
select select "number:11"
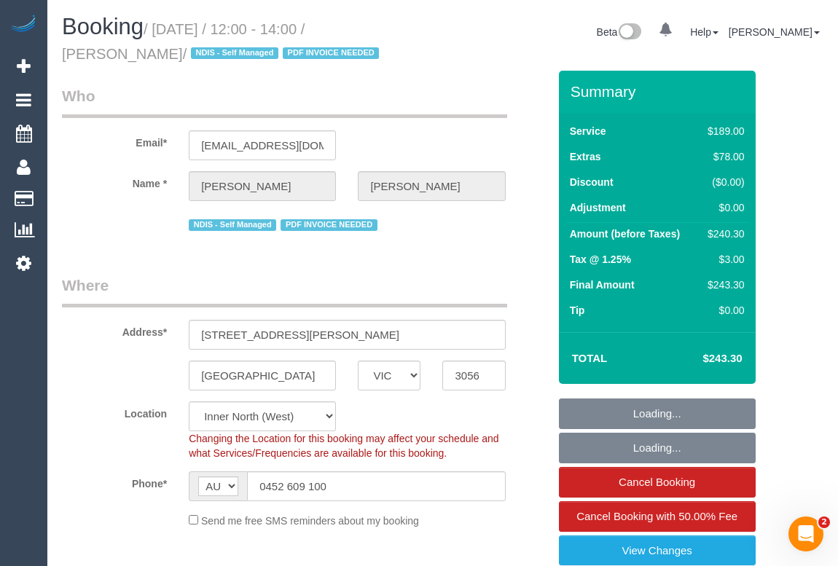
select select "object:1670"
select select "spot1"
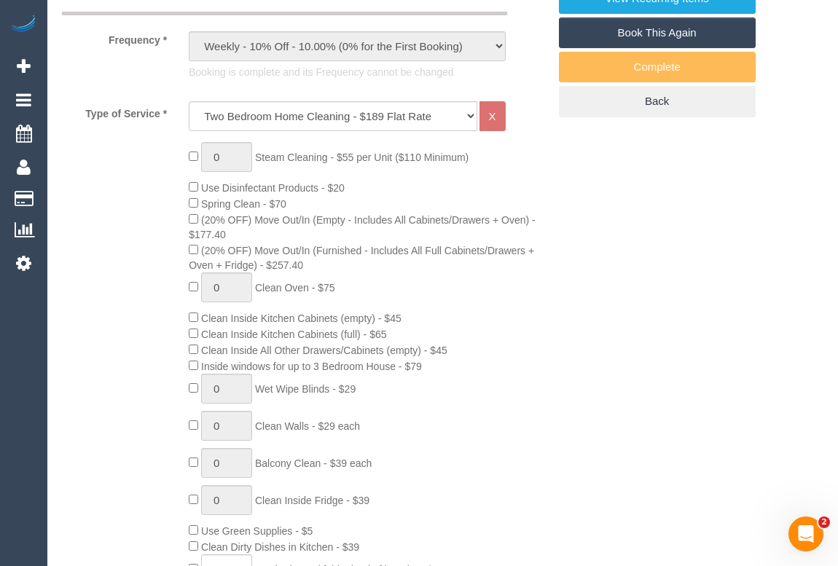
scroll to position [662, 0]
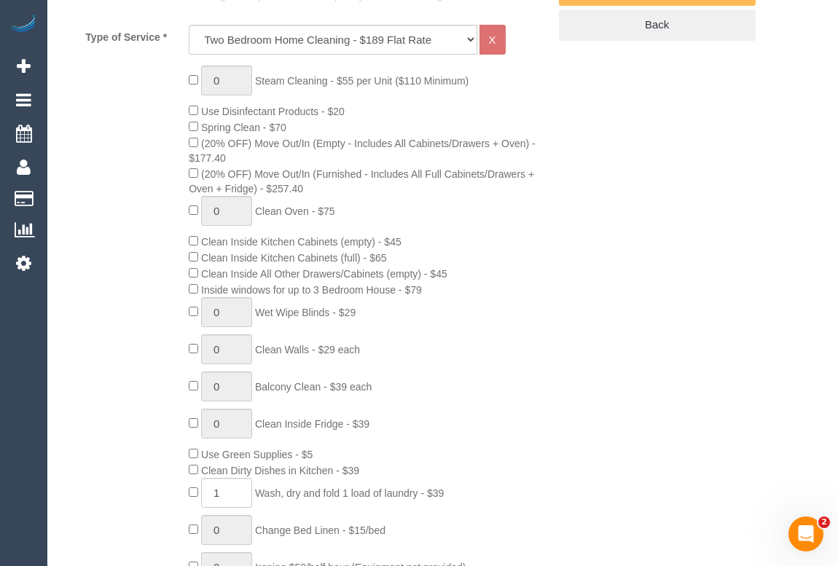
drag, startPoint x: 209, startPoint y: 471, endPoint x: 337, endPoint y: 472, distance: 128.2
click at [337, 472] on span "Clean Dirty Dishes in Kitchen - $39" at bounding box center [280, 471] width 158 height 12
copy span "Clean Dirty Dishes in Kitchen"
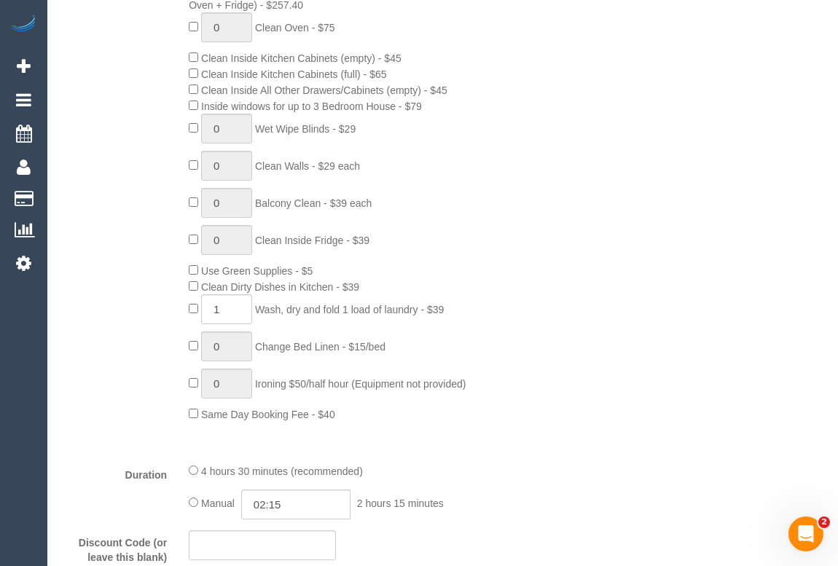
scroll to position [861, 0]
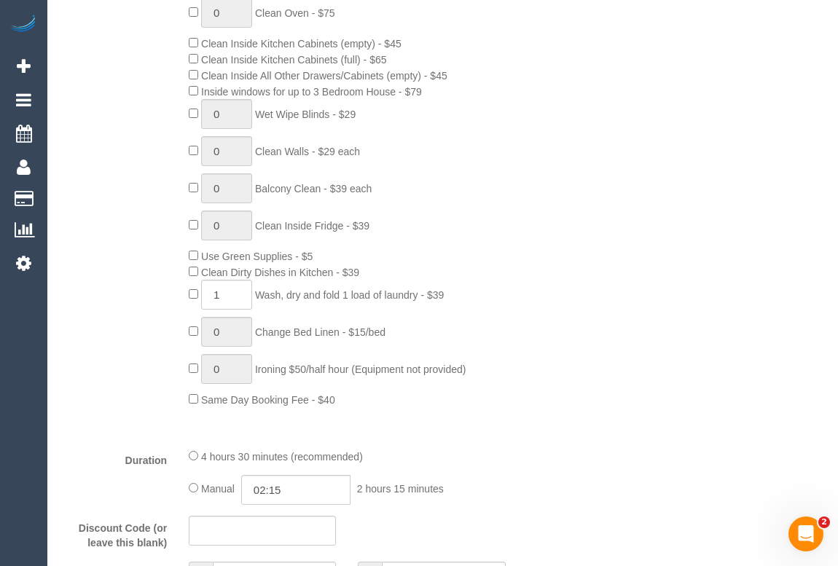
drag, startPoint x: 264, startPoint y: 295, endPoint x: 422, endPoint y: 296, distance: 158.1
click at [422, 296] on span "Wash, dry and fold 1 load of laundry - $39" at bounding box center [349, 295] width 189 height 12
copy span "Wash, dry and fold 1 load of laundry"
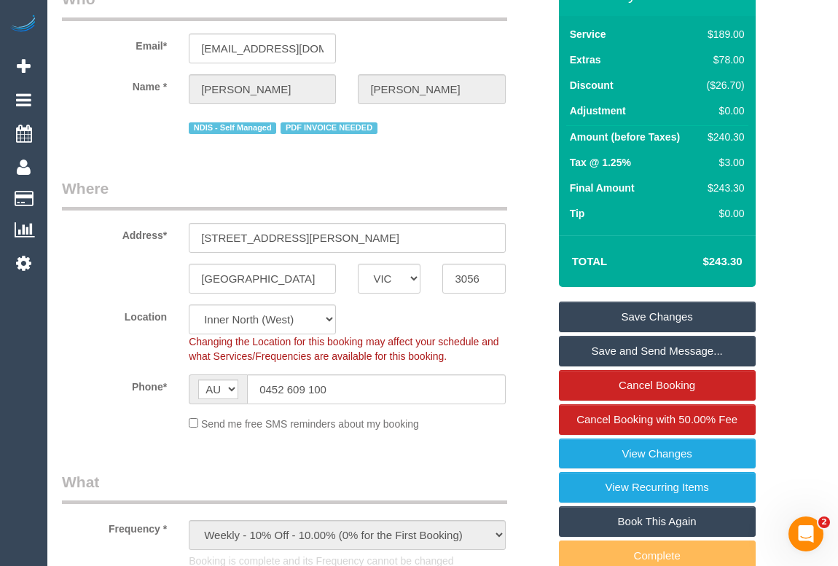
scroll to position [0, 0]
